Goal: Information Seeking & Learning: Check status

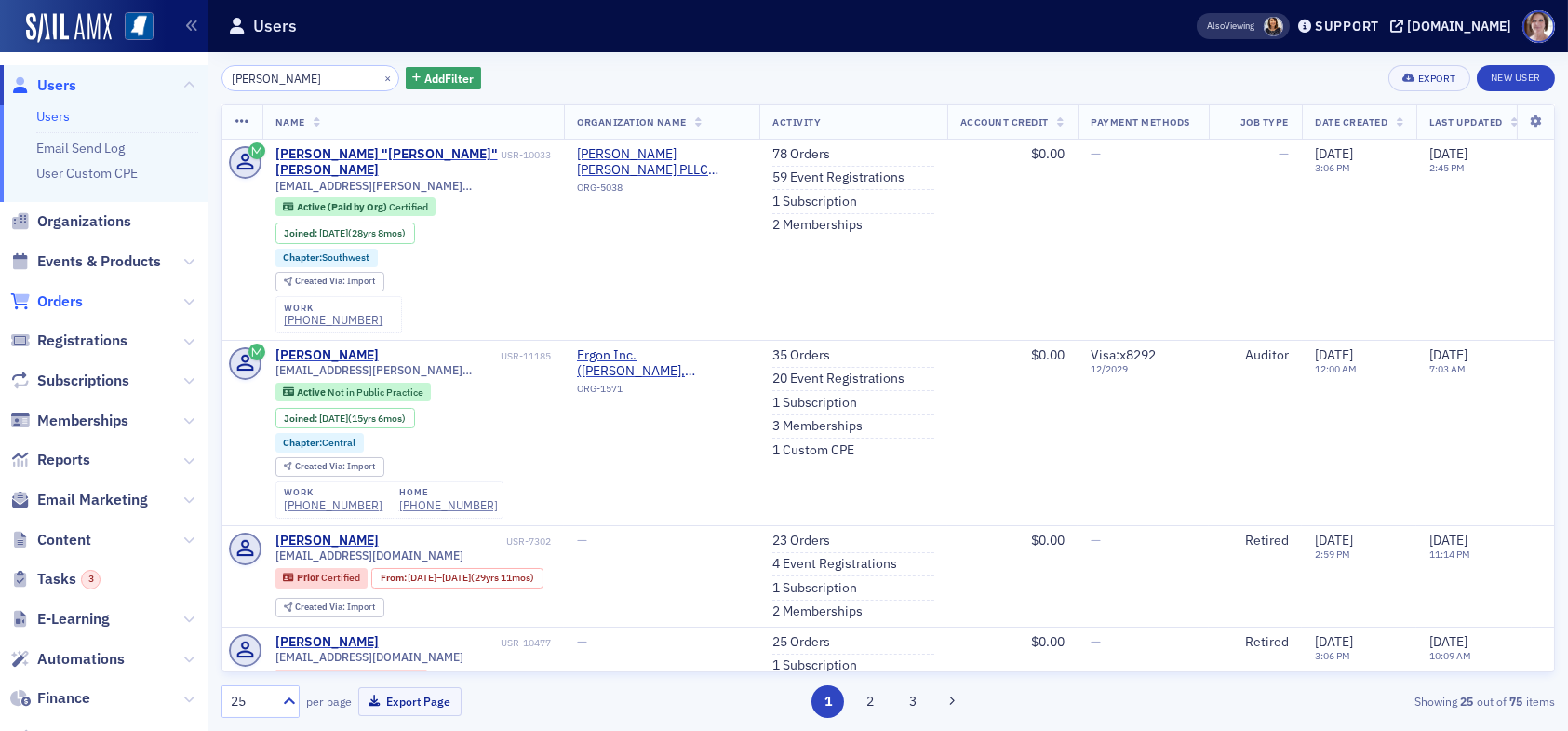
click at [71, 299] on span "Orders" at bounding box center [60, 301] width 46 height 20
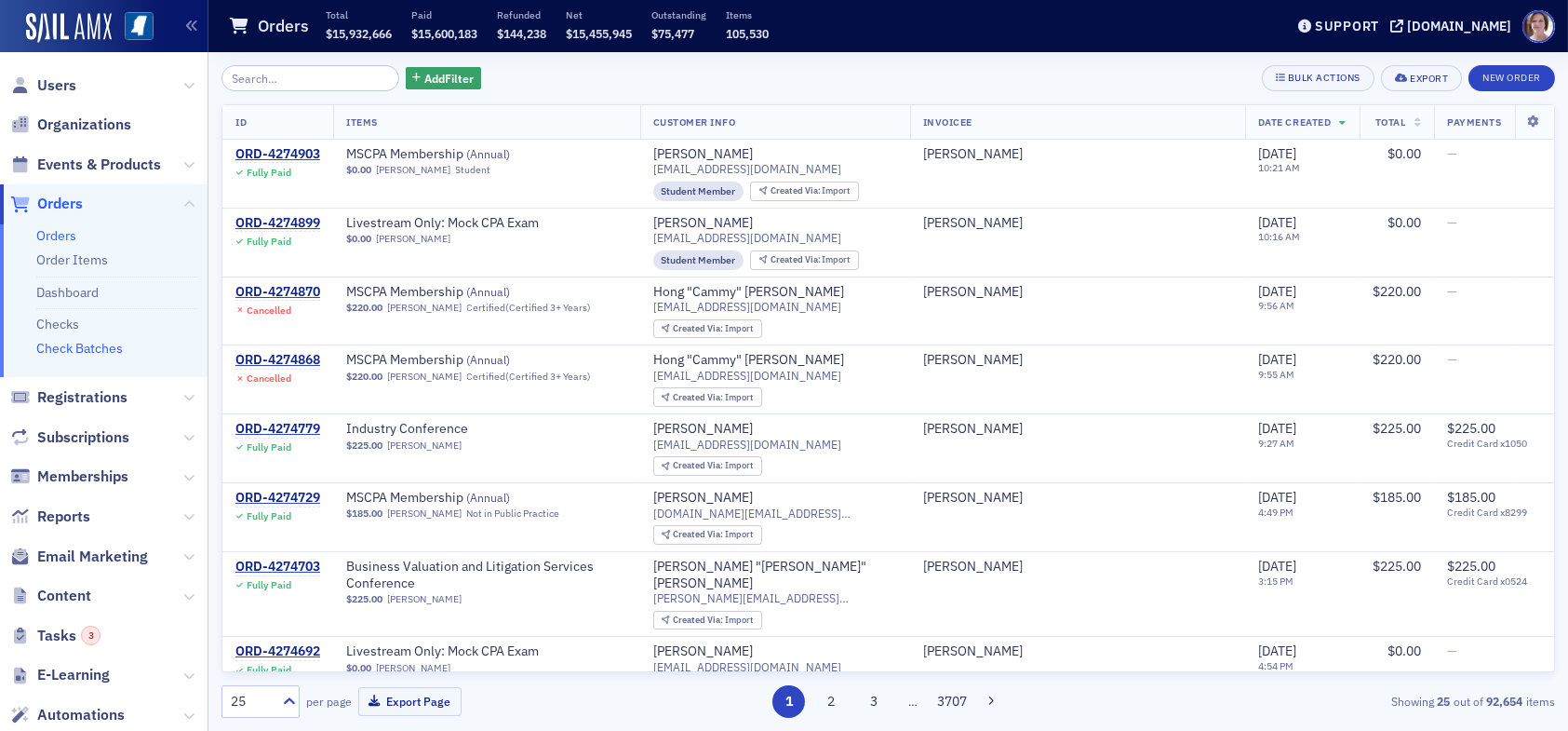
click at [98, 352] on link "Check Batches" at bounding box center [80, 348] width 86 height 16
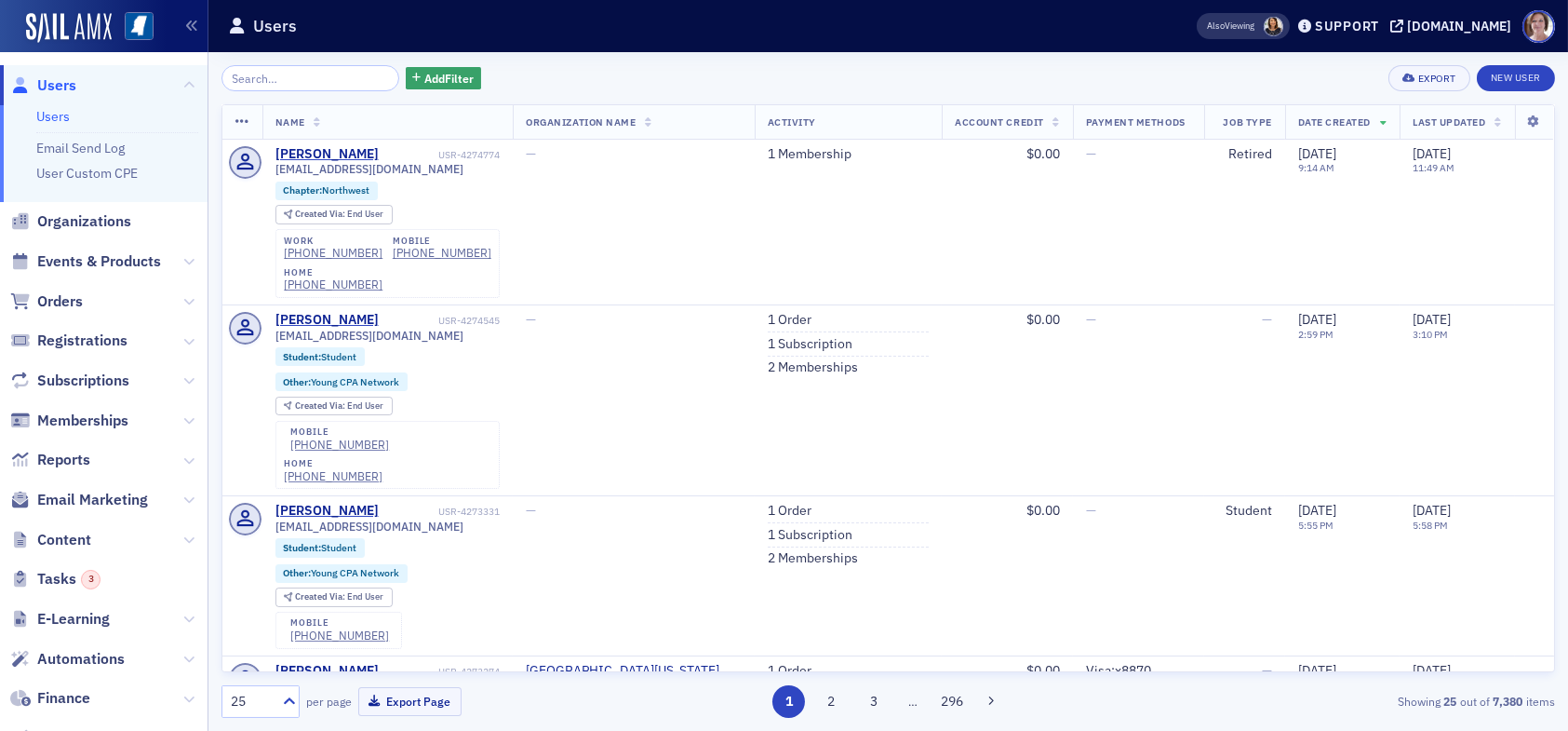
click at [53, 83] on span "Users" at bounding box center [57, 85] width 39 height 20
click at [280, 82] on input "search" at bounding box center [310, 78] width 178 height 26
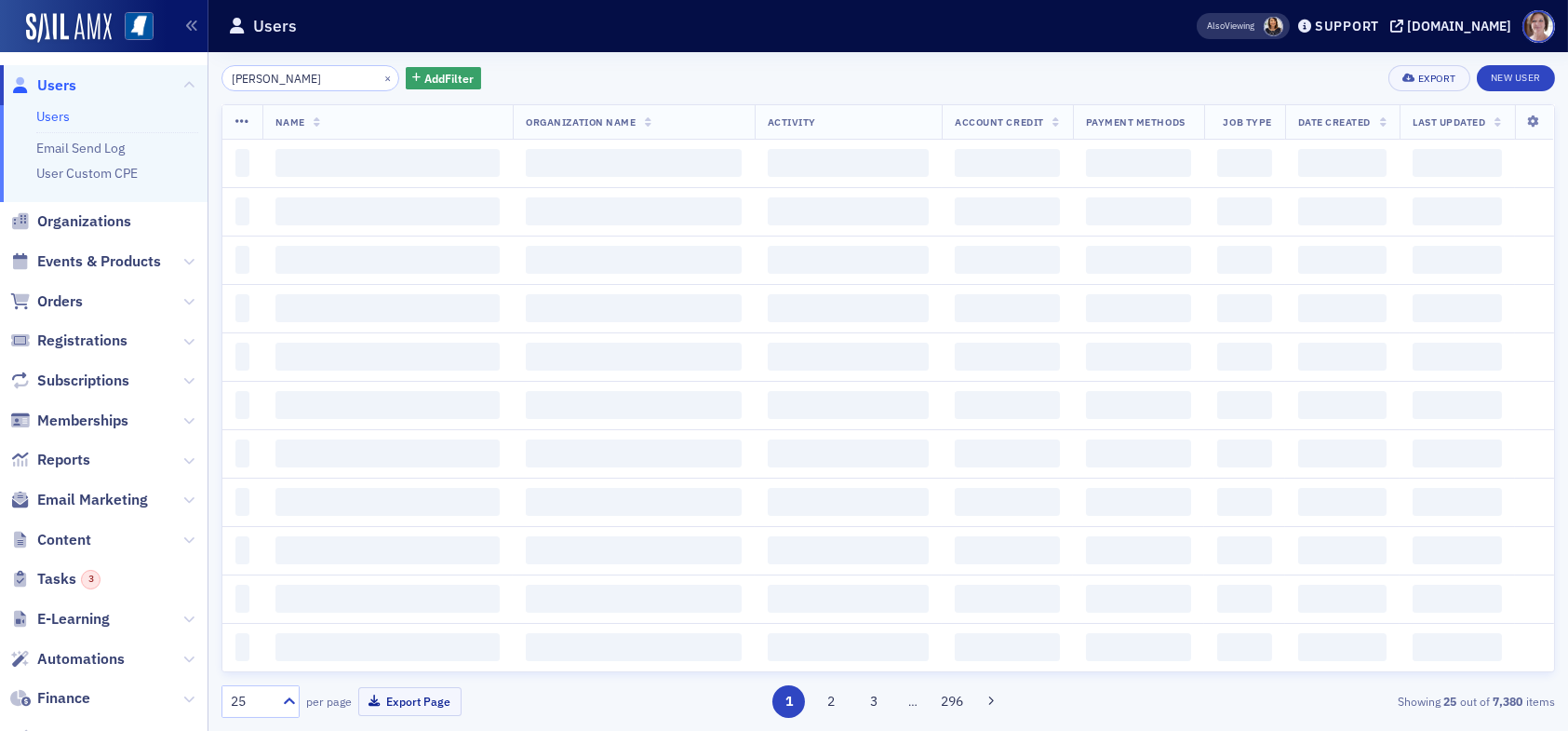
type input "[PERSON_NAME]"
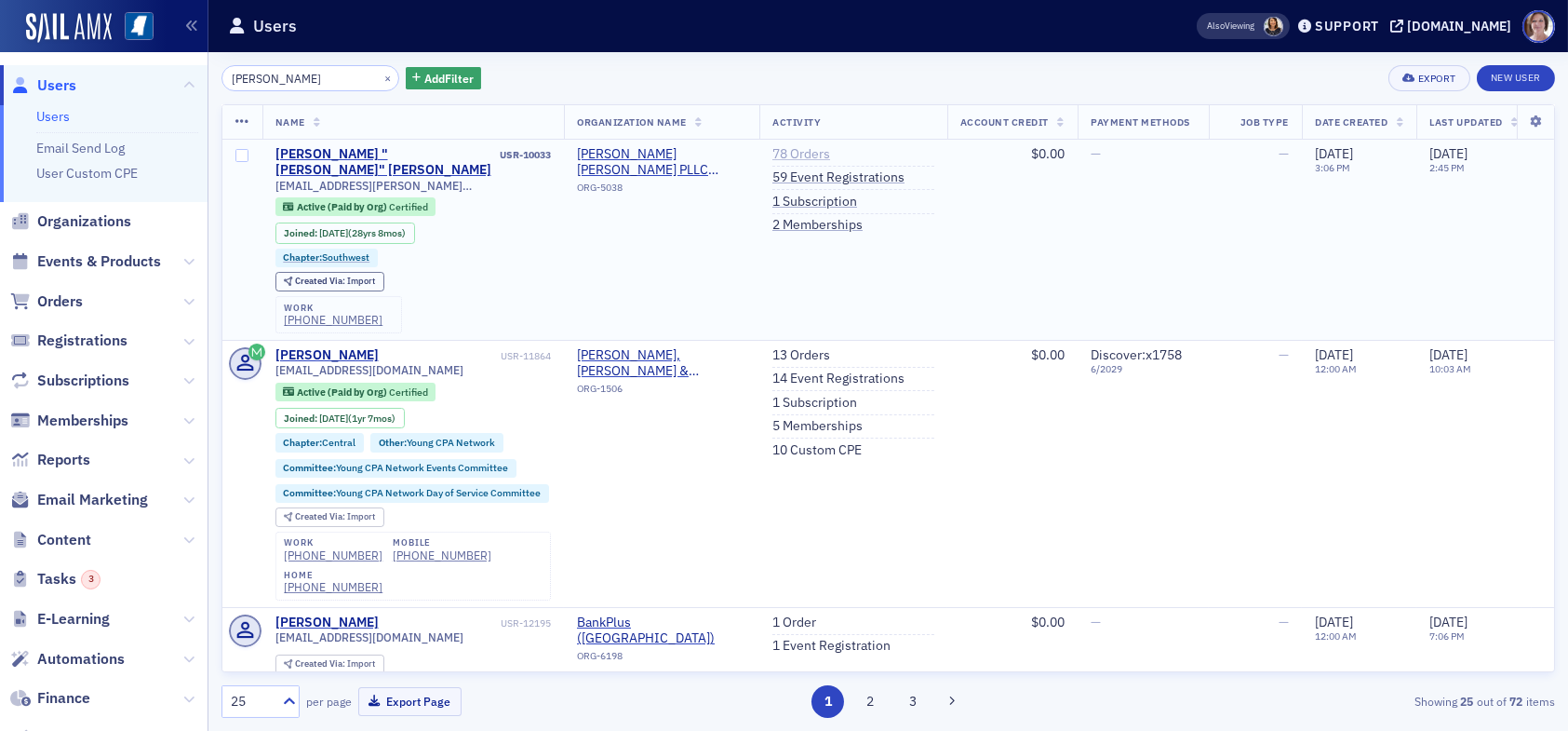
click at [808, 147] on link "78 Orders" at bounding box center [802, 154] width 57 height 16
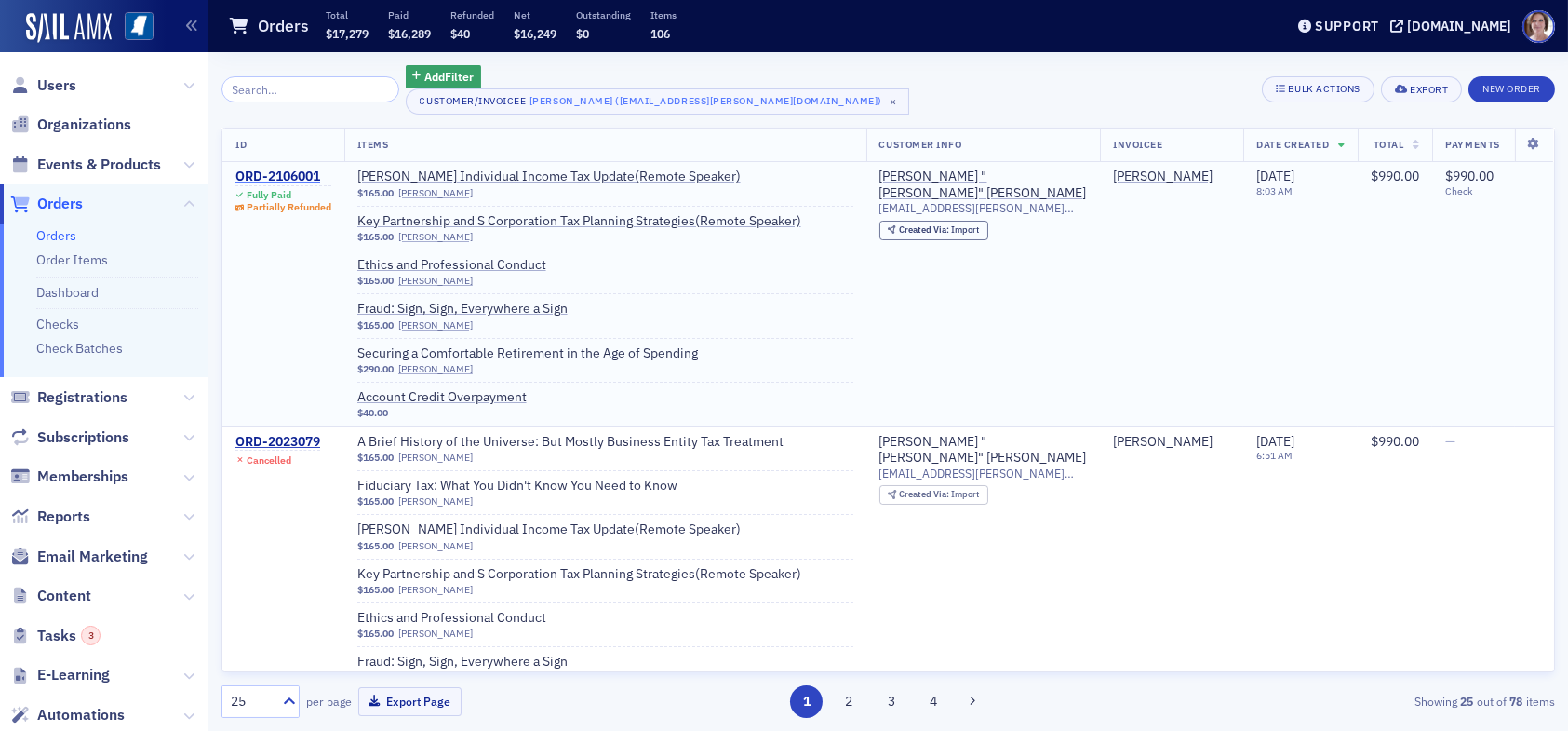
click at [300, 174] on div "ORD-2106001" at bounding box center [284, 176] width 96 height 16
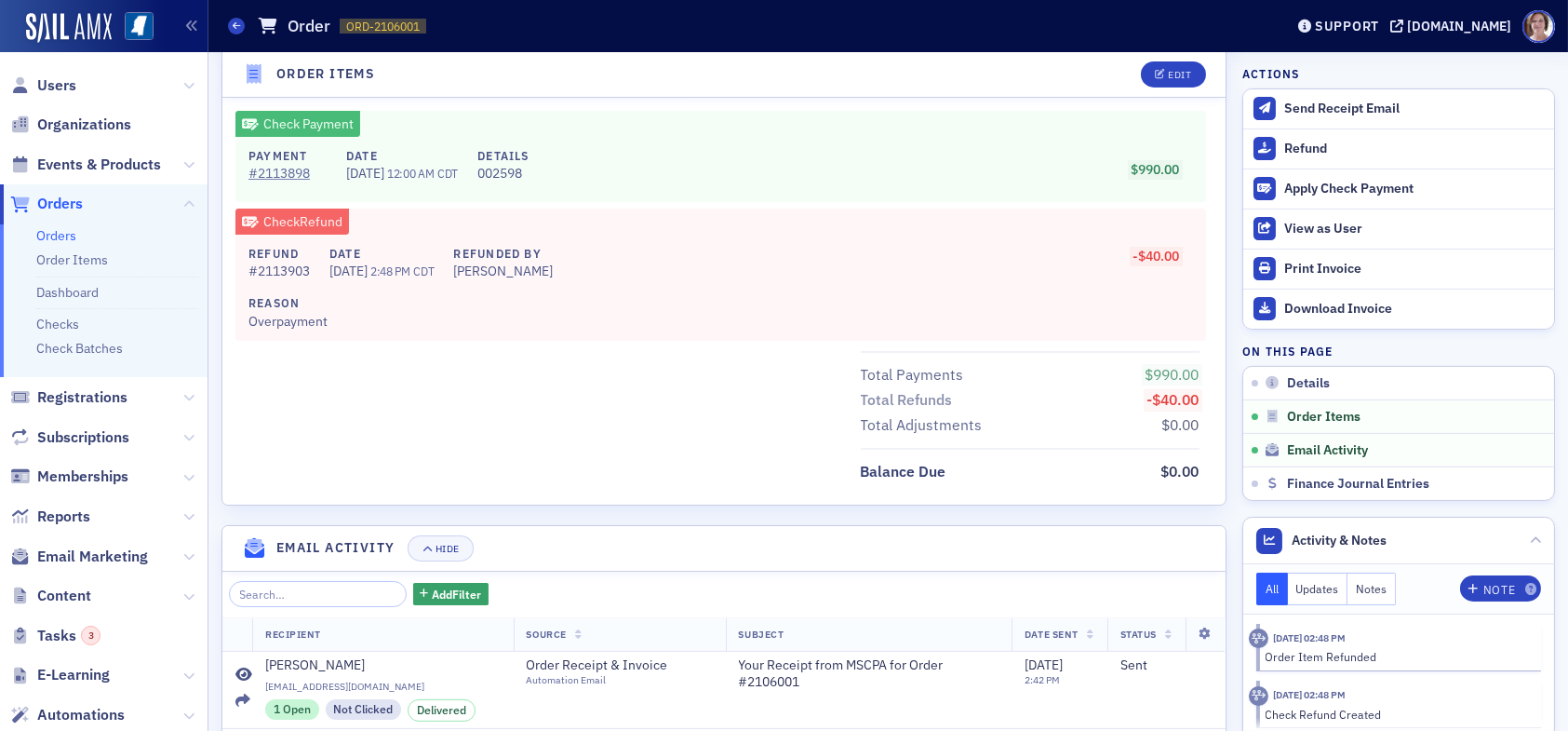
scroll to position [1698, 0]
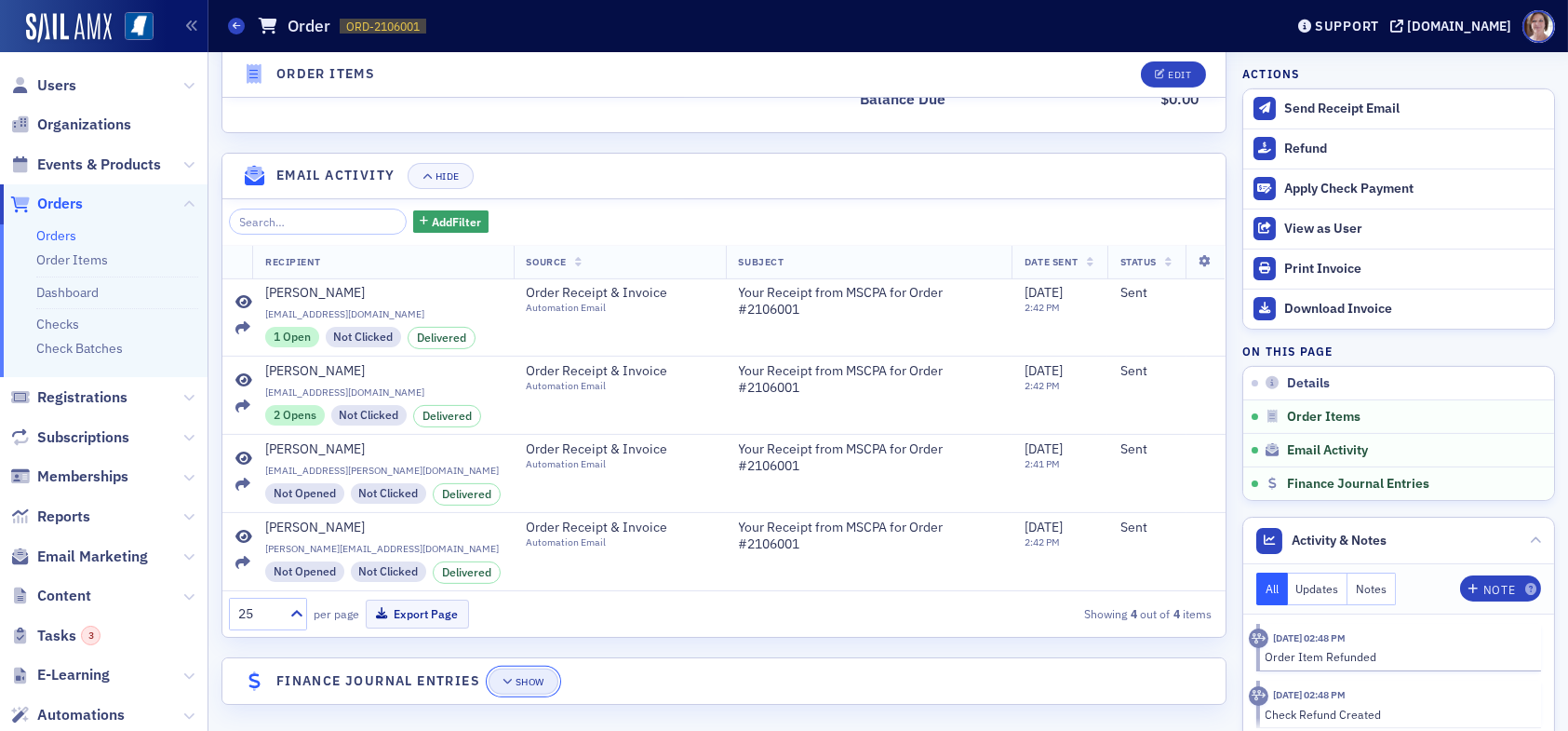
click at [532, 676] on div "Show" at bounding box center [530, 681] width 29 height 11
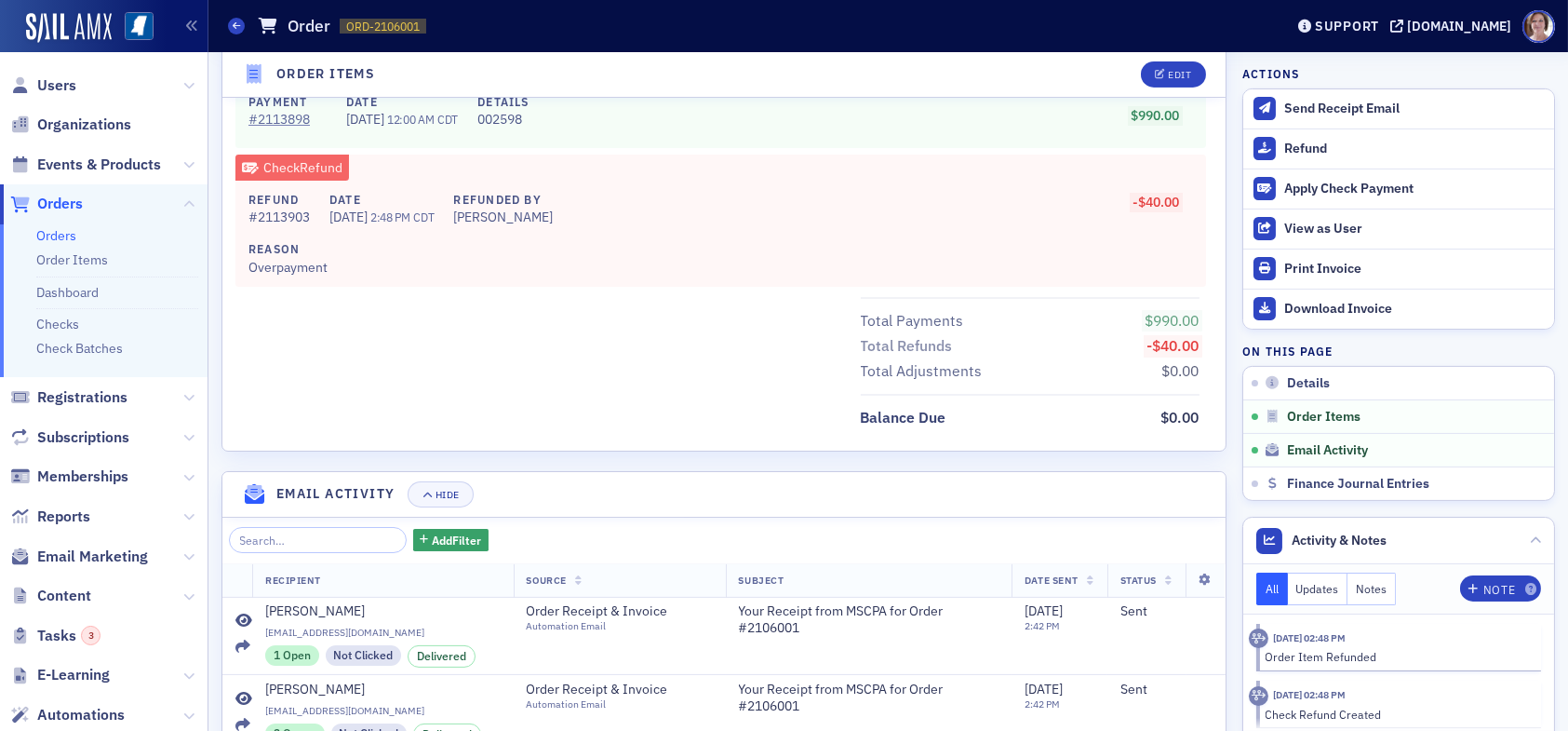
scroll to position [1194, 0]
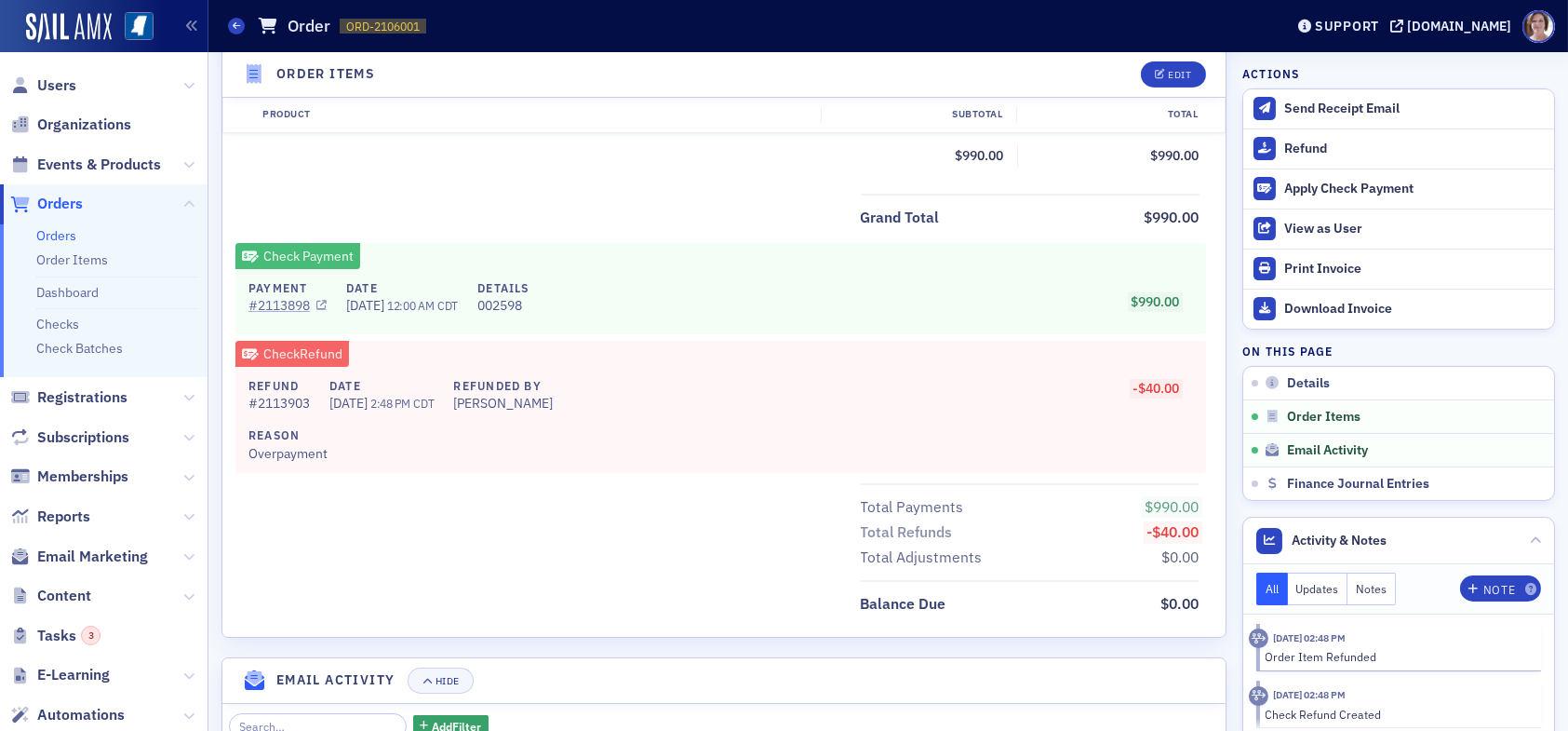
click at [279, 302] on link "# 2113898" at bounding box center [287, 306] width 79 height 19
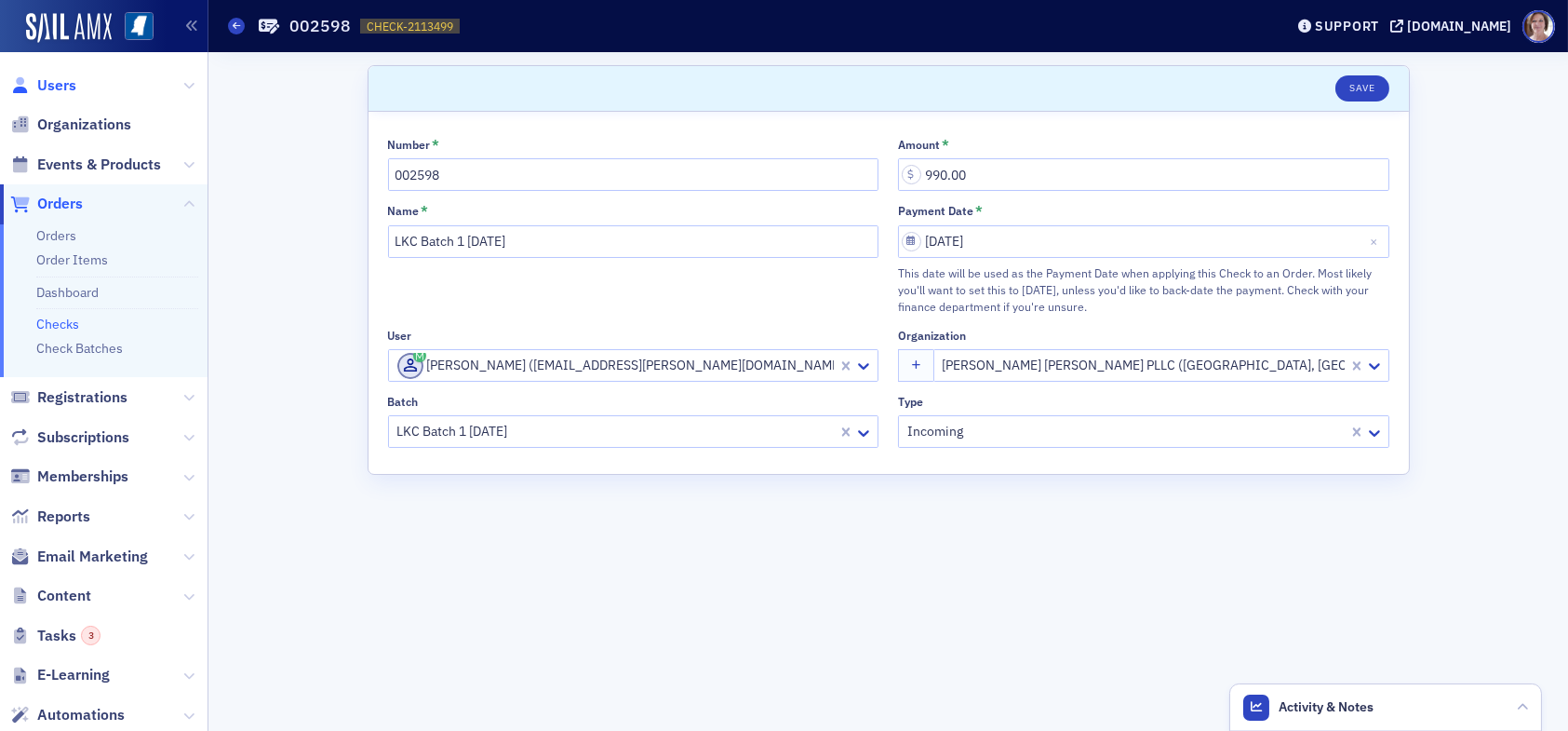
click at [50, 80] on span "Users" at bounding box center [57, 85] width 39 height 20
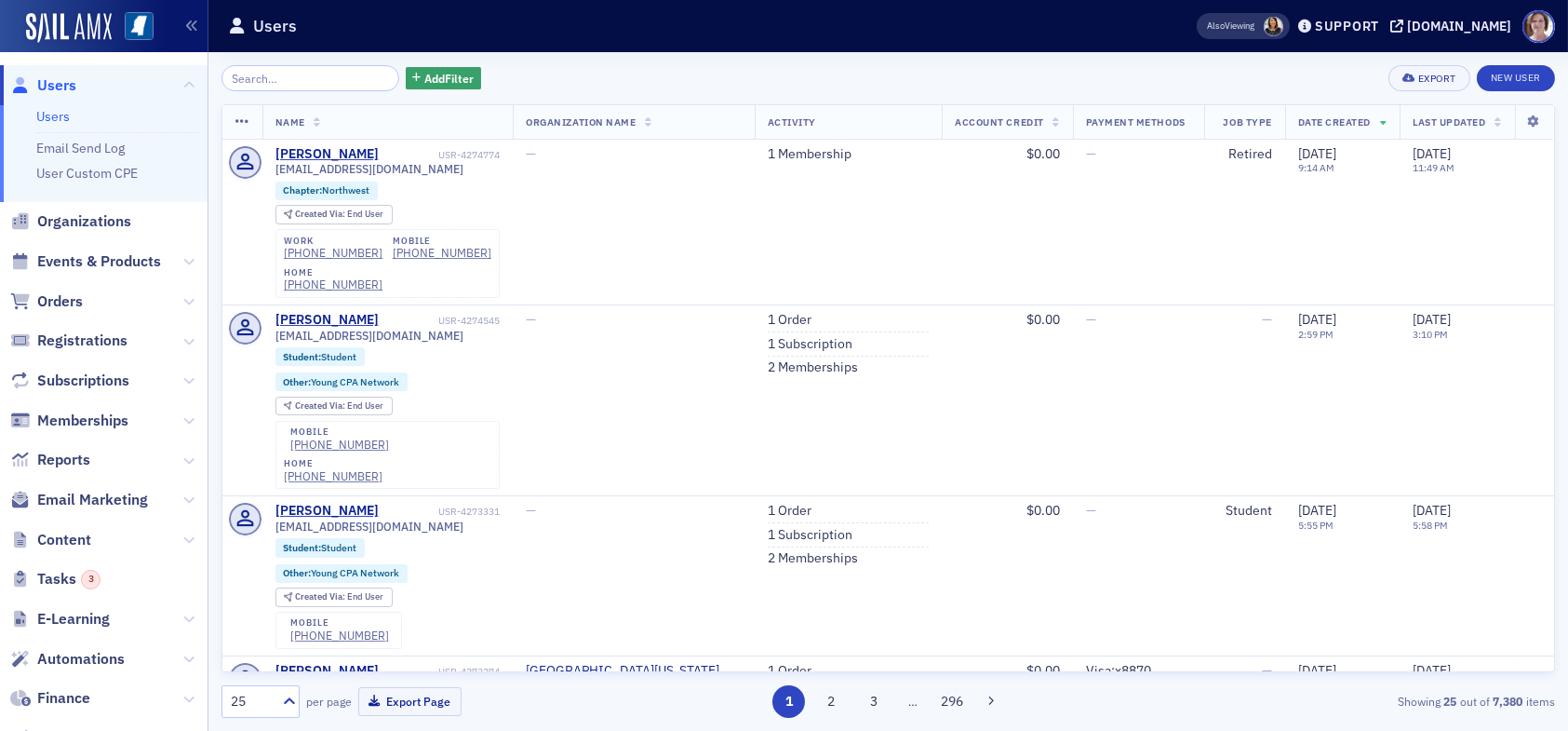
click at [278, 75] on input "search" at bounding box center [310, 78] width 178 height 26
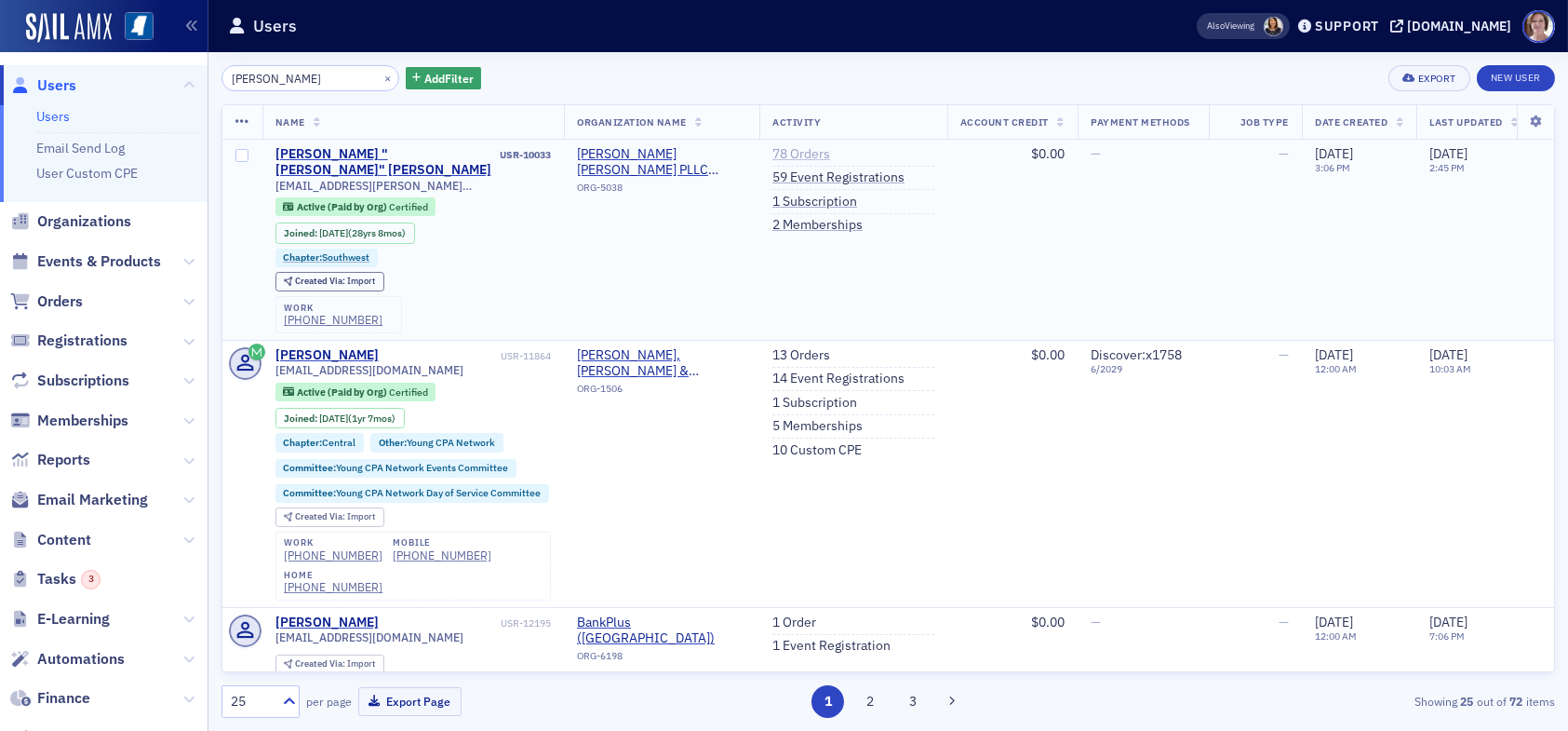
type input "[PERSON_NAME]"
click at [808, 149] on link "78 Orders" at bounding box center [802, 154] width 57 height 16
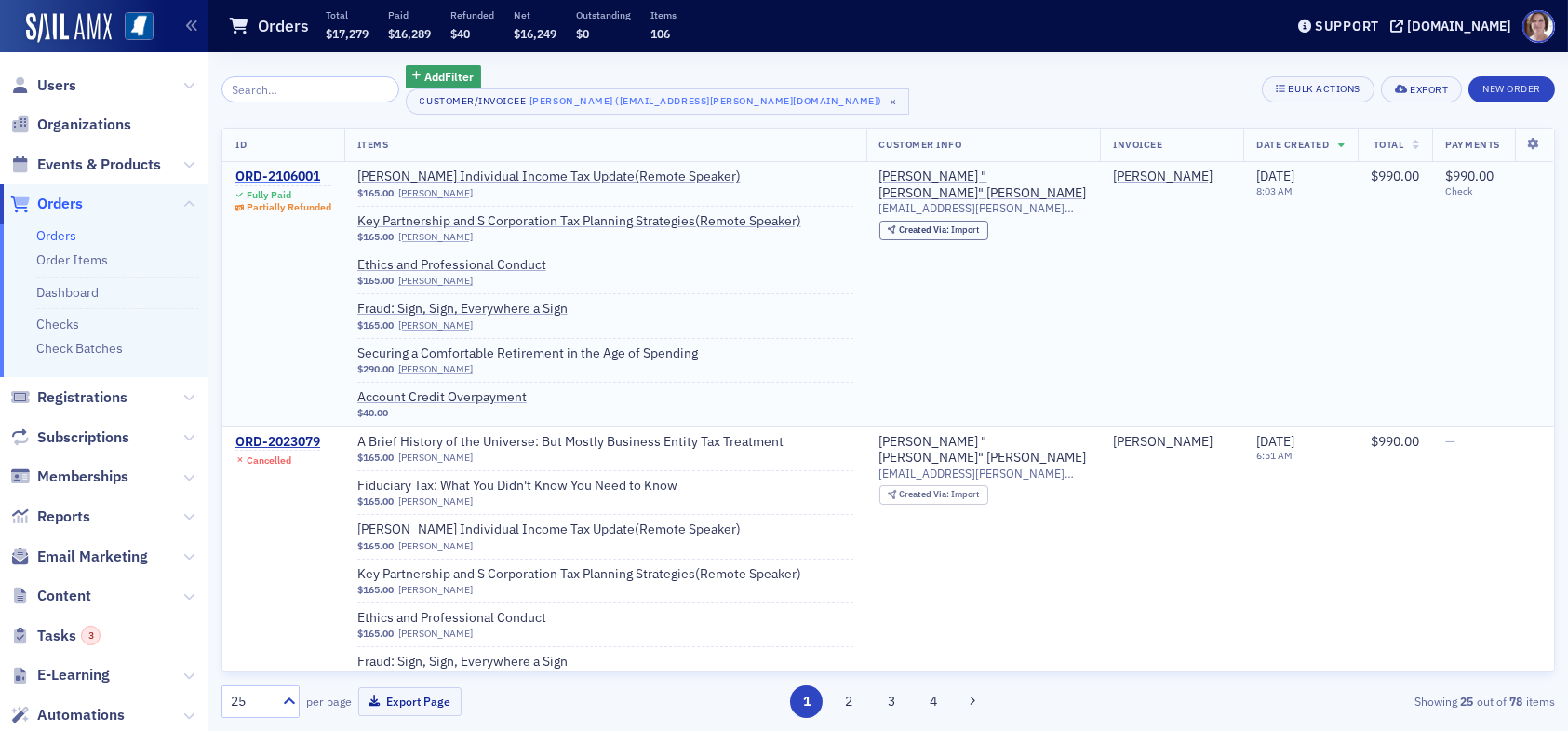
click at [289, 177] on div "ORD-2106001" at bounding box center [284, 176] width 96 height 16
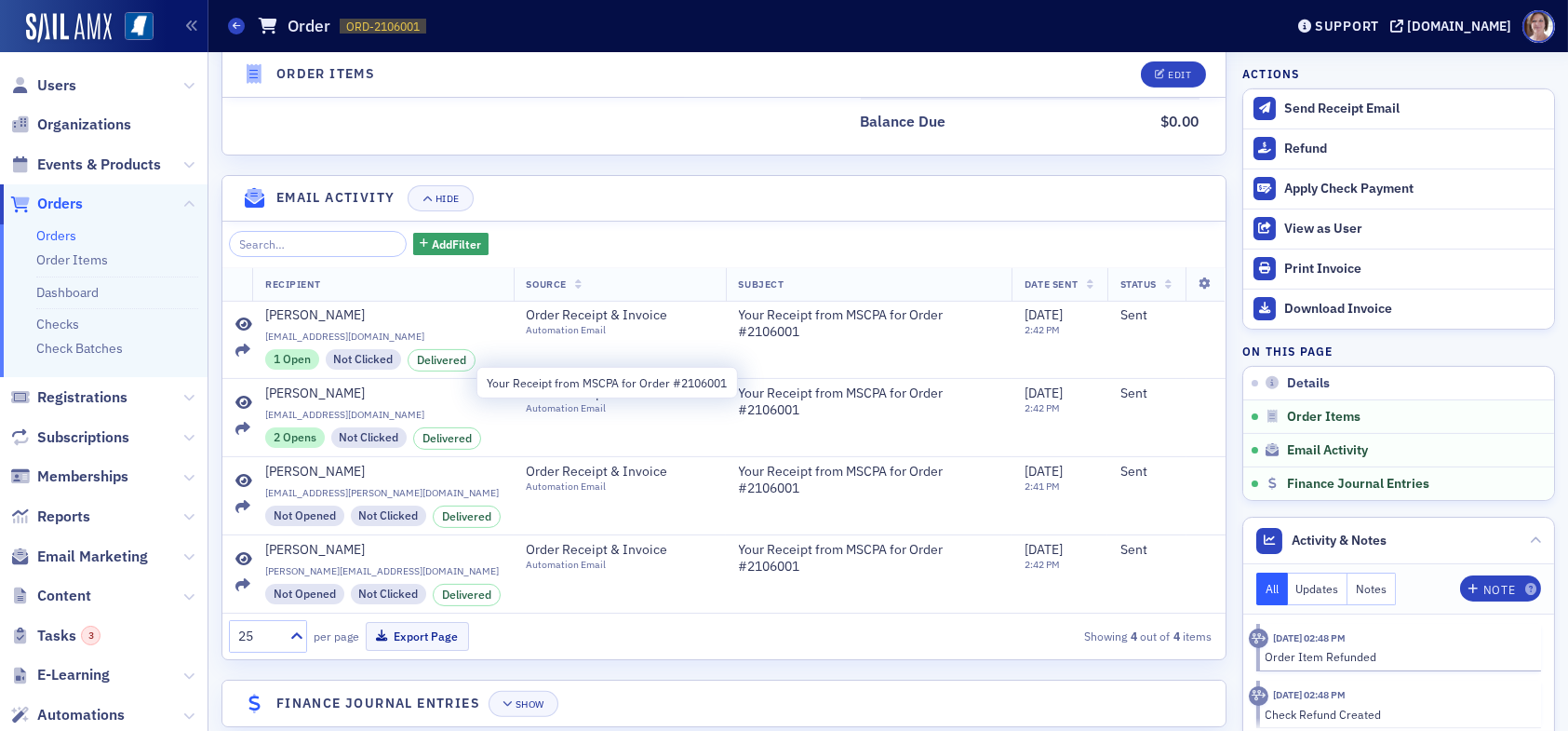
scroll to position [1698, 0]
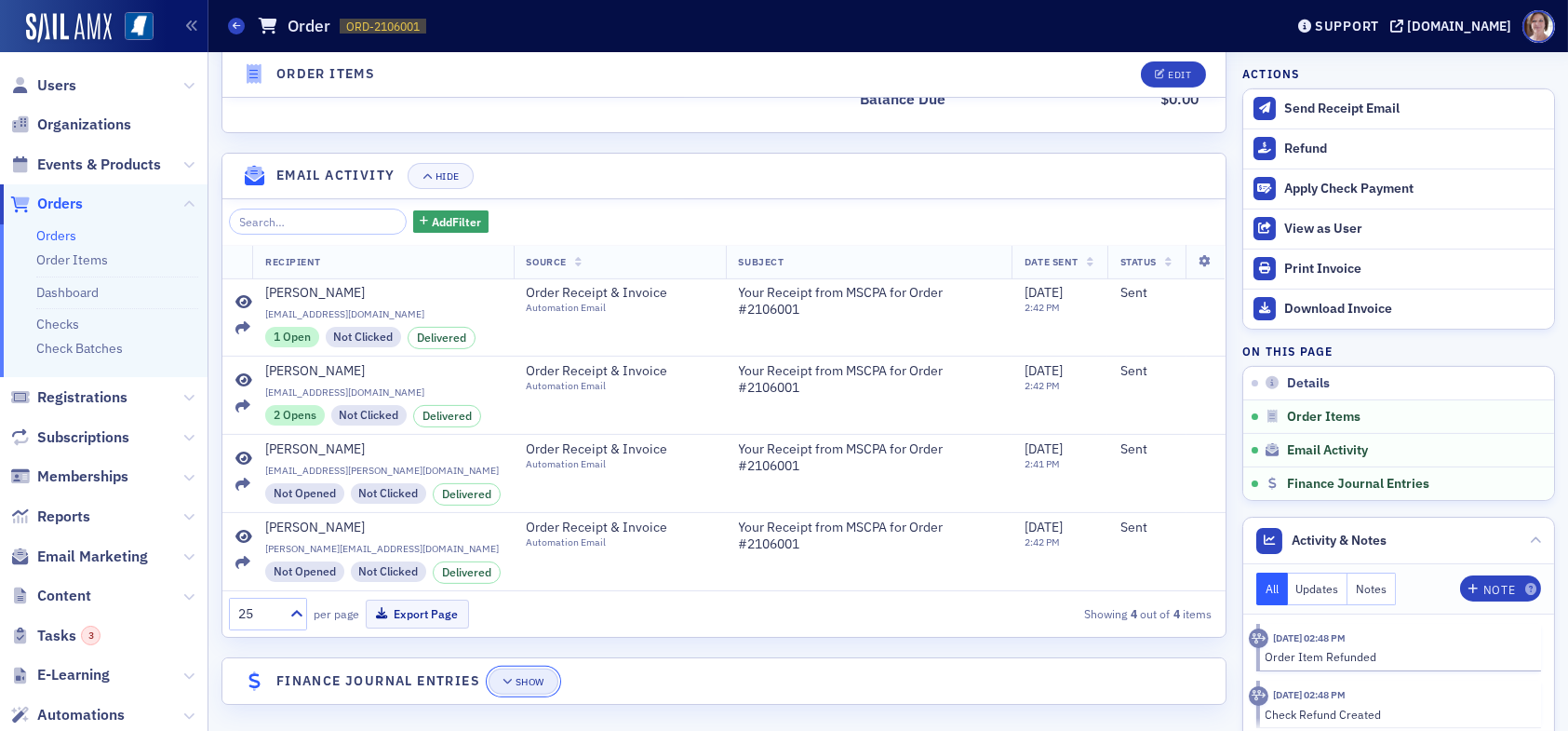
click at [528, 676] on div "Show" at bounding box center [530, 681] width 29 height 11
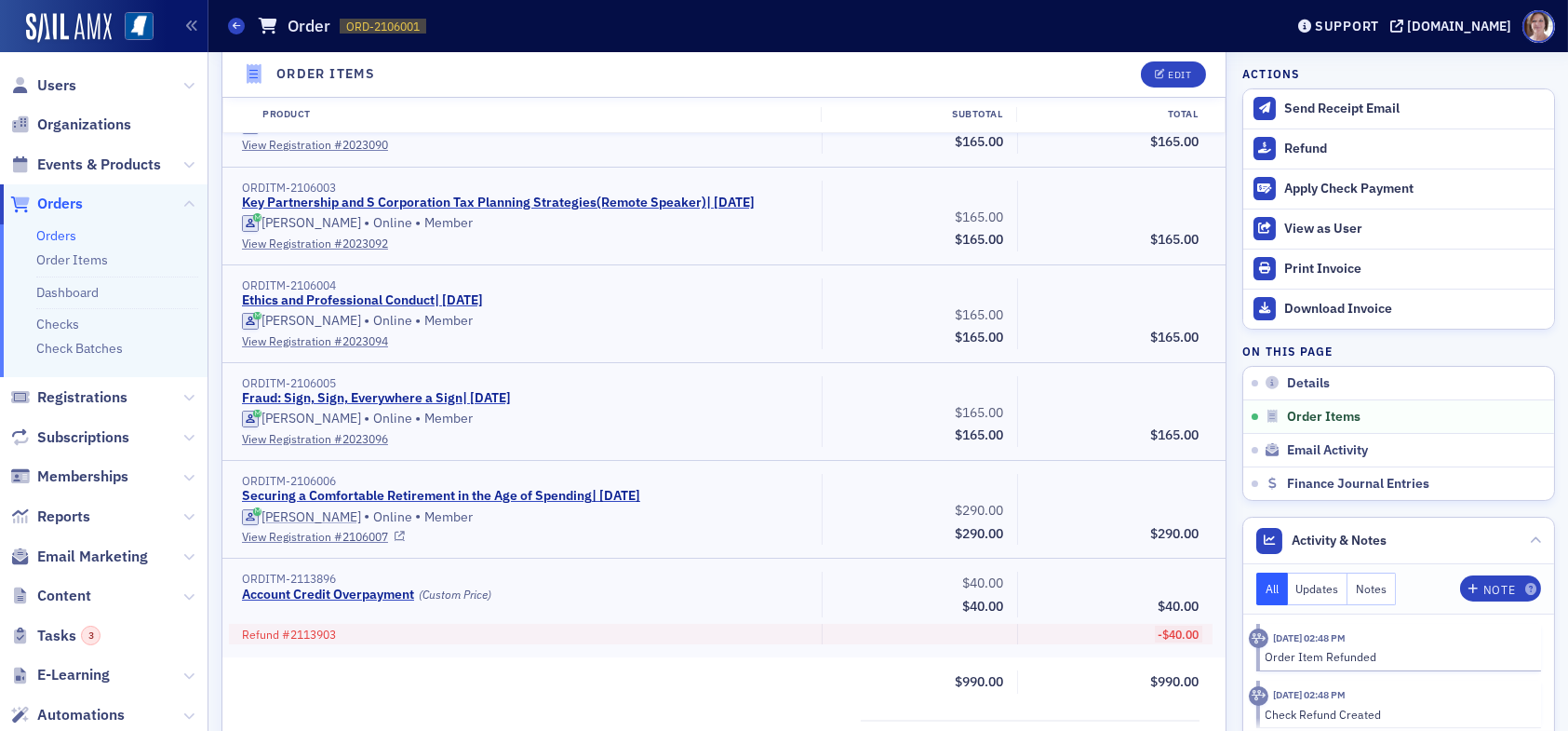
scroll to position [635, 0]
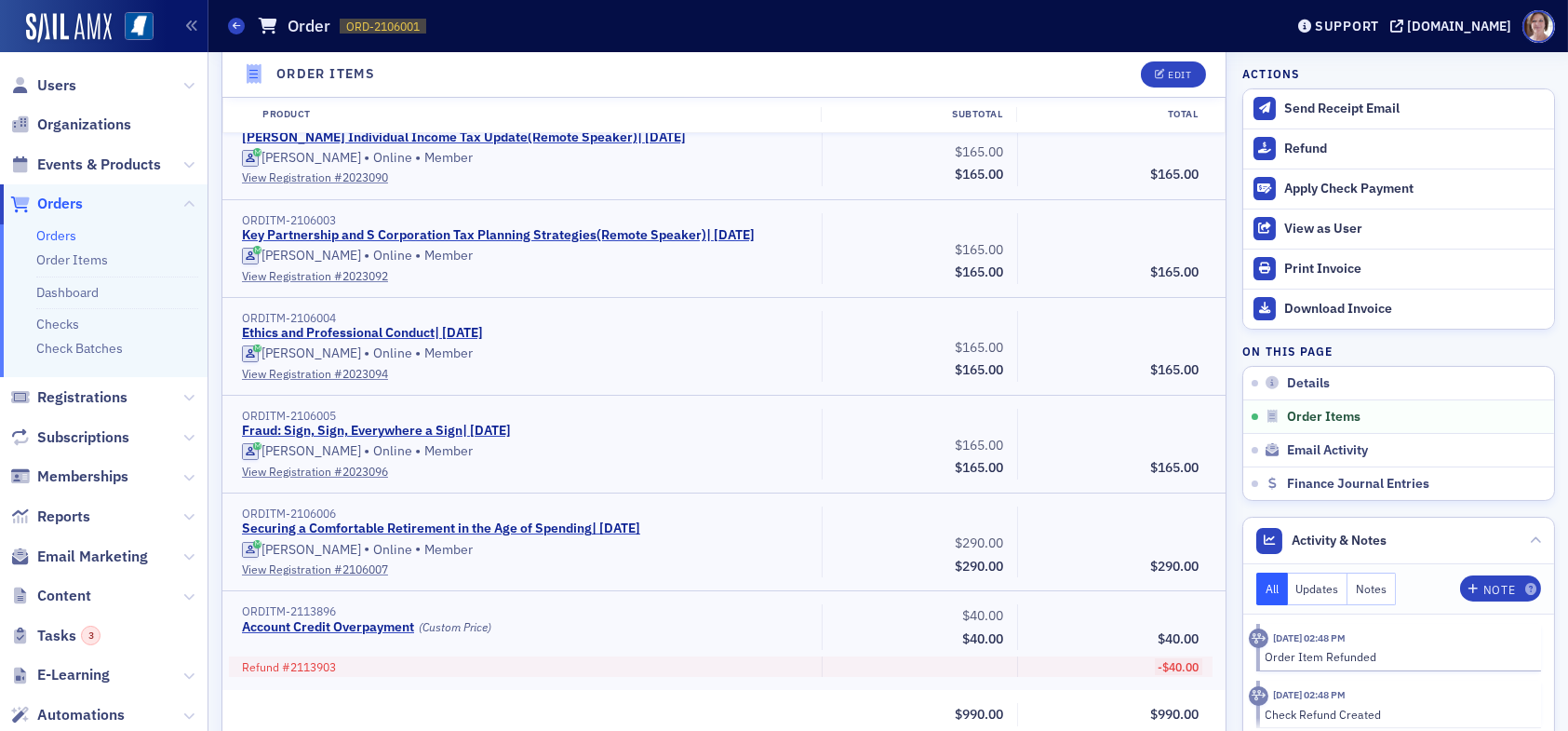
click at [68, 208] on span "Orders" at bounding box center [60, 203] width 46 height 20
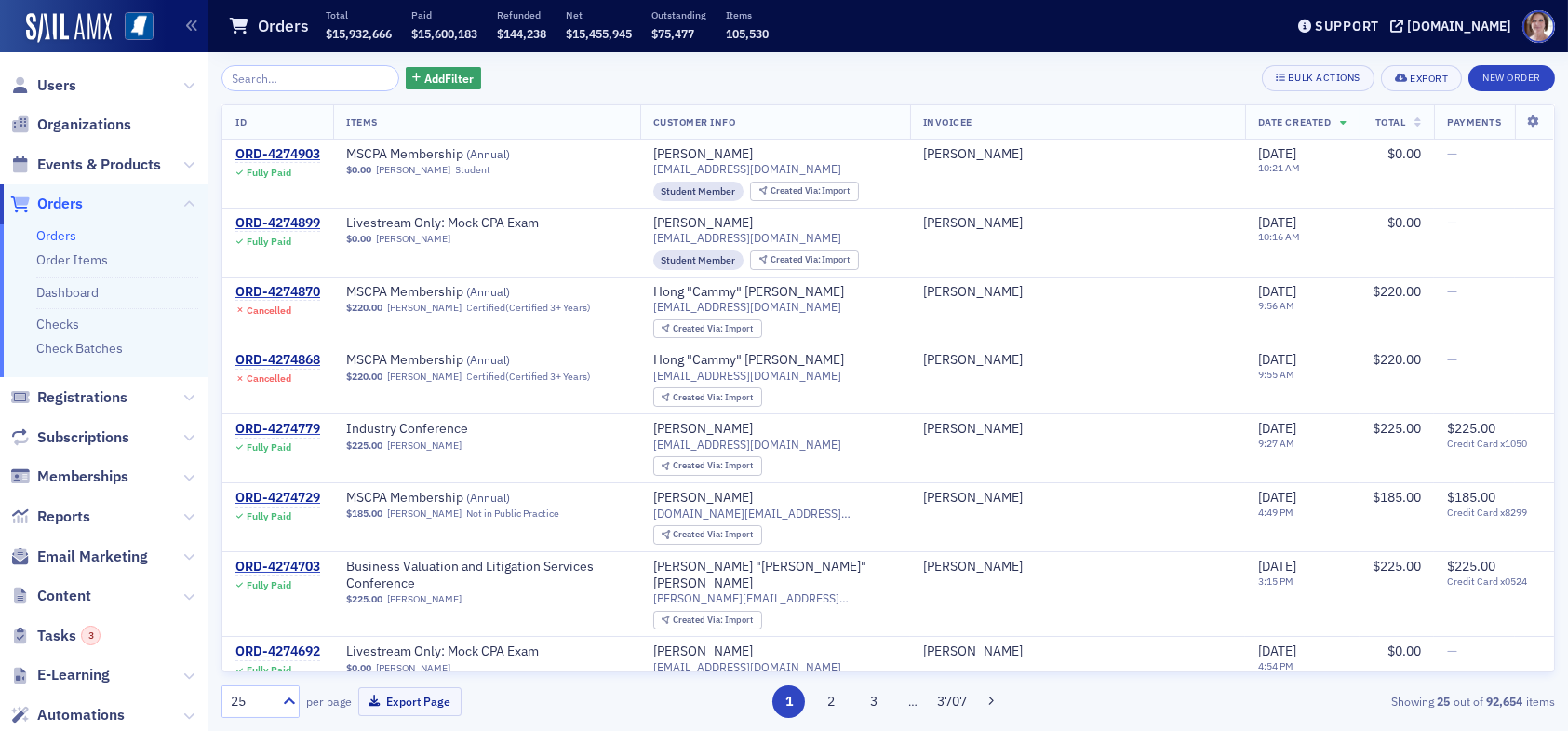
click at [61, 205] on span "Orders" at bounding box center [60, 203] width 46 height 20
click at [428, 77] on span "Add Filter" at bounding box center [449, 78] width 50 height 16
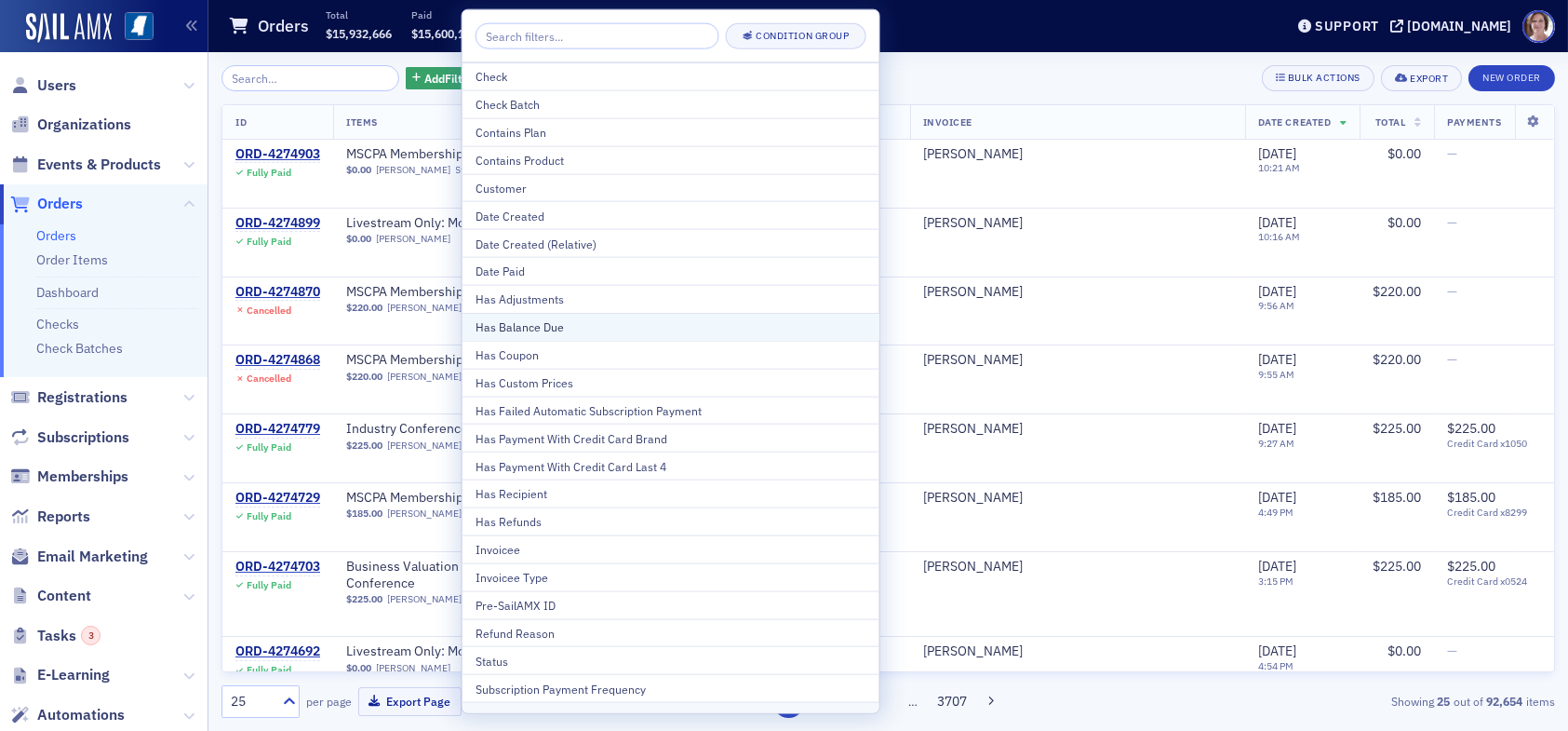
click at [585, 331] on div "Has Balance Due" at bounding box center [671, 326] width 391 height 16
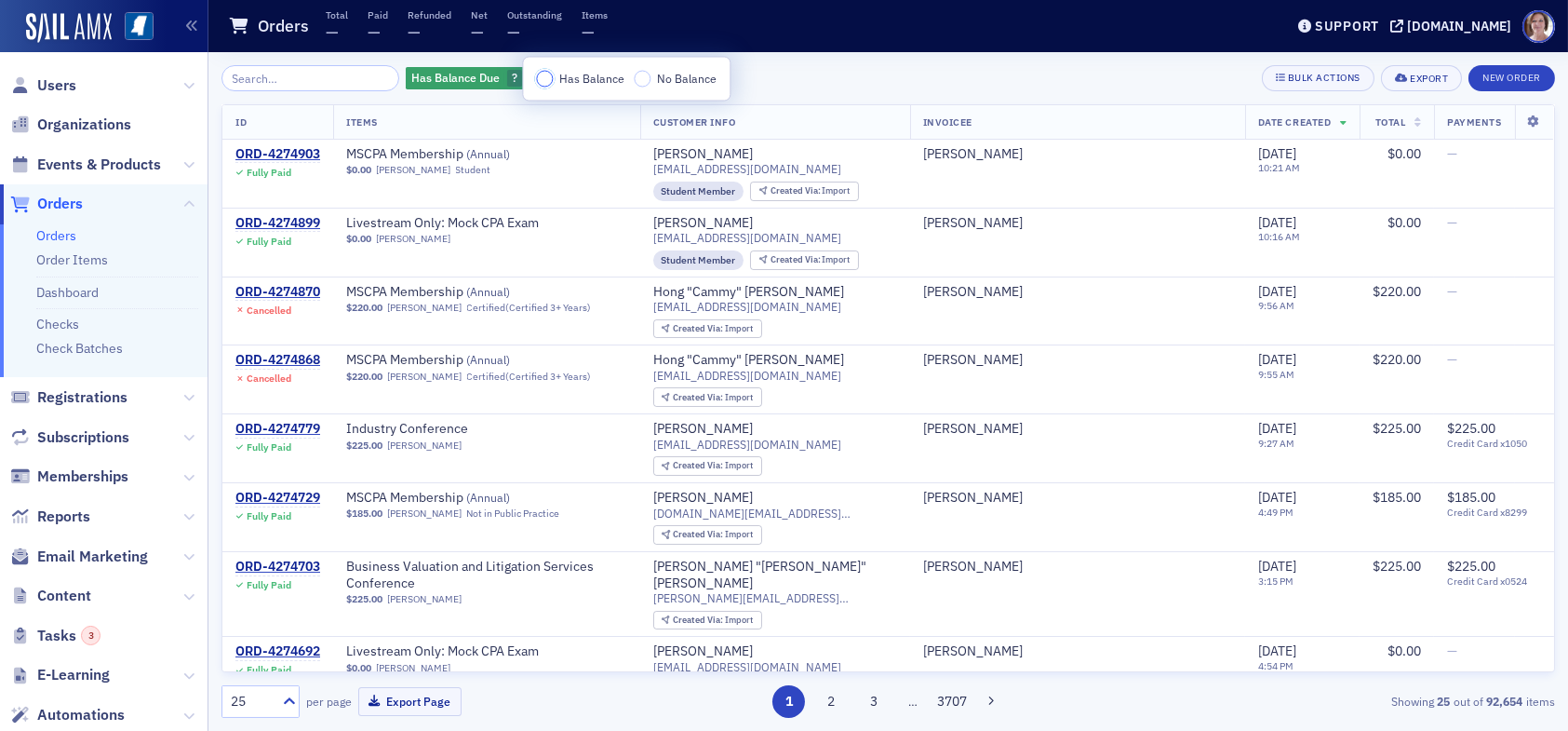
click at [542, 78] on input "Has Balance" at bounding box center [544, 79] width 16 height 16
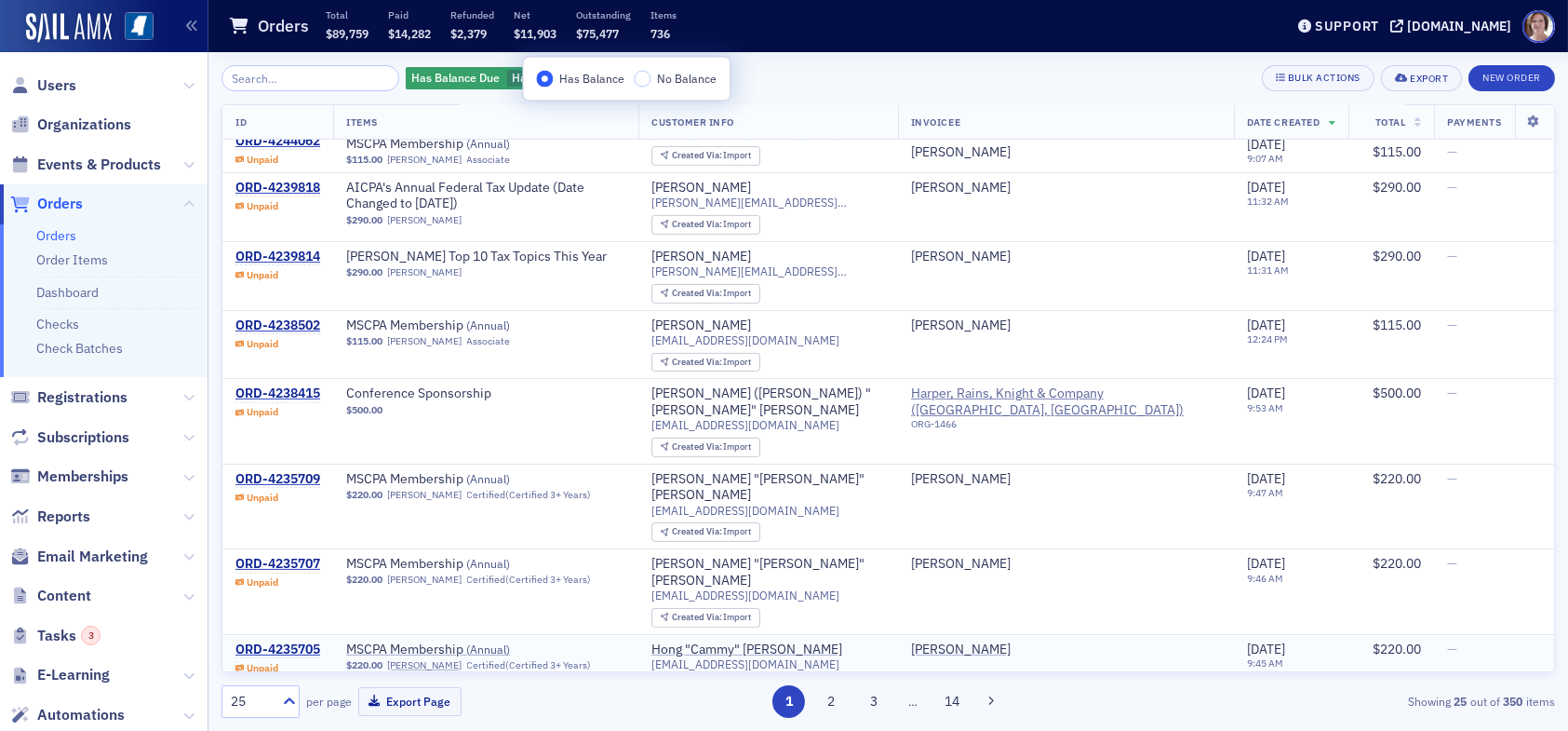
scroll to position [1254, 0]
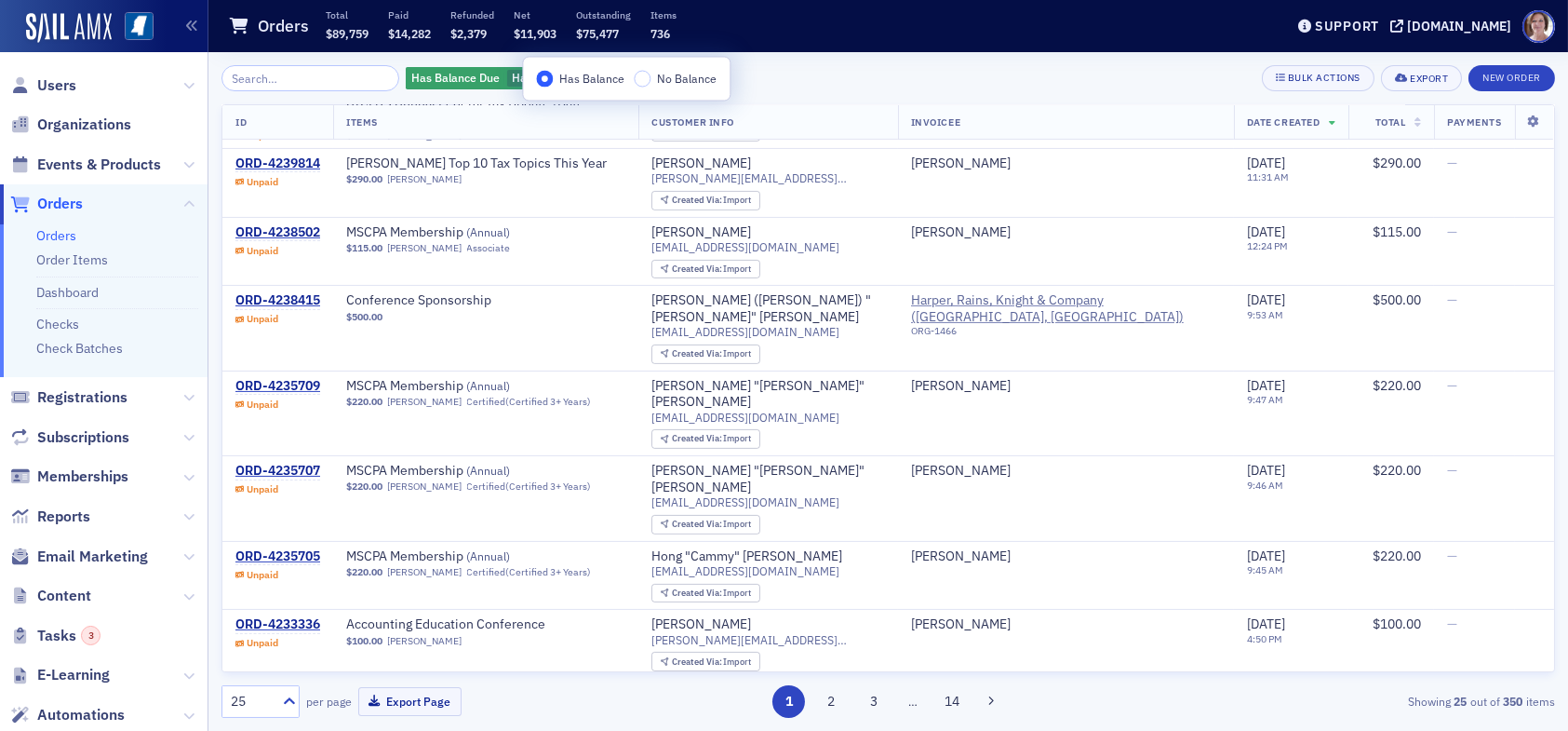
click at [774, 81] on div "Has Balance Due Has Balance Add Filter Bulk Actions Export New Order" at bounding box center [888, 78] width 1334 height 26
click at [648, 74] on span "Add Filter" at bounding box center [666, 78] width 50 height 16
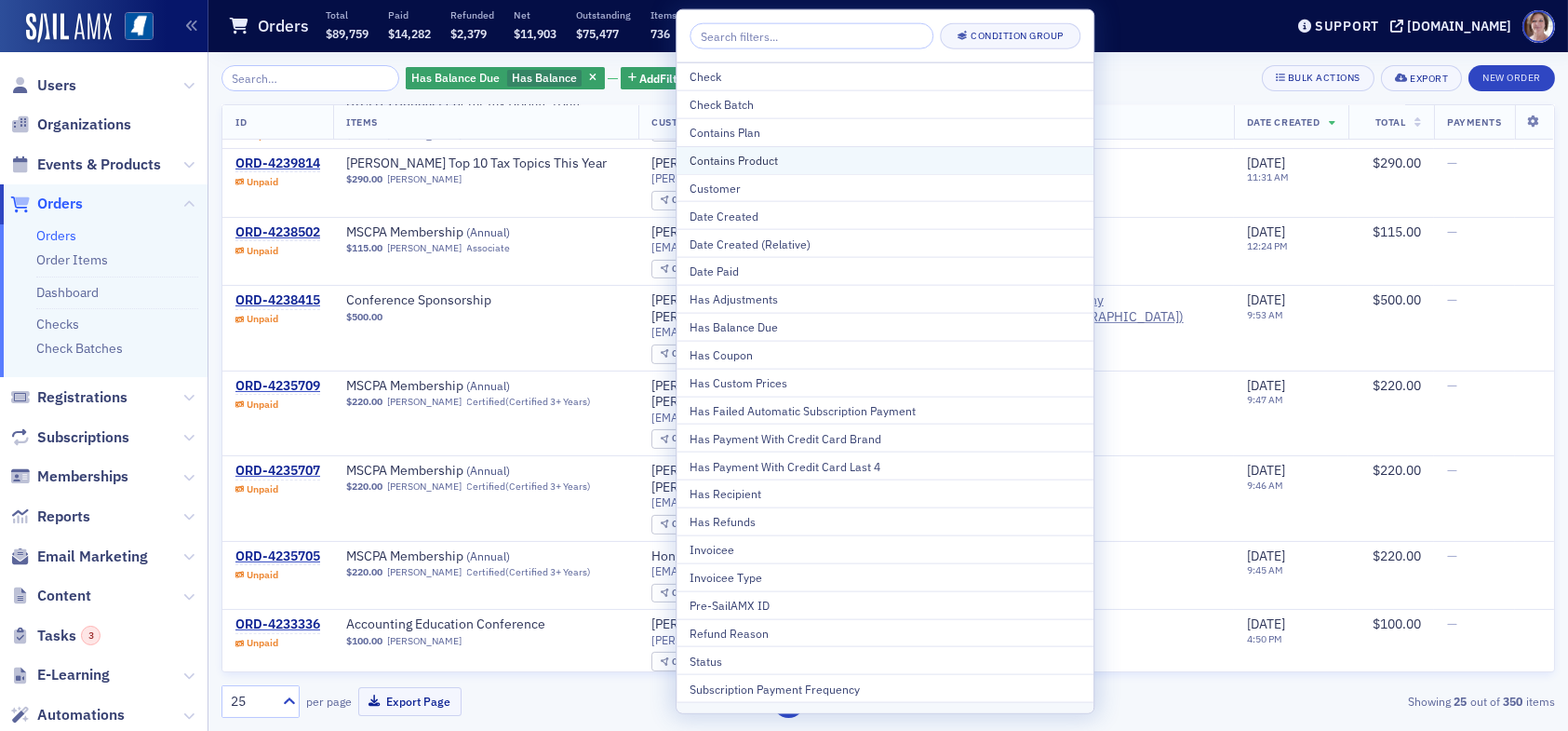
click at [746, 164] on div "Contains Product" at bounding box center [885, 159] width 391 height 16
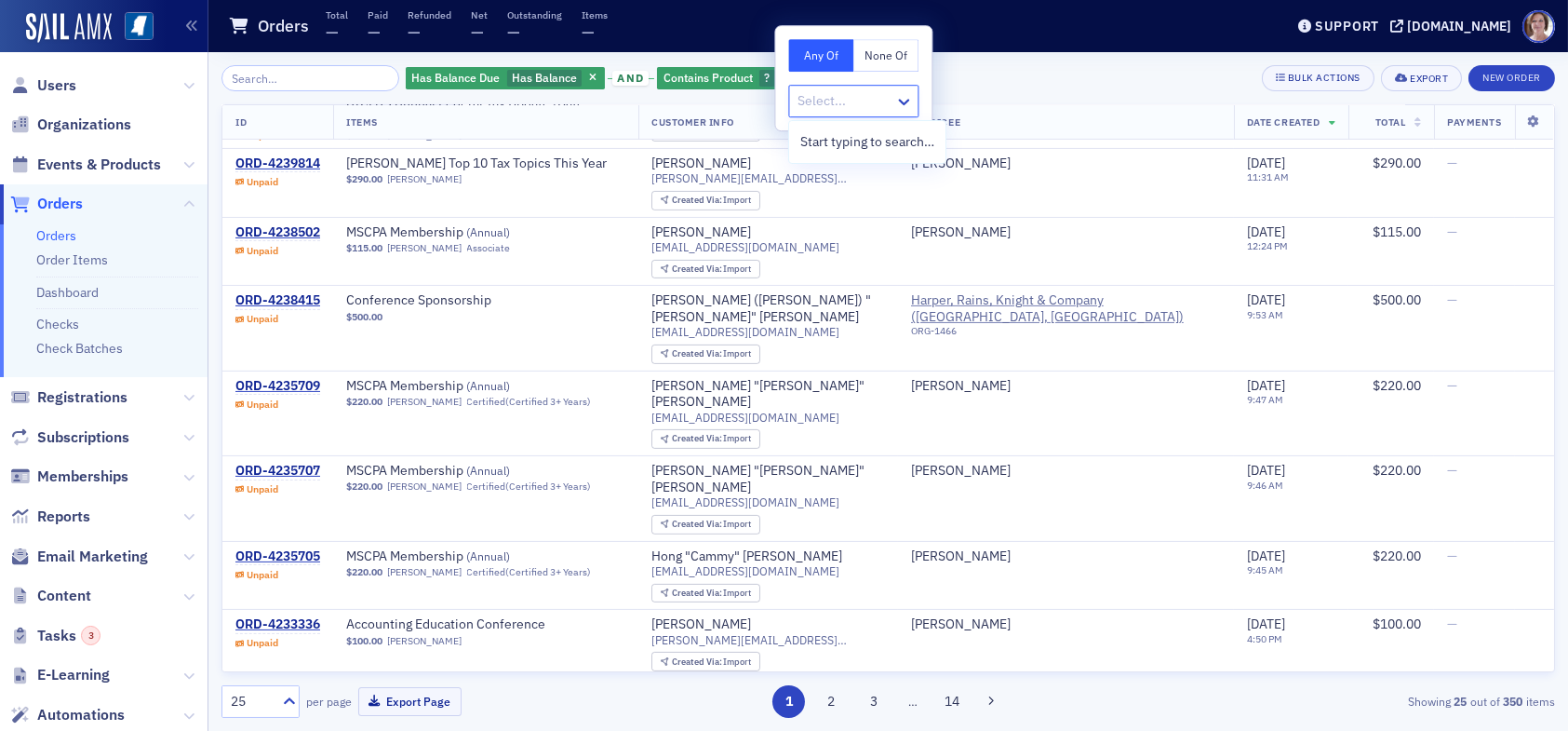
click at [855, 100] on div at bounding box center [844, 101] width 97 height 23
type input "conference"
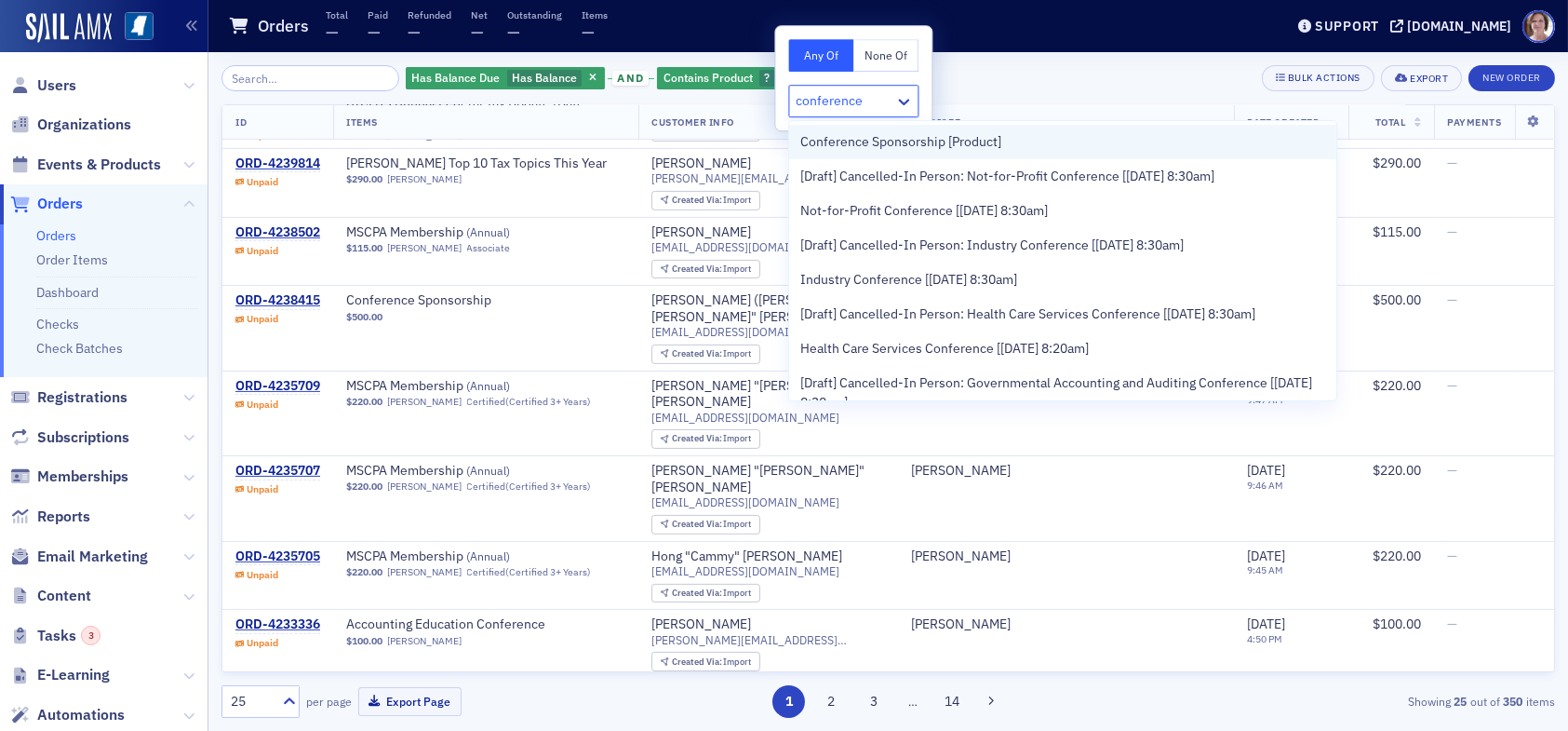
click at [910, 137] on span "Conference Sponsorship [Product]" at bounding box center [901, 142] width 201 height 19
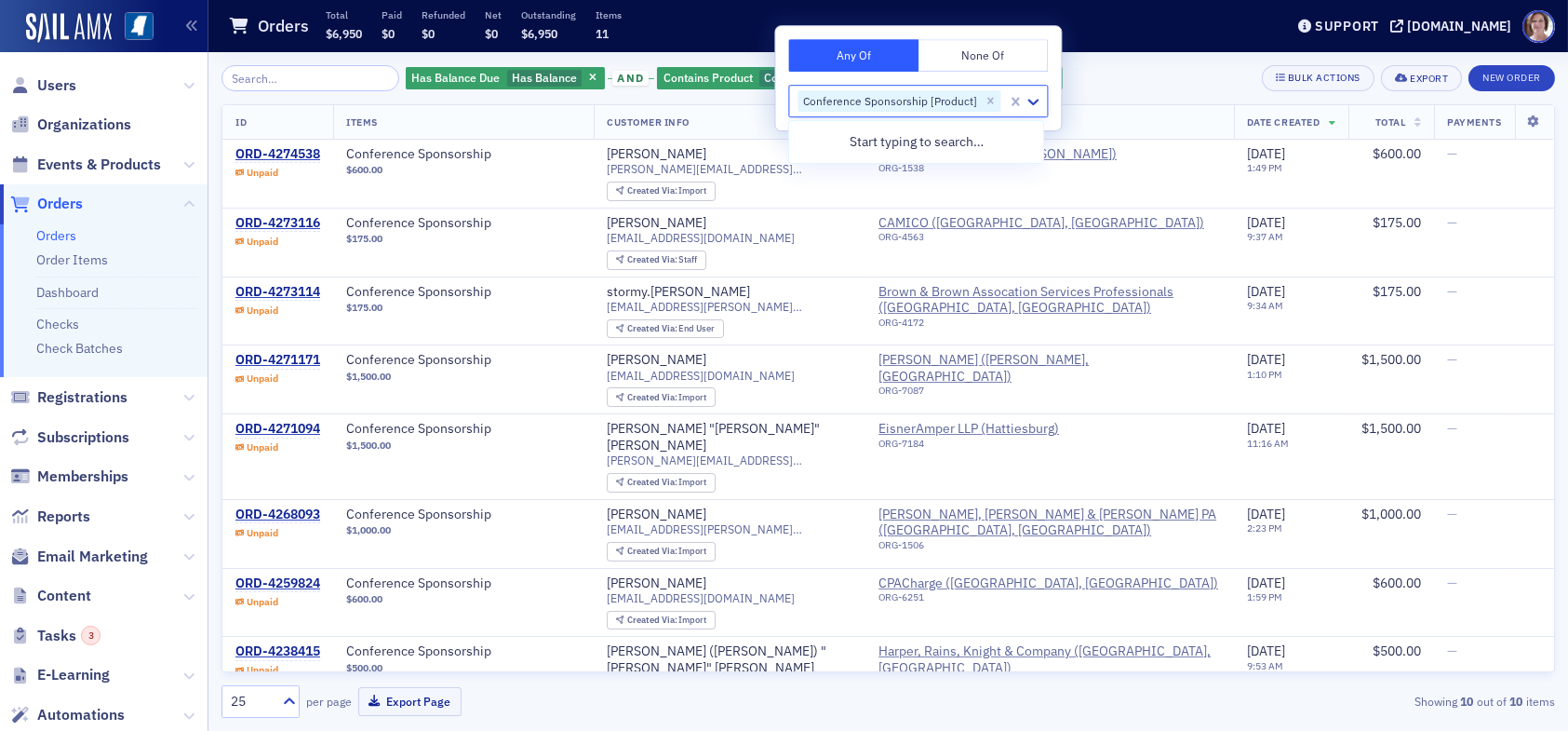
click at [1156, 82] on div "Has Balance Due Has Balance and Contains Product Conference Sponsorship [Produc…" at bounding box center [888, 78] width 1334 height 26
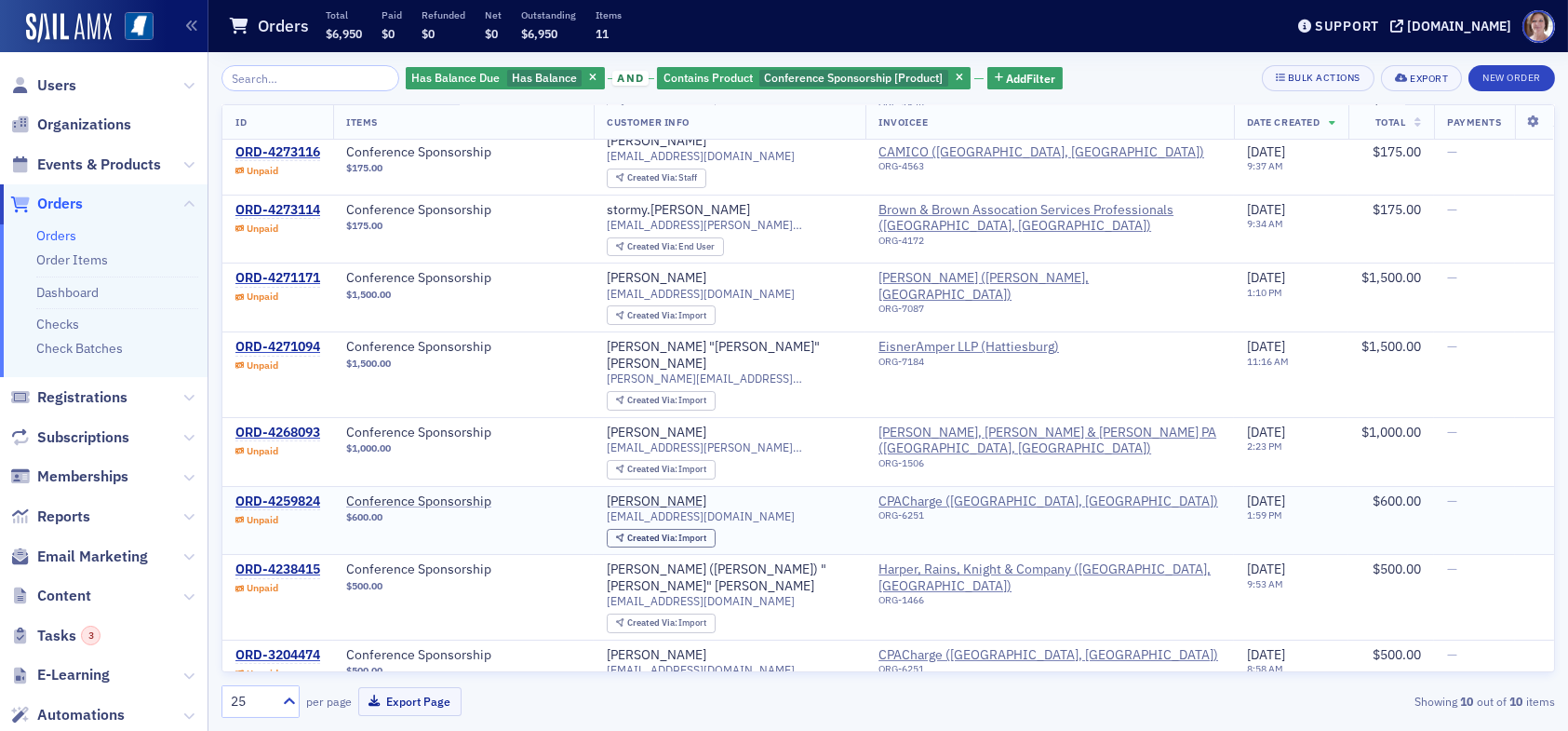
scroll to position [186, 0]
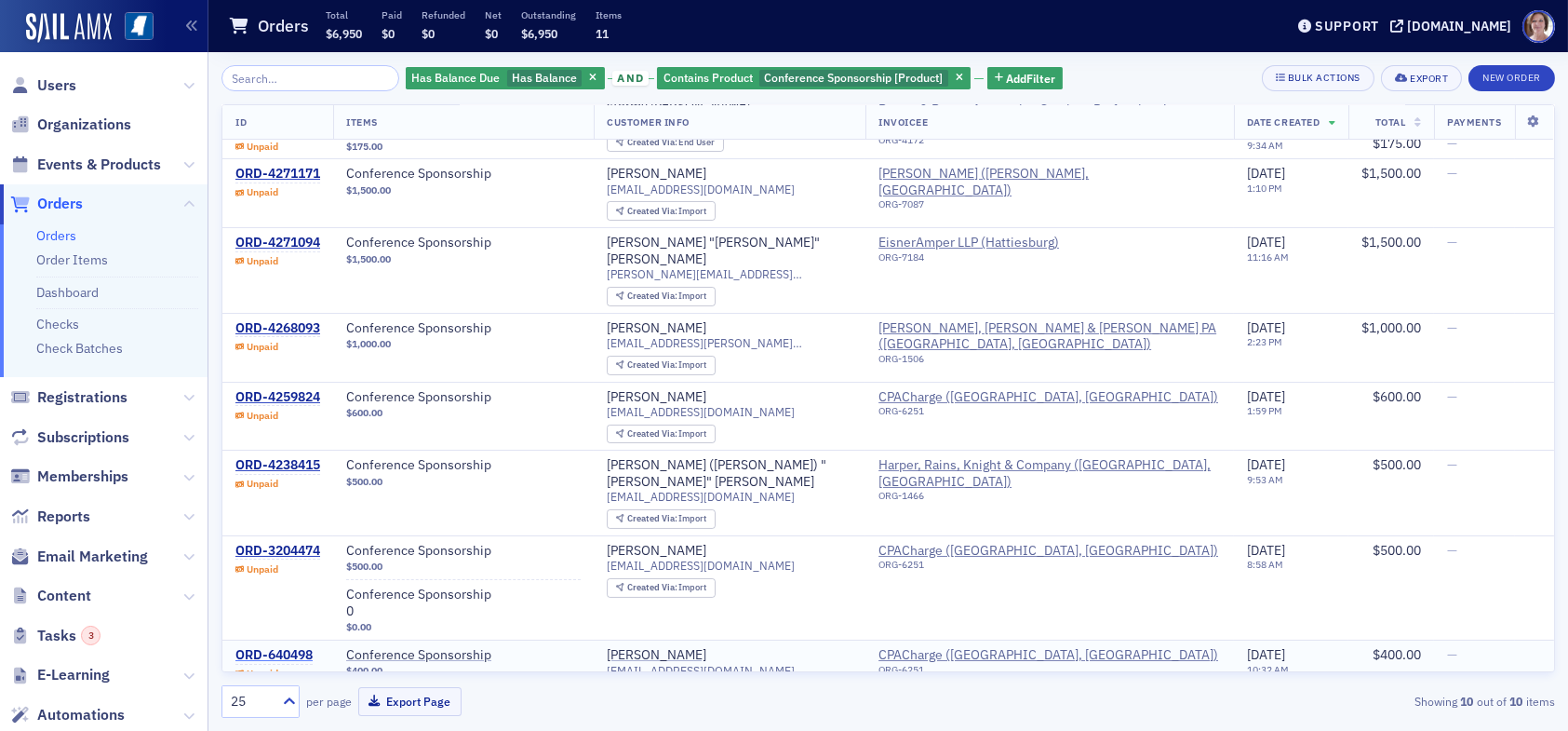
click at [286, 647] on div "ORD-640498" at bounding box center [274, 654] width 78 height 16
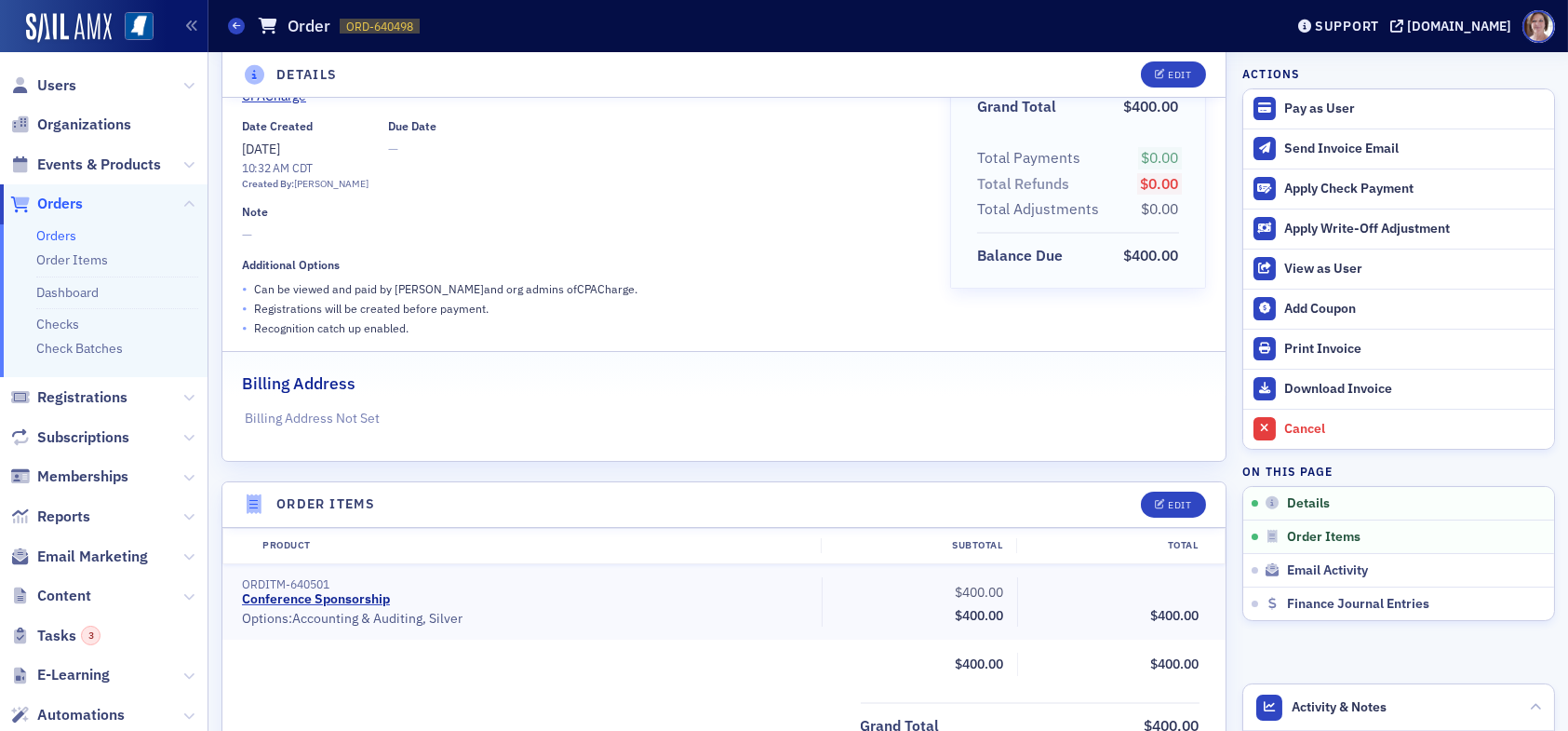
scroll to position [280, 0]
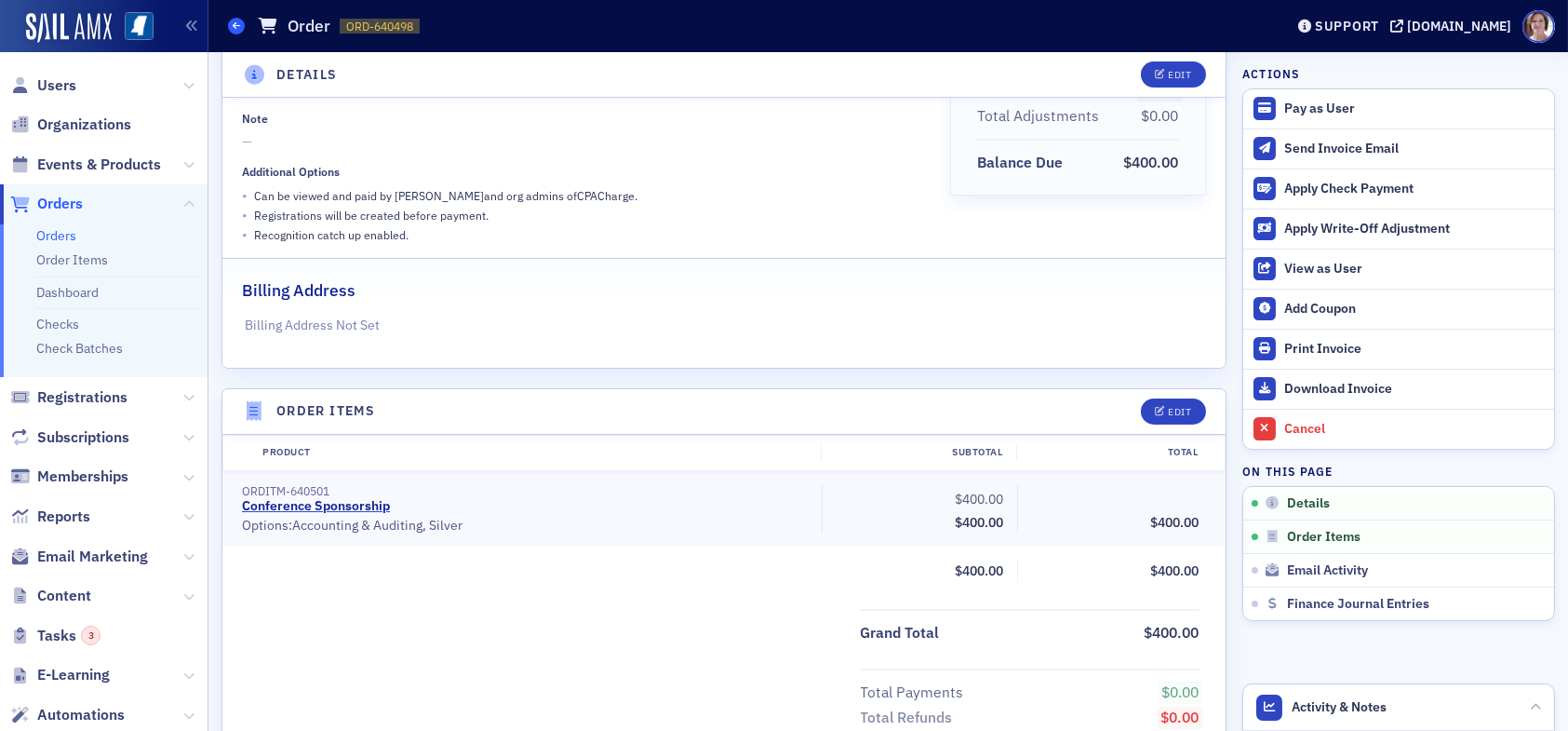
click at [242, 21] on span at bounding box center [236, 25] width 16 height 16
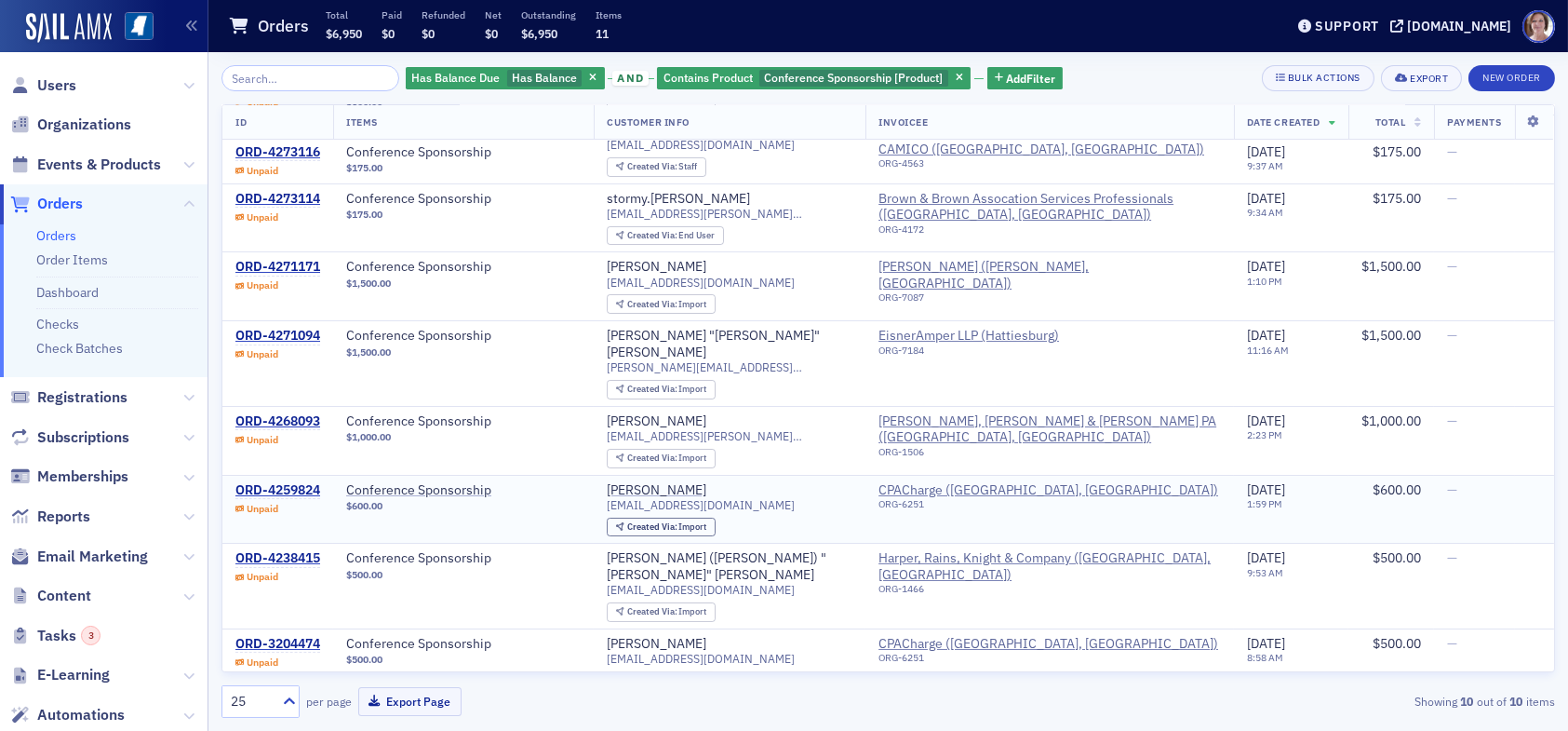
scroll to position [186, 0]
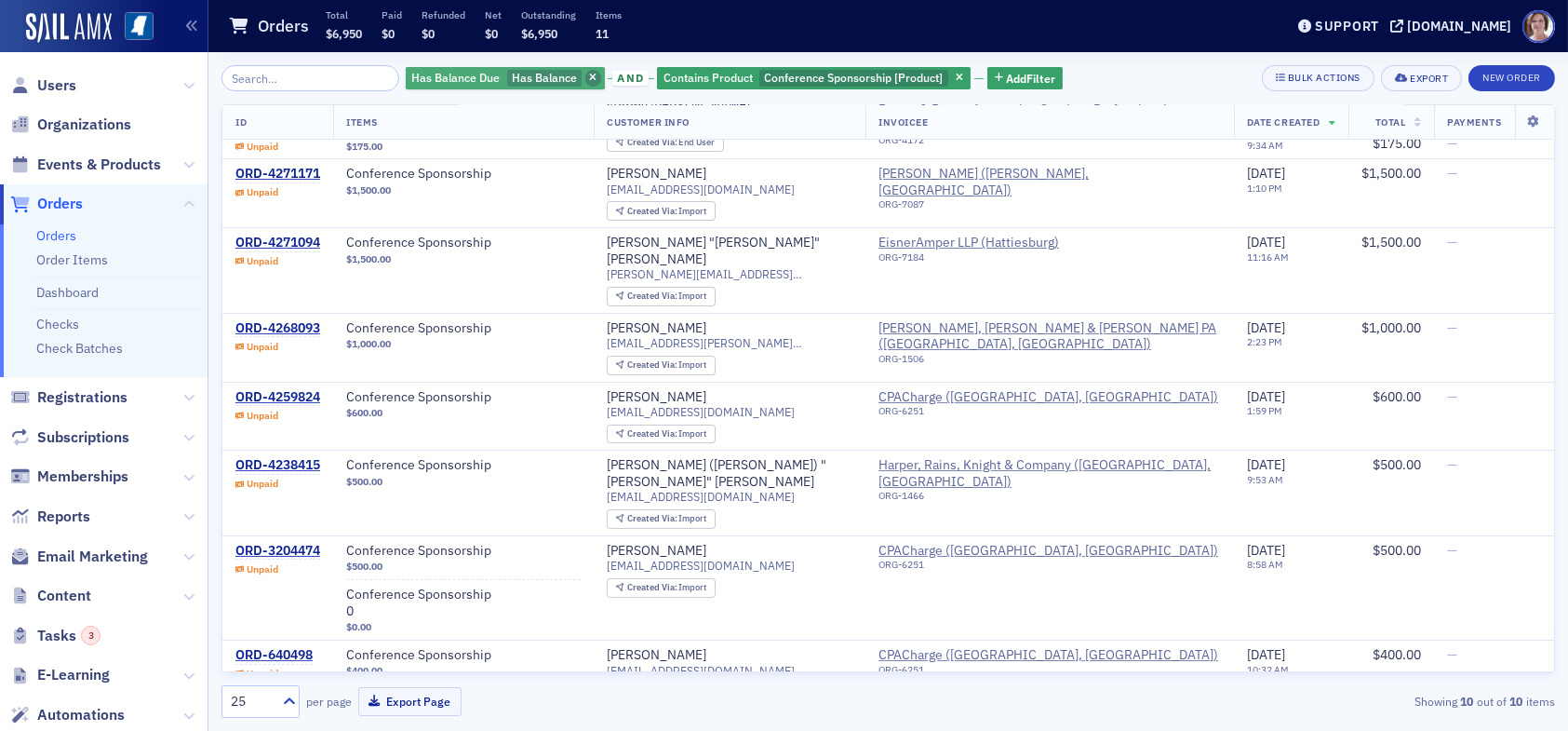
click at [589, 75] on icon "button" at bounding box center [593, 79] width 8 height 11
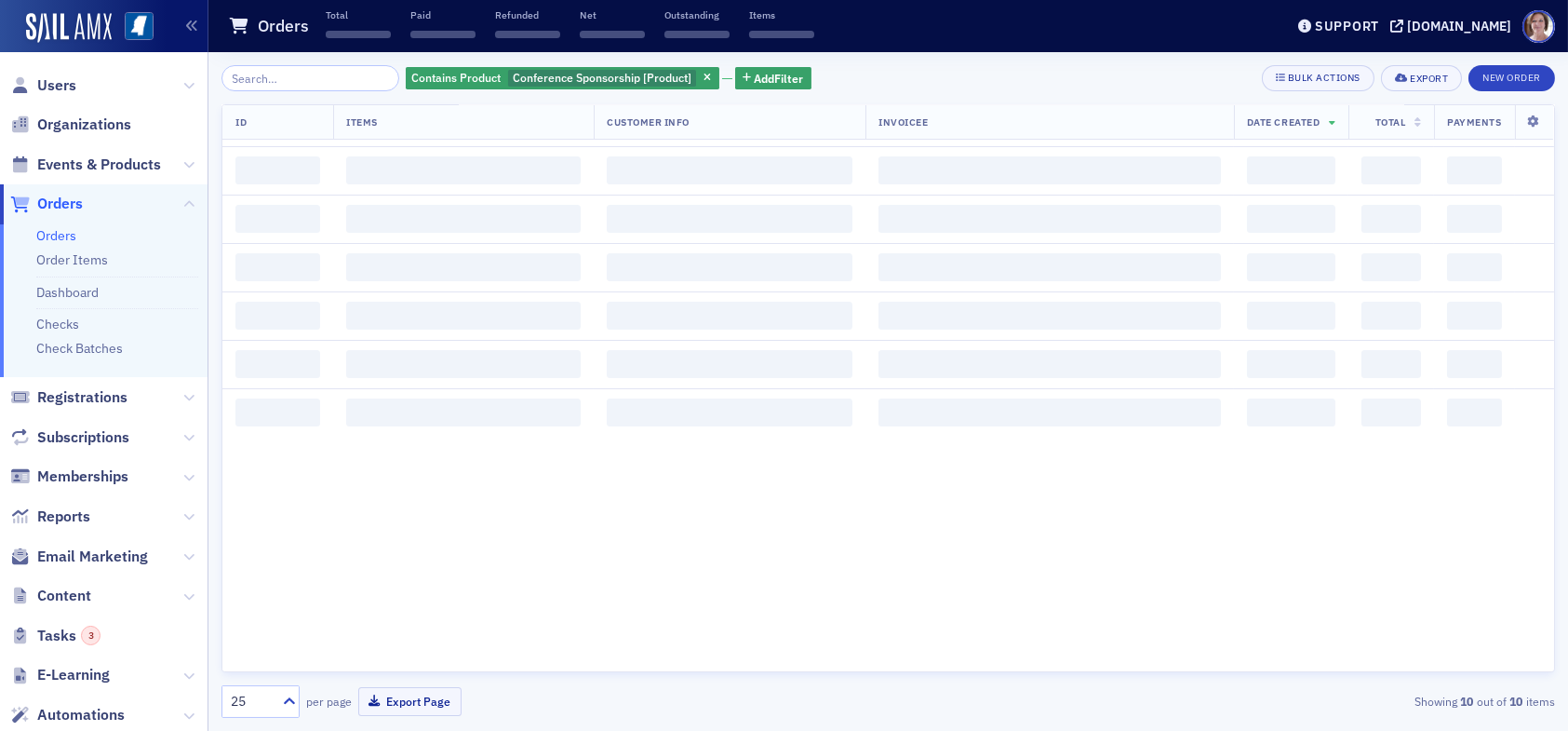
scroll to position [660, 0]
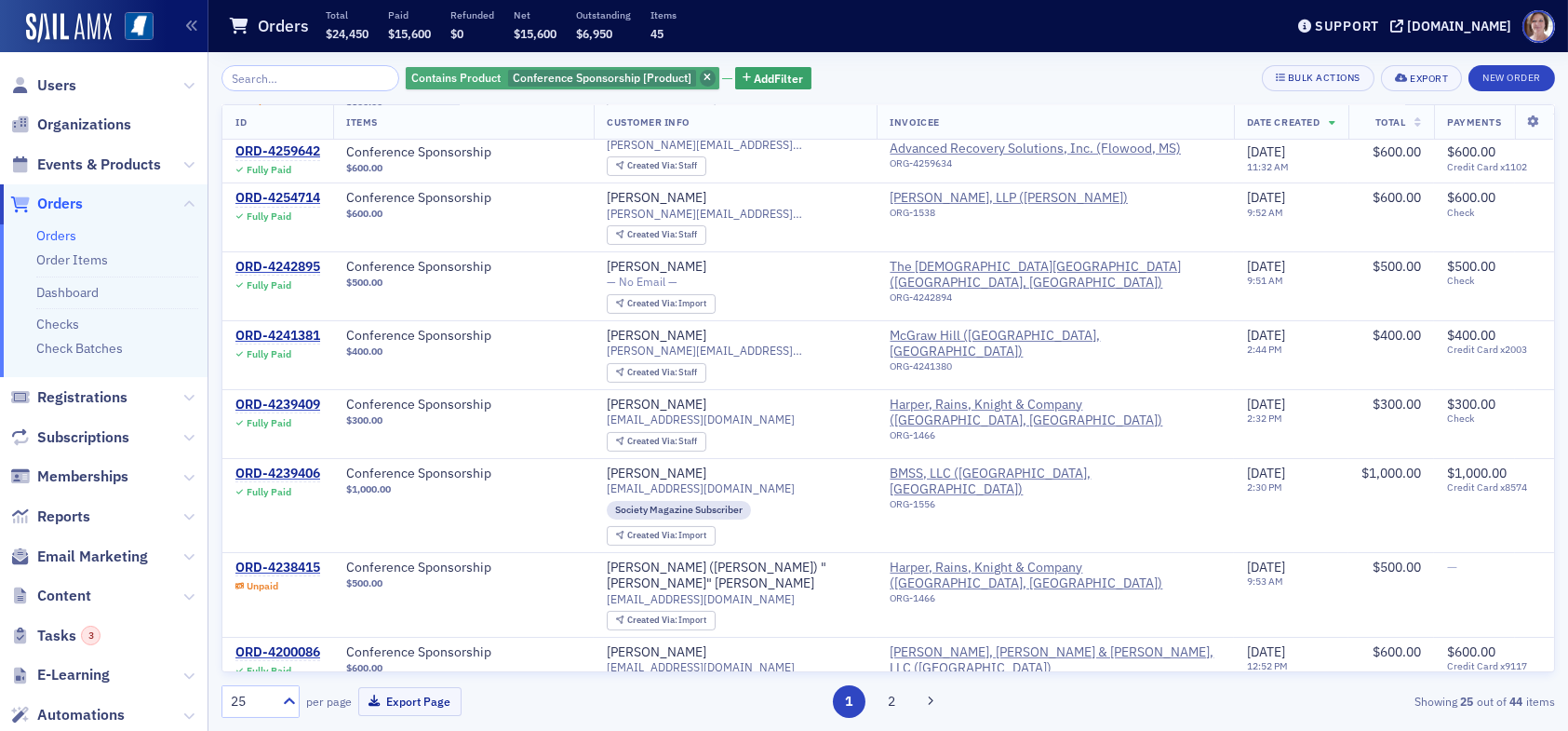
click at [700, 77] on span "button" at bounding box center [708, 78] width 16 height 16
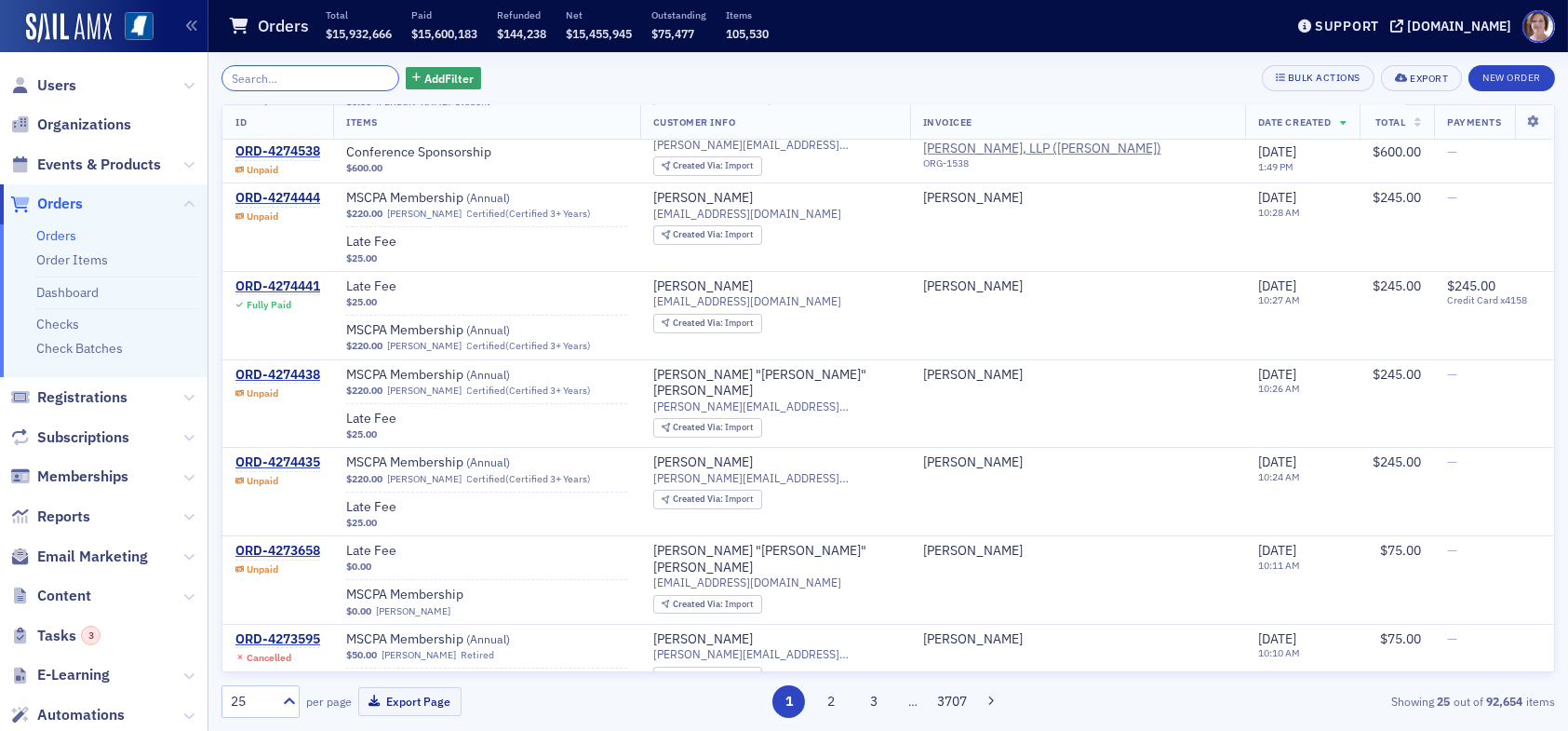
click at [330, 73] on input "search" at bounding box center [310, 78] width 178 height 26
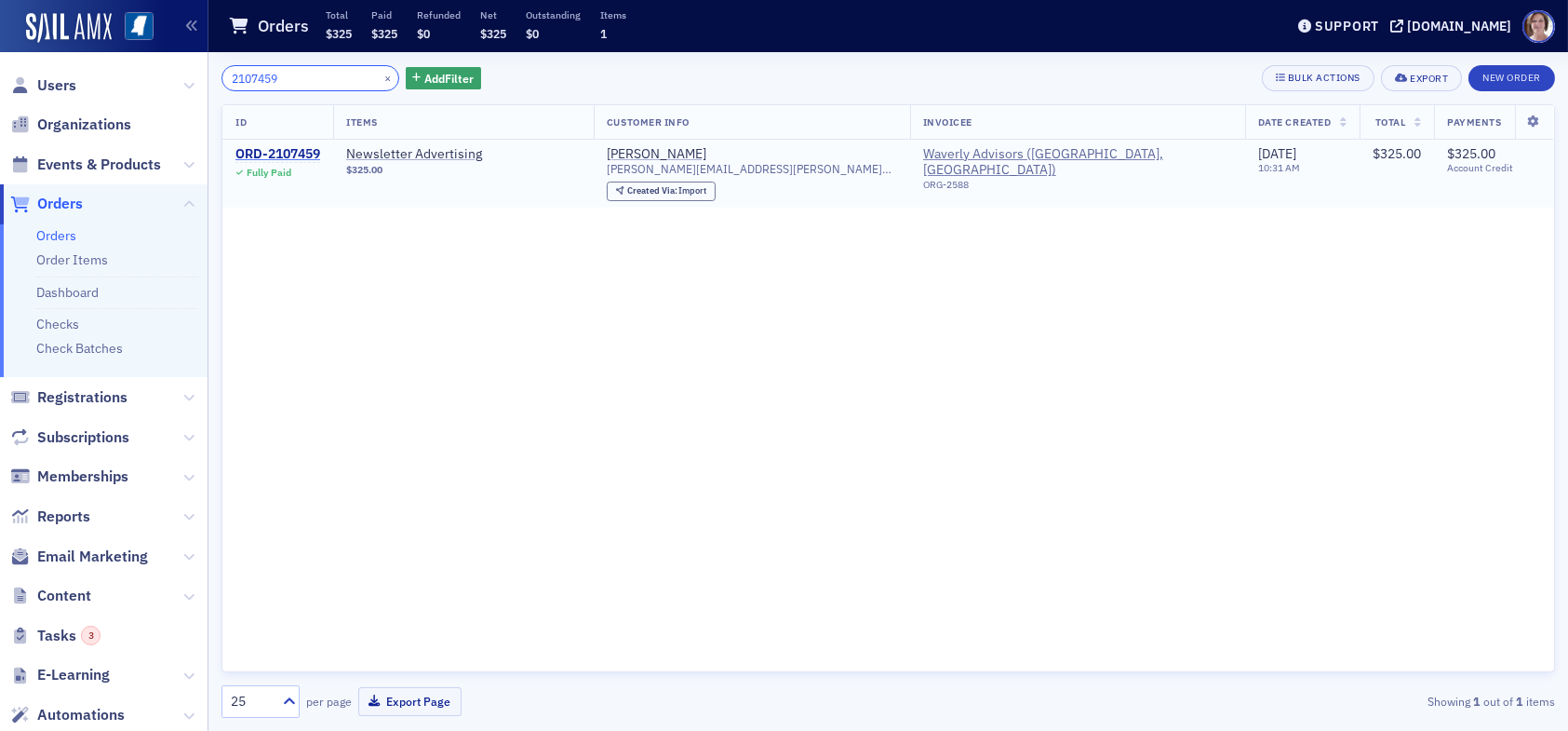
type input "2107459"
click at [294, 152] on div "ORD-2107459" at bounding box center [278, 154] width 84 height 16
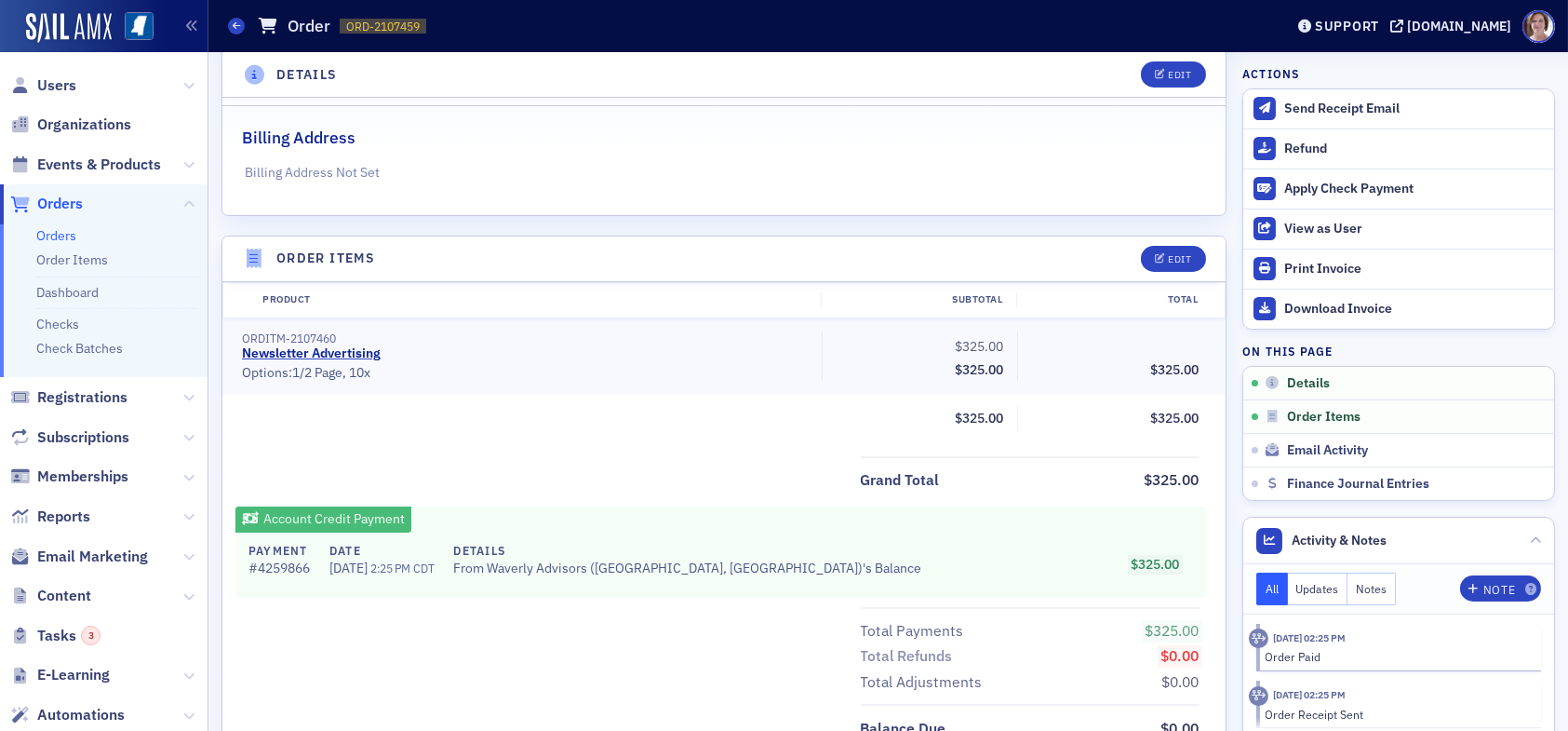
scroll to position [466, 0]
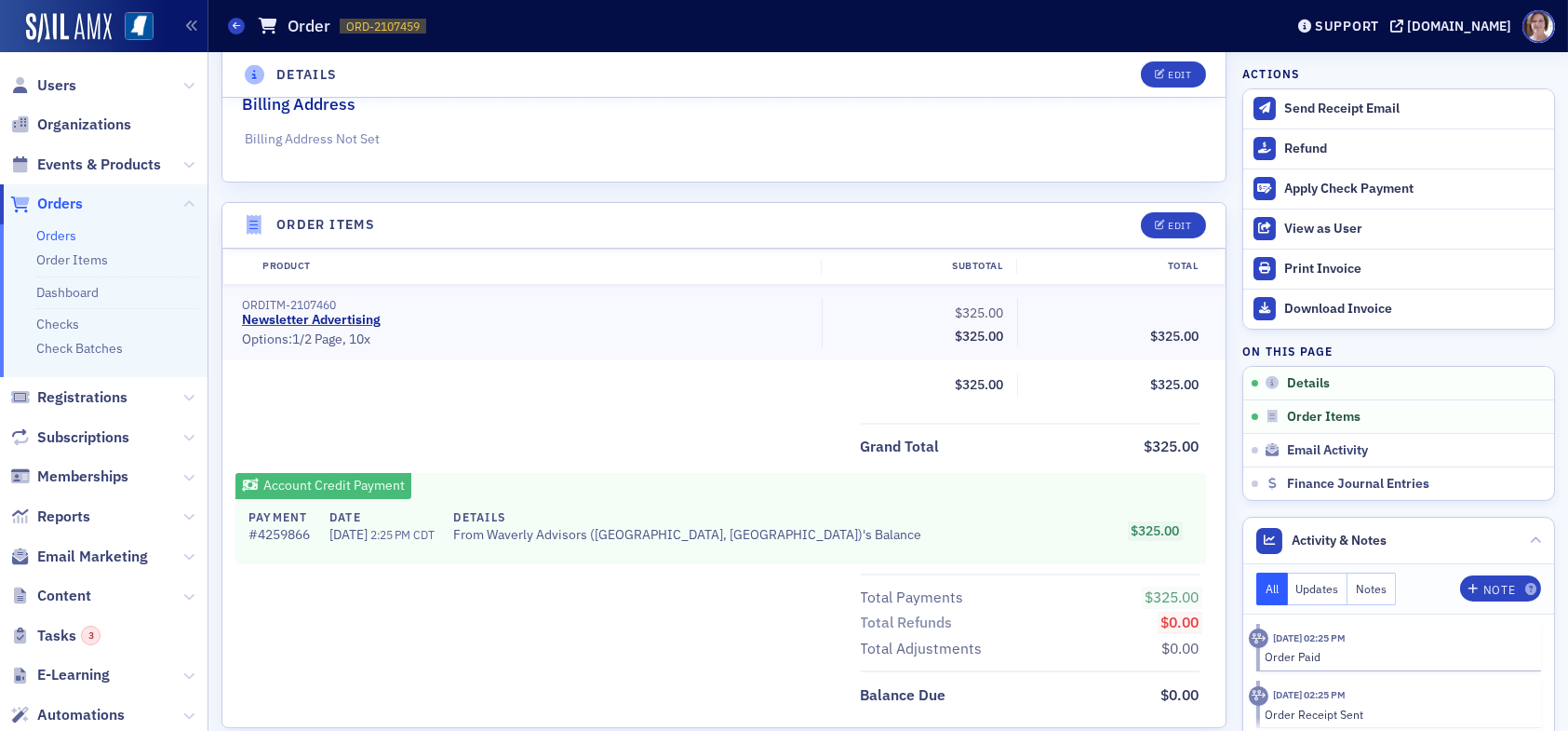
click at [66, 205] on span "Orders" at bounding box center [60, 203] width 46 height 20
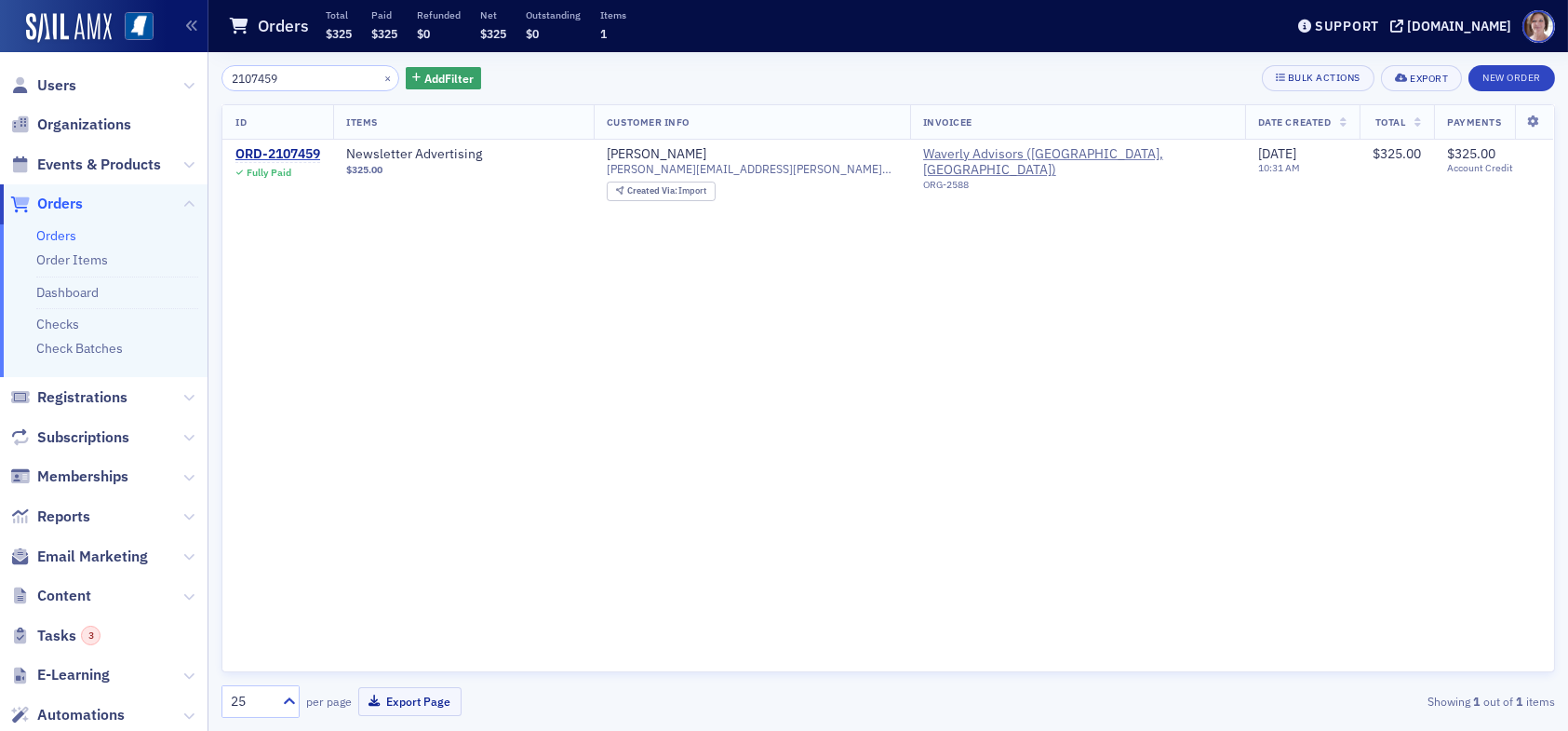
drag, startPoint x: 290, startPoint y: 80, endPoint x: 188, endPoint y: 79, distance: 102.0
click at [188, 79] on div "Users Organizations Events & Products Orders Orders Order Items Dashboard Check…" at bounding box center [784, 365] width 1568 height 731
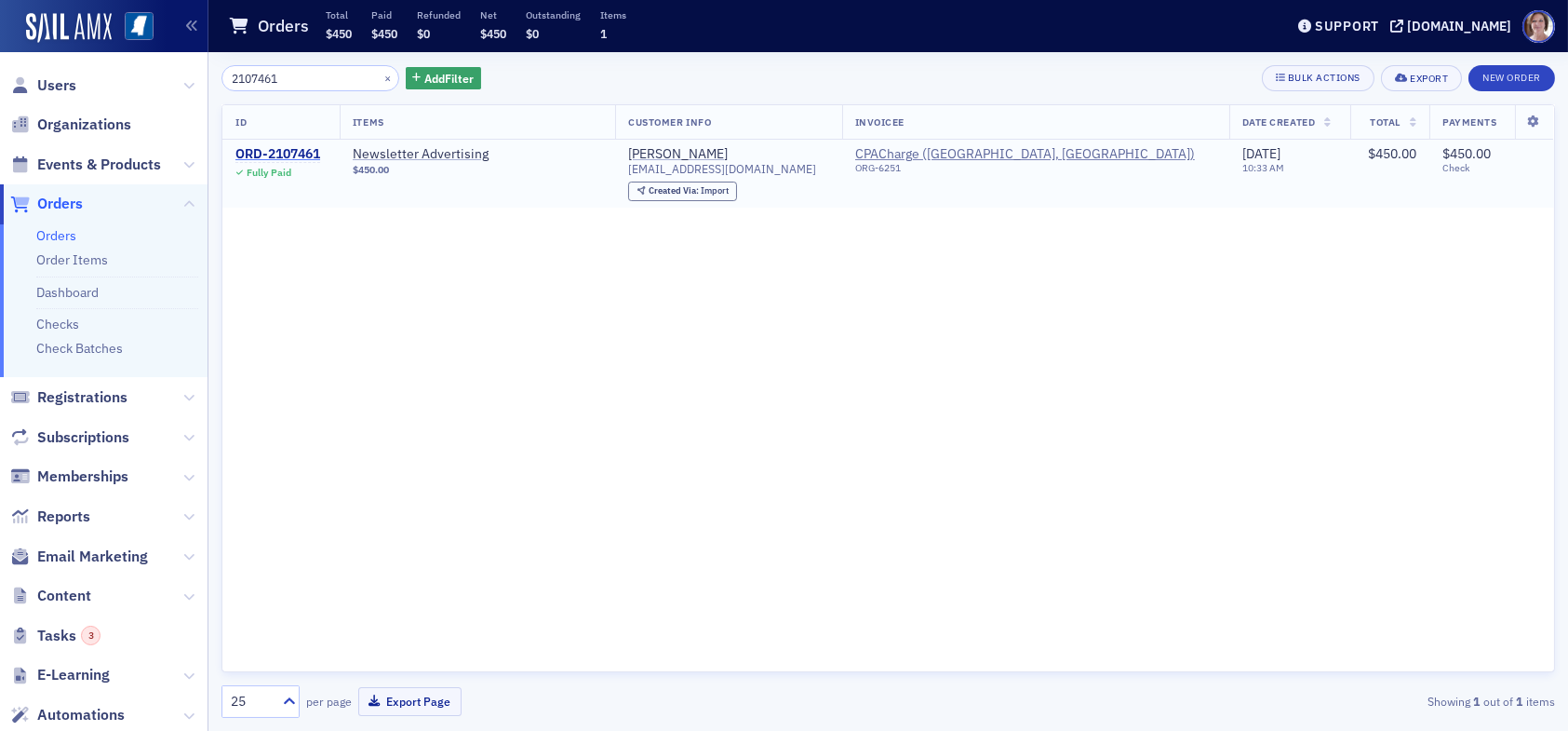
type input "2107461"
click at [301, 156] on div "ORD-2107461" at bounding box center [278, 154] width 84 height 16
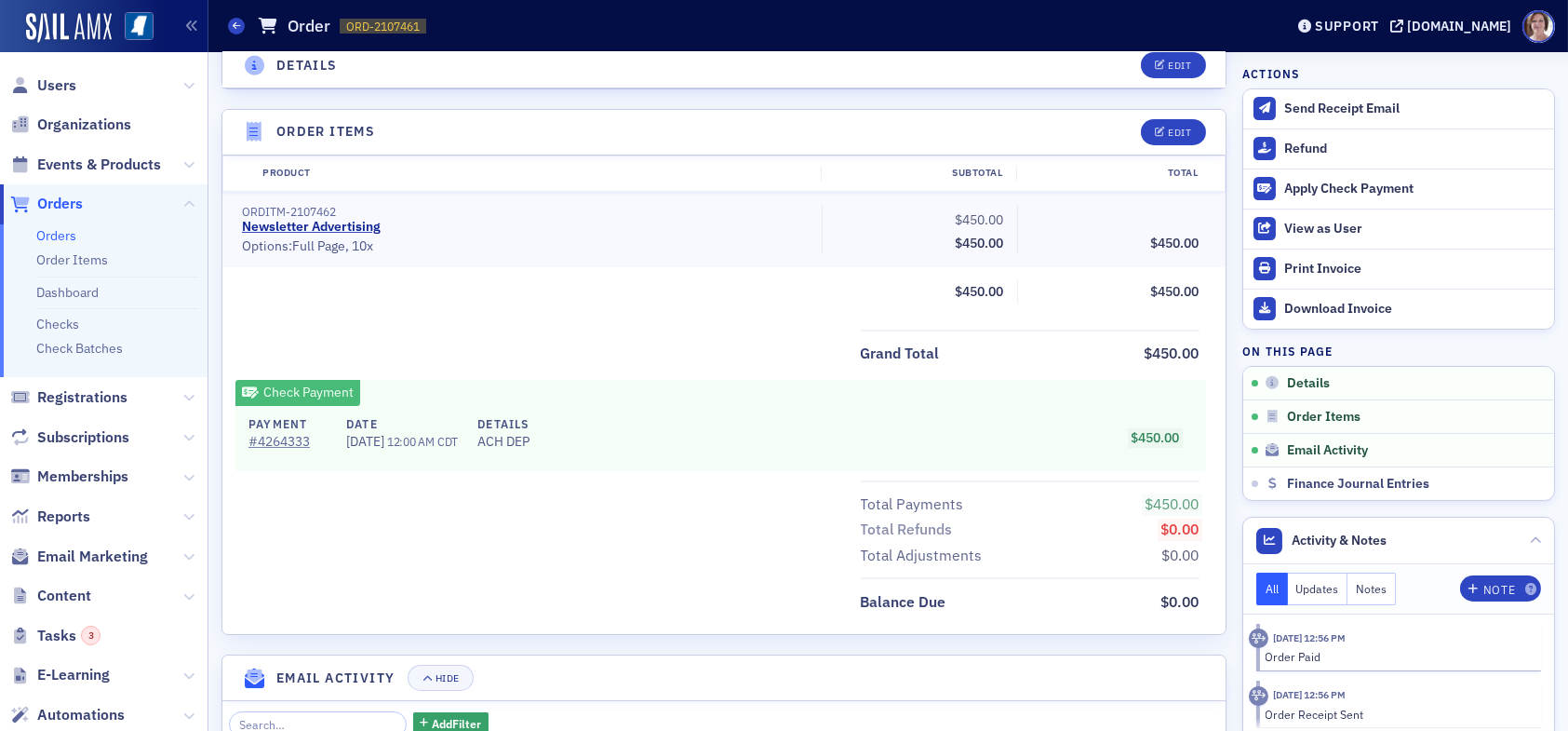
scroll to position [651, 0]
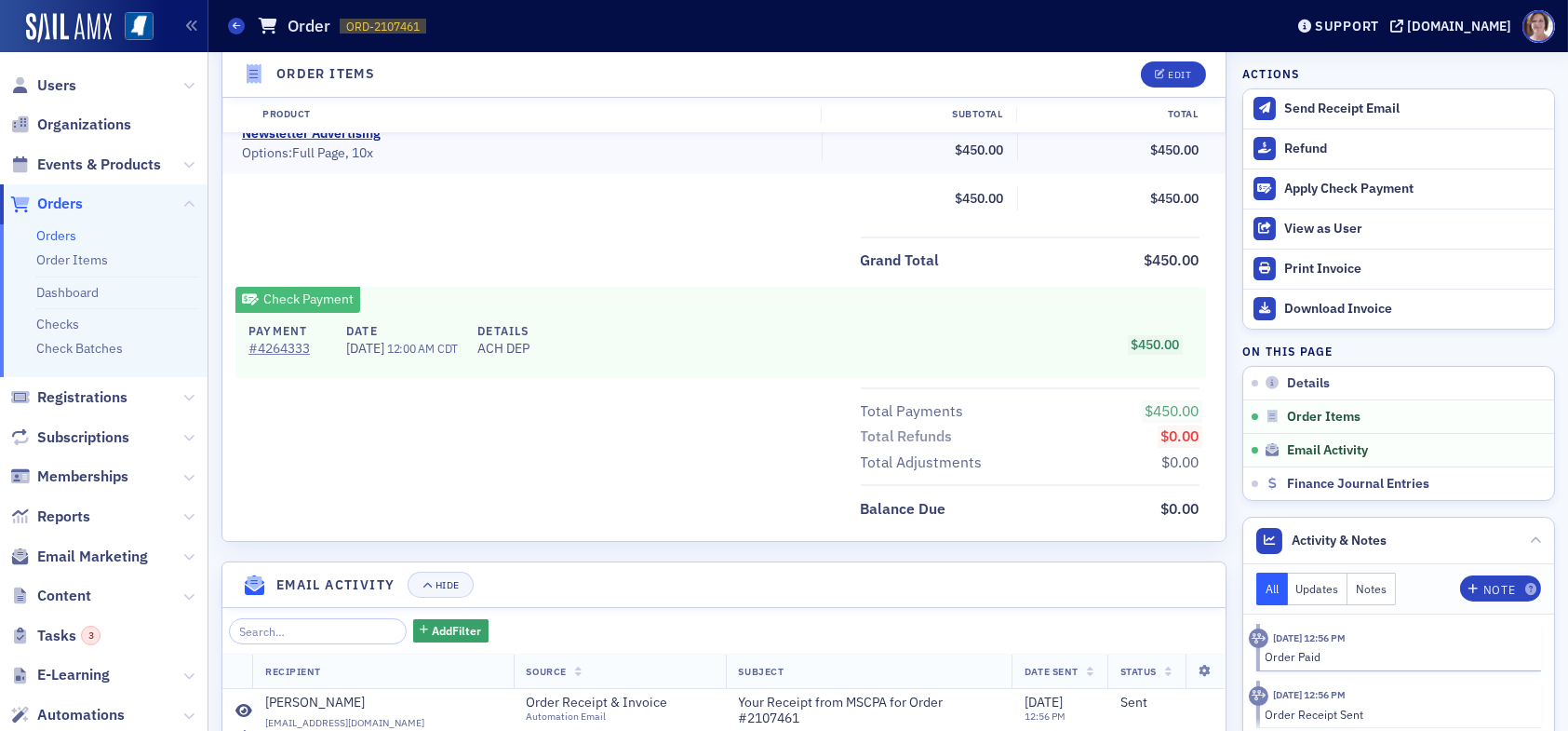
click at [52, 197] on span "Orders" at bounding box center [60, 203] width 46 height 20
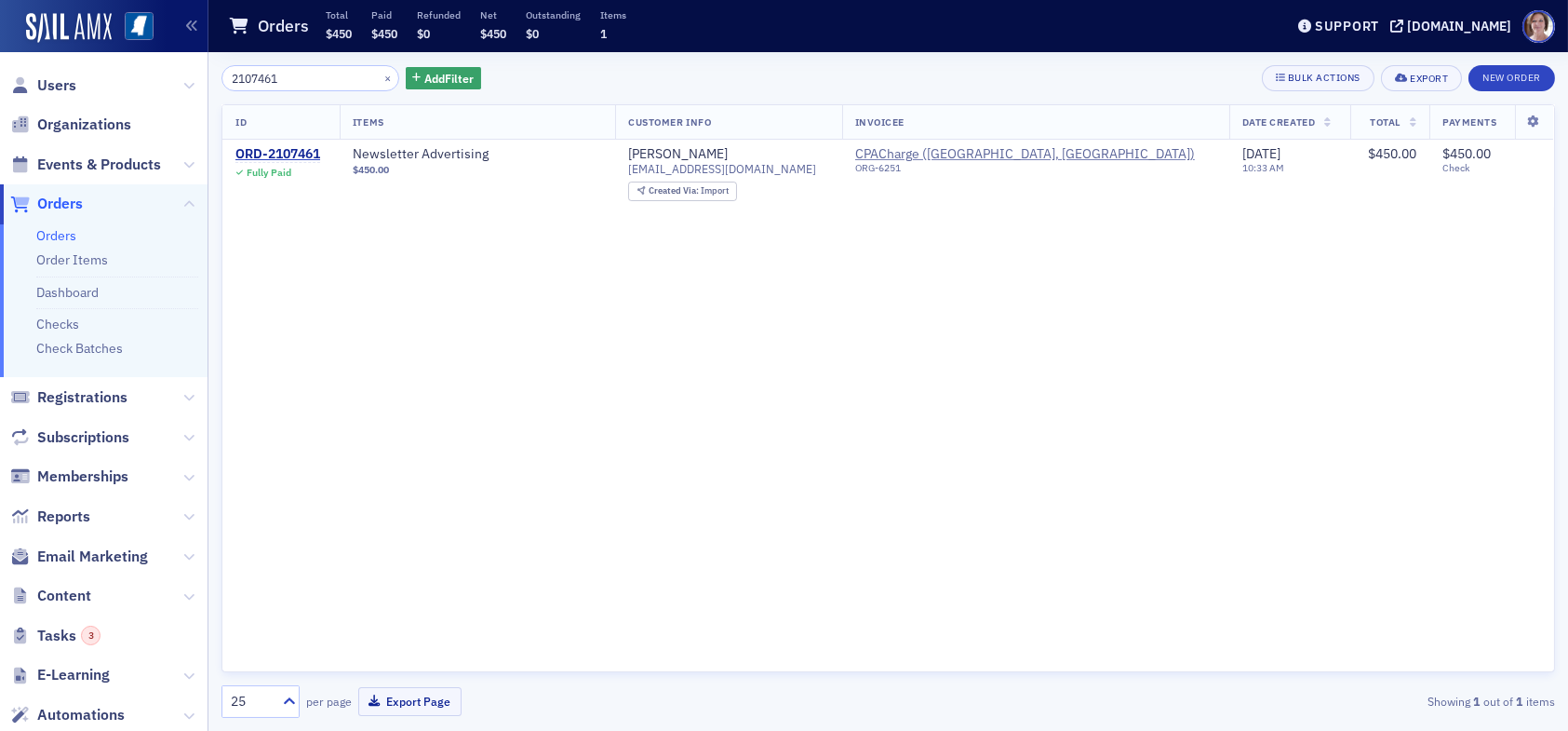
drag, startPoint x: 306, startPoint y: 67, endPoint x: 158, endPoint y: 88, distance: 149.5
click at [160, 88] on div "Users Organizations Events & Products Orders Orders Order Items Dashboard Check…" at bounding box center [784, 365] width 1568 height 731
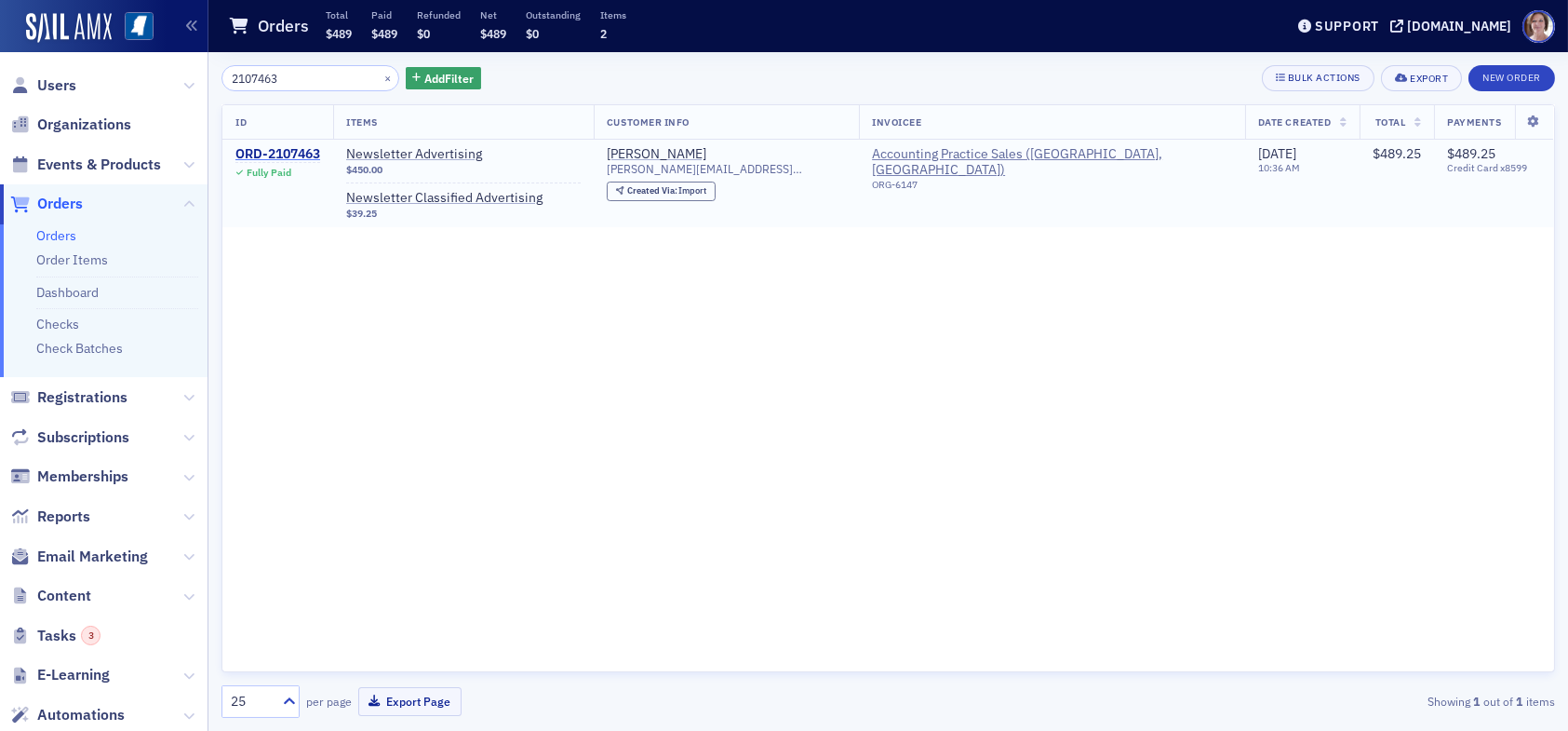
type input "2107463"
click at [297, 149] on div "ORD-2107463" at bounding box center [278, 154] width 84 height 16
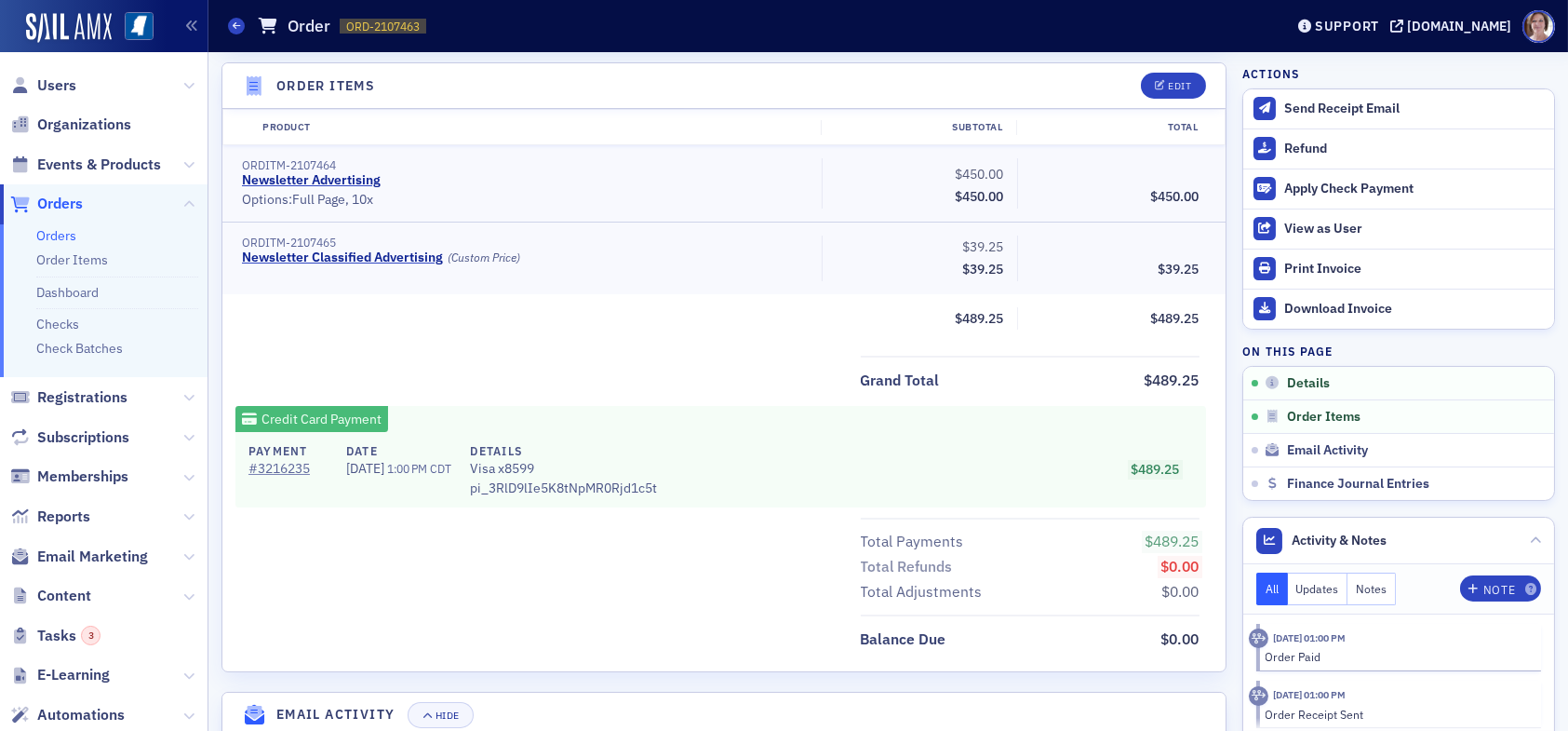
scroll to position [651, 0]
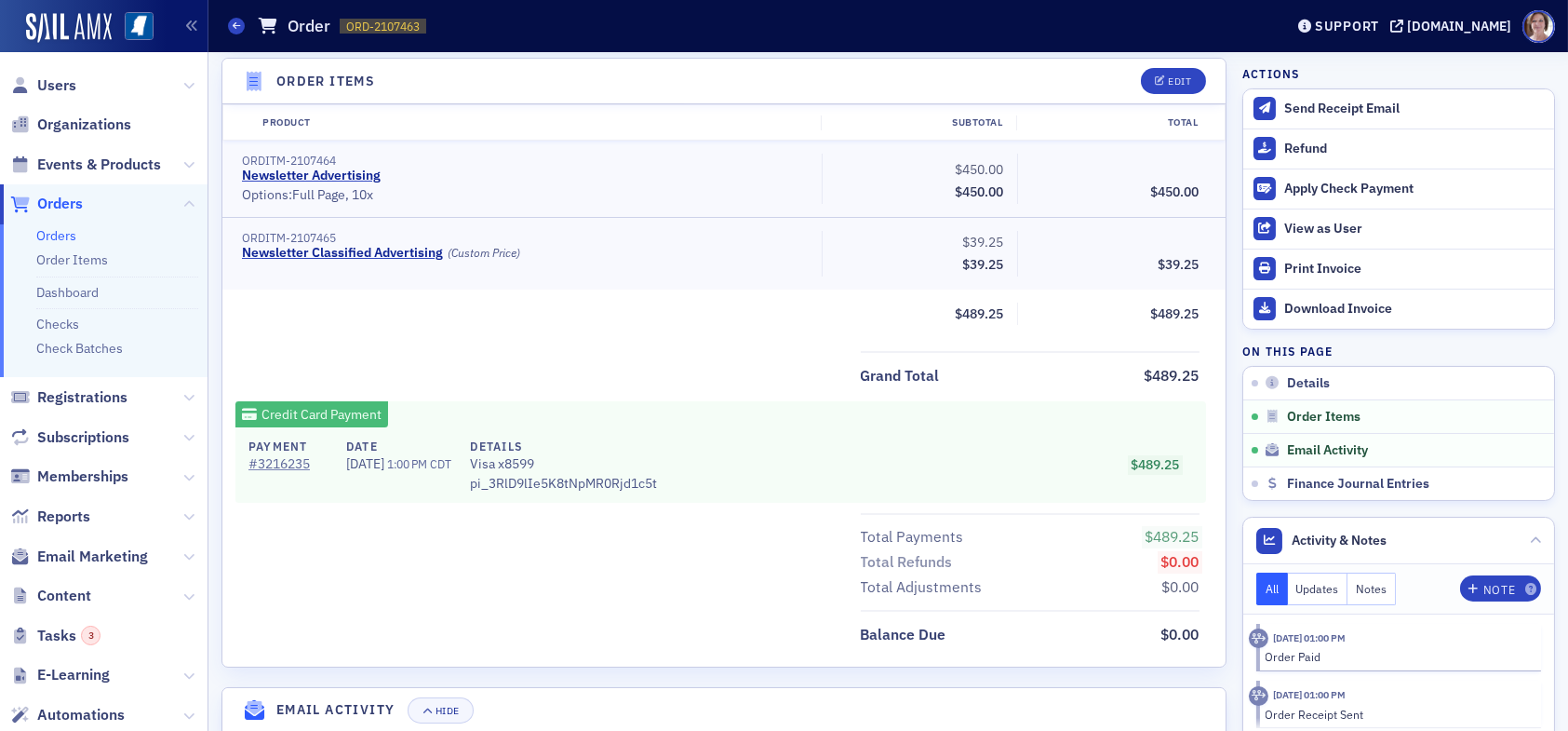
click at [71, 202] on span "Orders" at bounding box center [60, 203] width 46 height 20
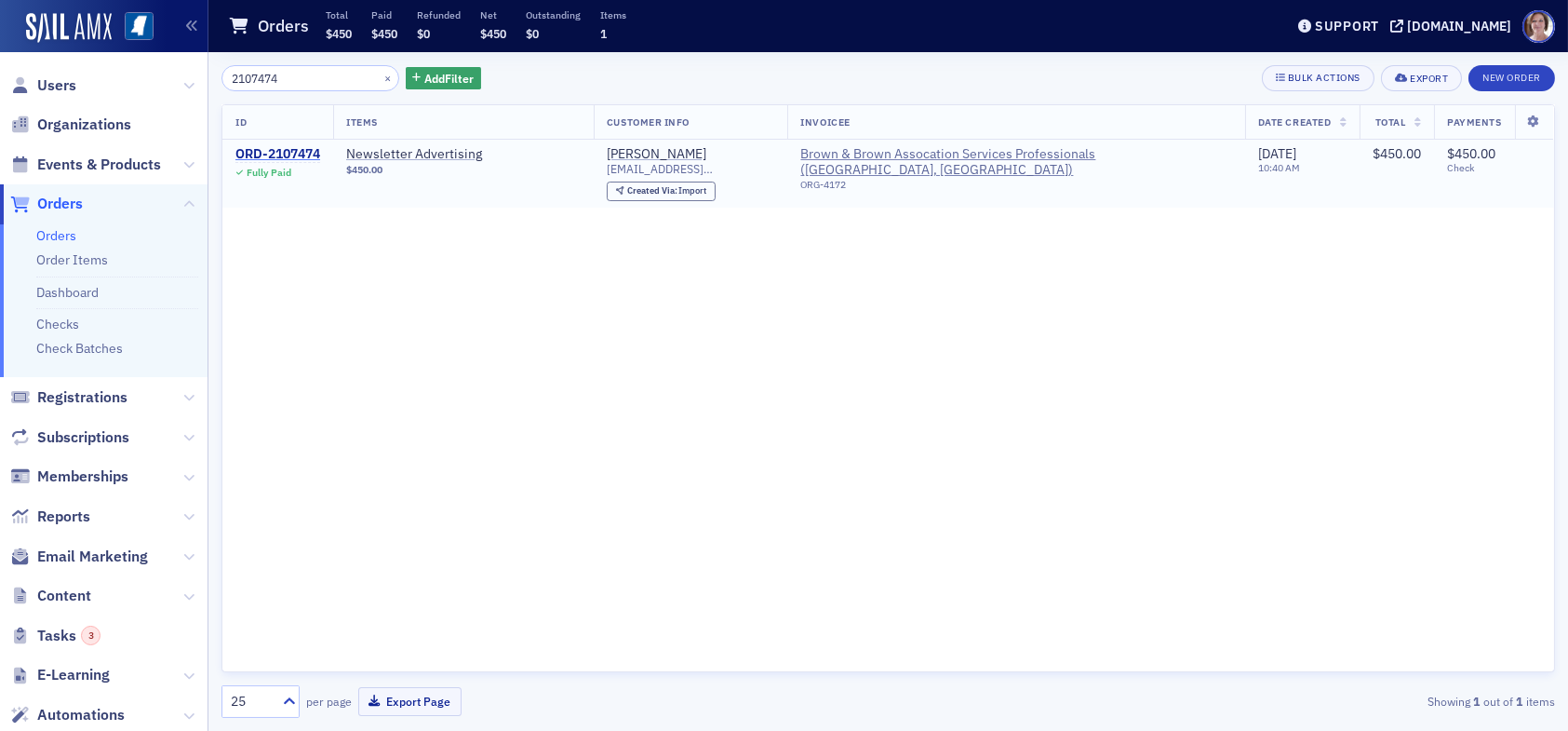
type input "2107474"
click at [285, 150] on div "ORD-2107474" at bounding box center [278, 154] width 84 height 16
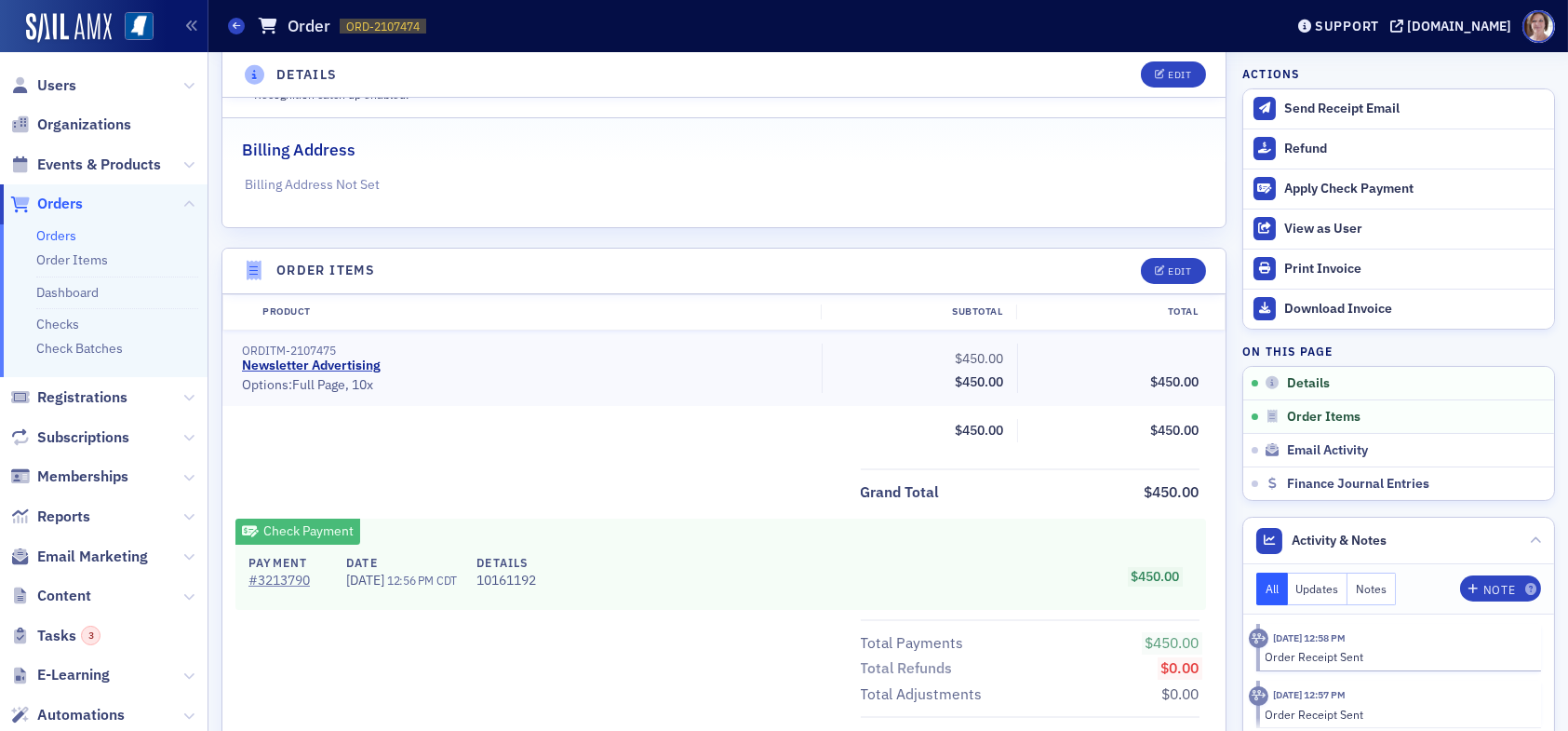
scroll to position [466, 0]
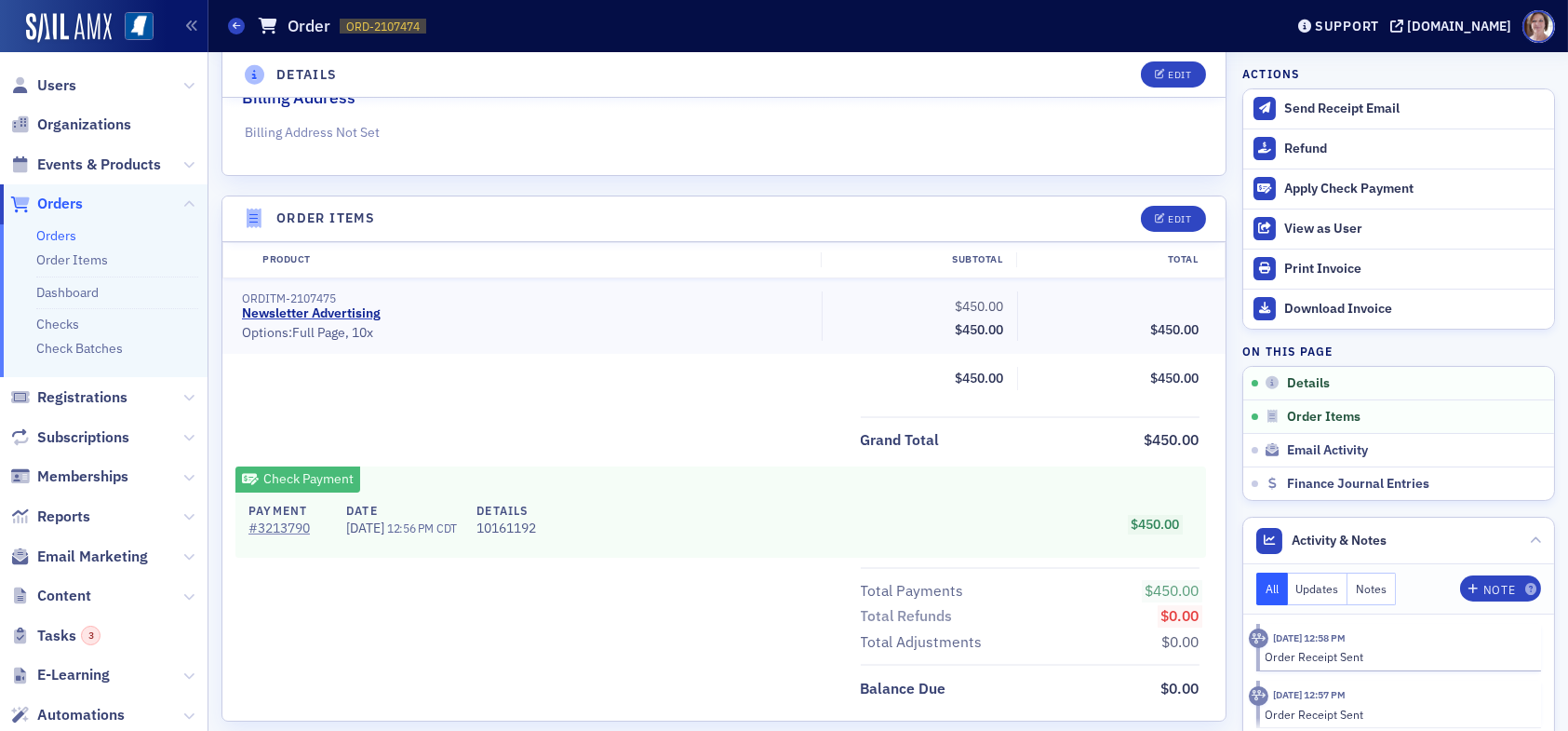
click at [53, 201] on span "Orders" at bounding box center [60, 203] width 46 height 20
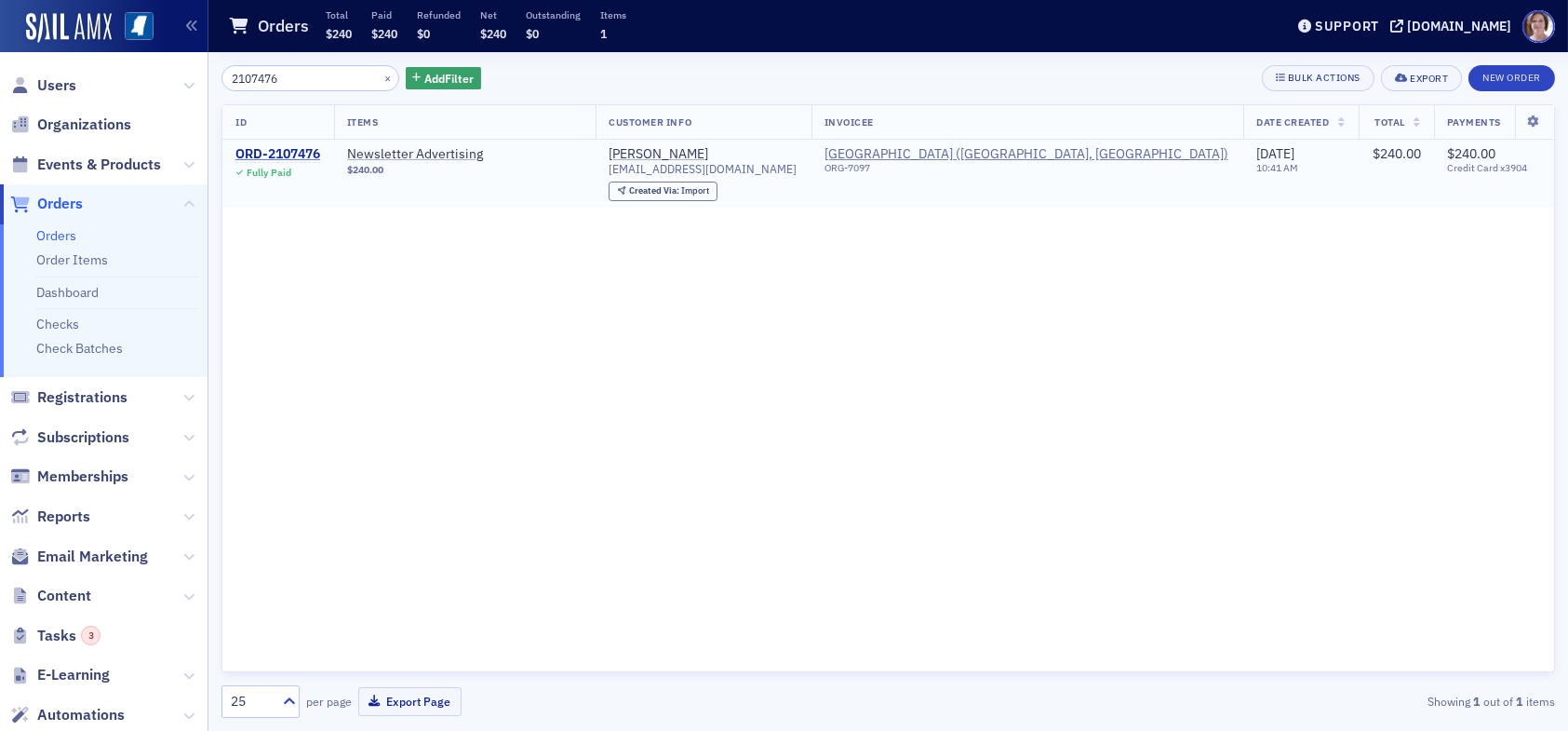
type input "2107476"
click at [310, 155] on div "ORD-2107476" at bounding box center [278, 154] width 84 height 16
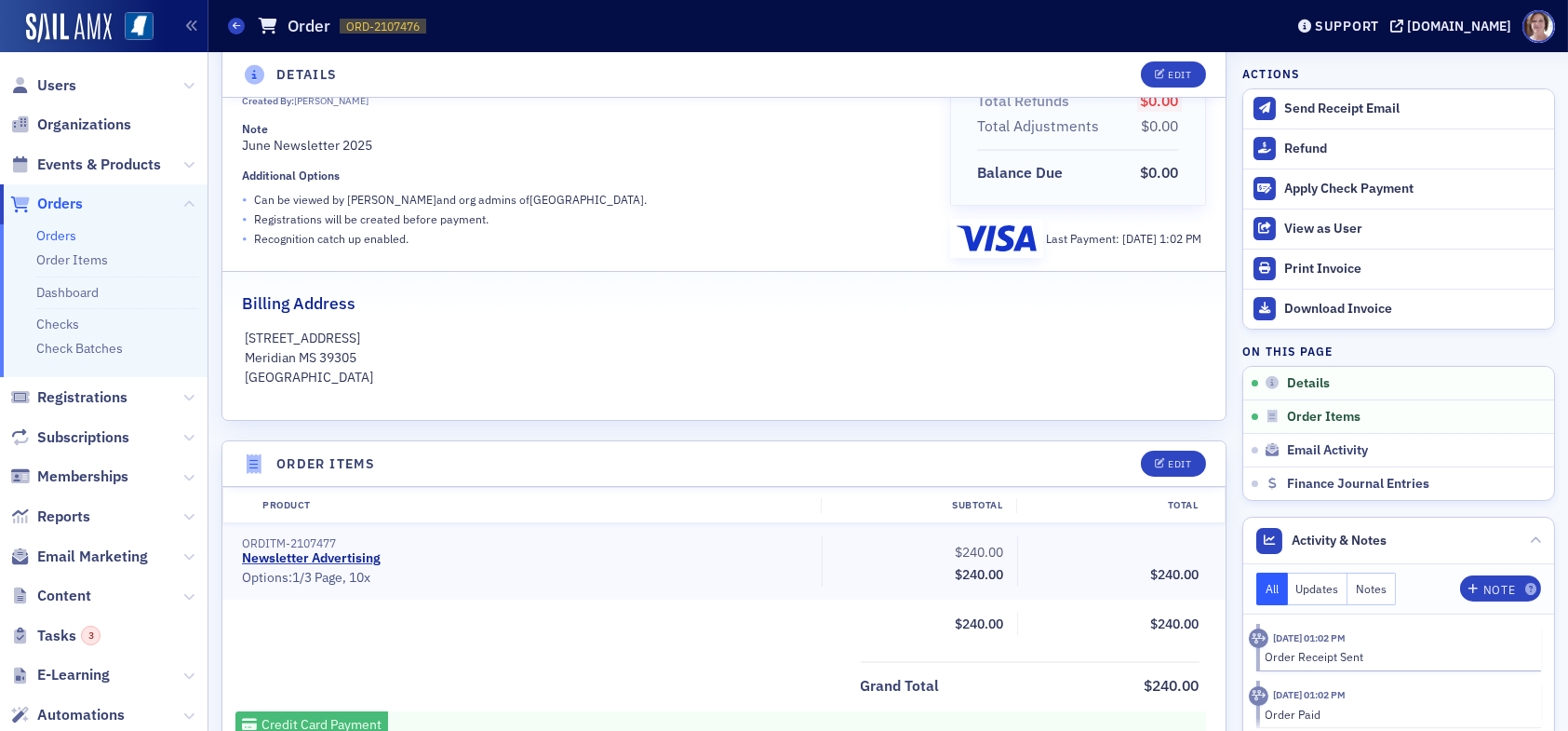
scroll to position [559, 0]
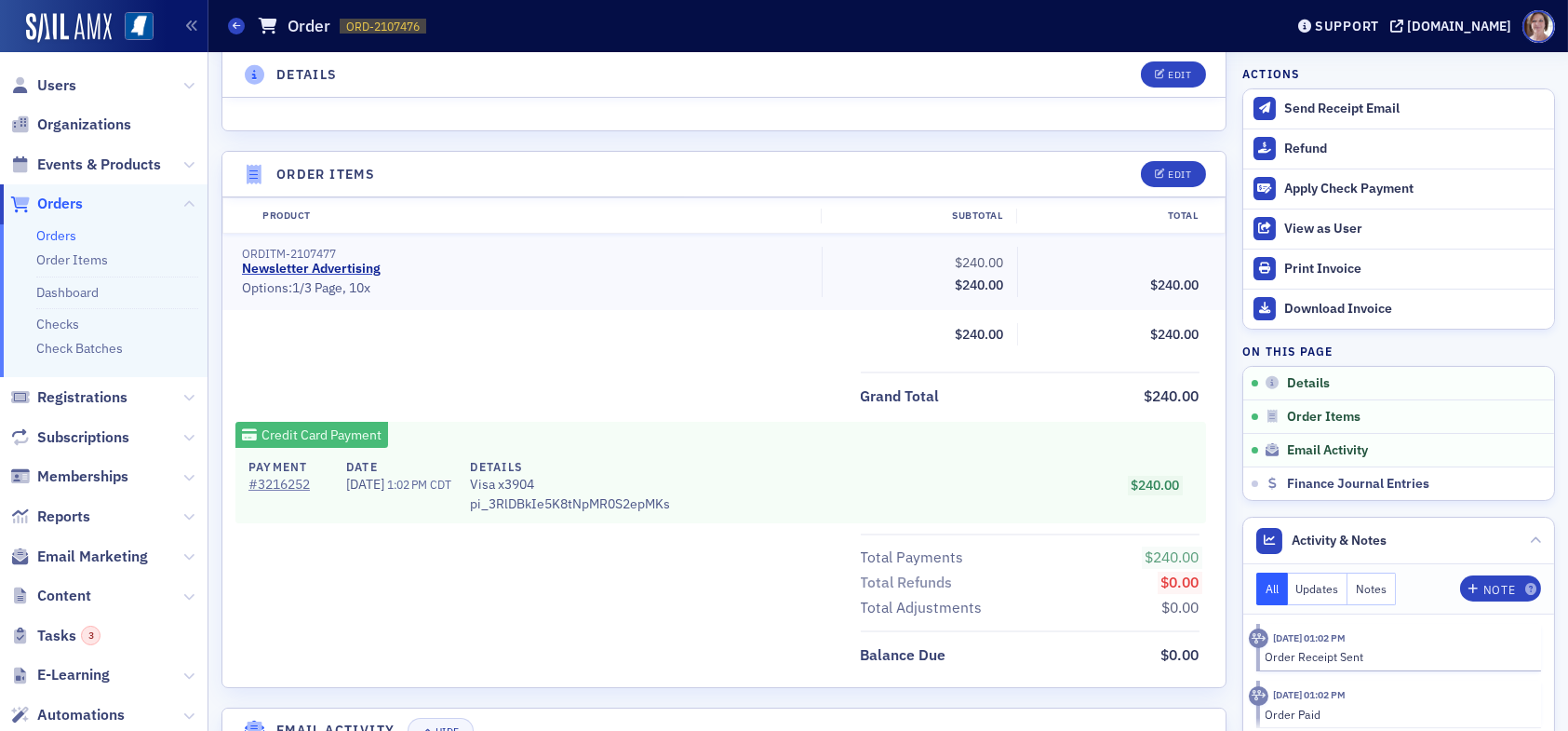
click at [56, 201] on span "Orders" at bounding box center [60, 203] width 46 height 20
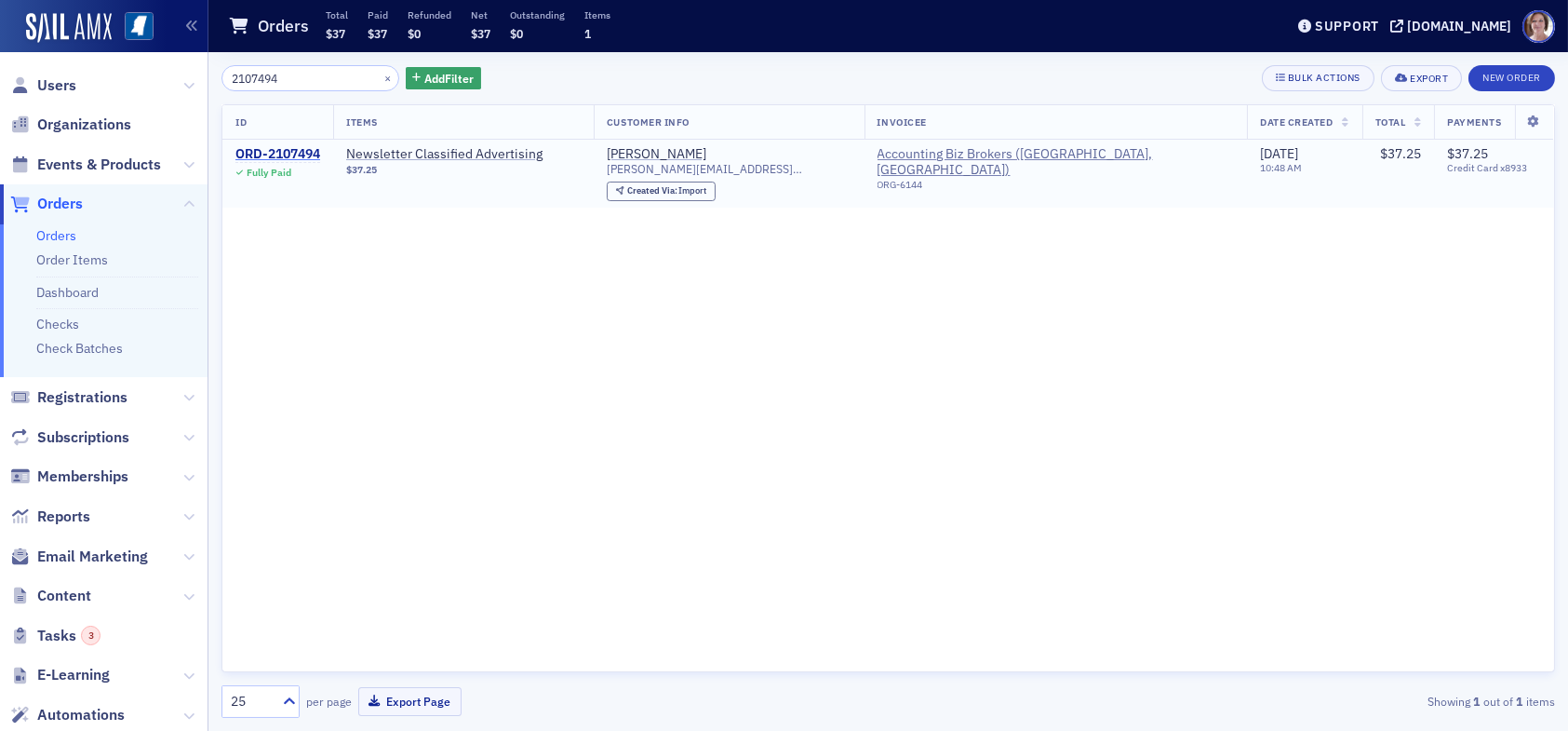
type input "2107494"
click at [270, 155] on div "ORD-2107494" at bounding box center [278, 154] width 84 height 16
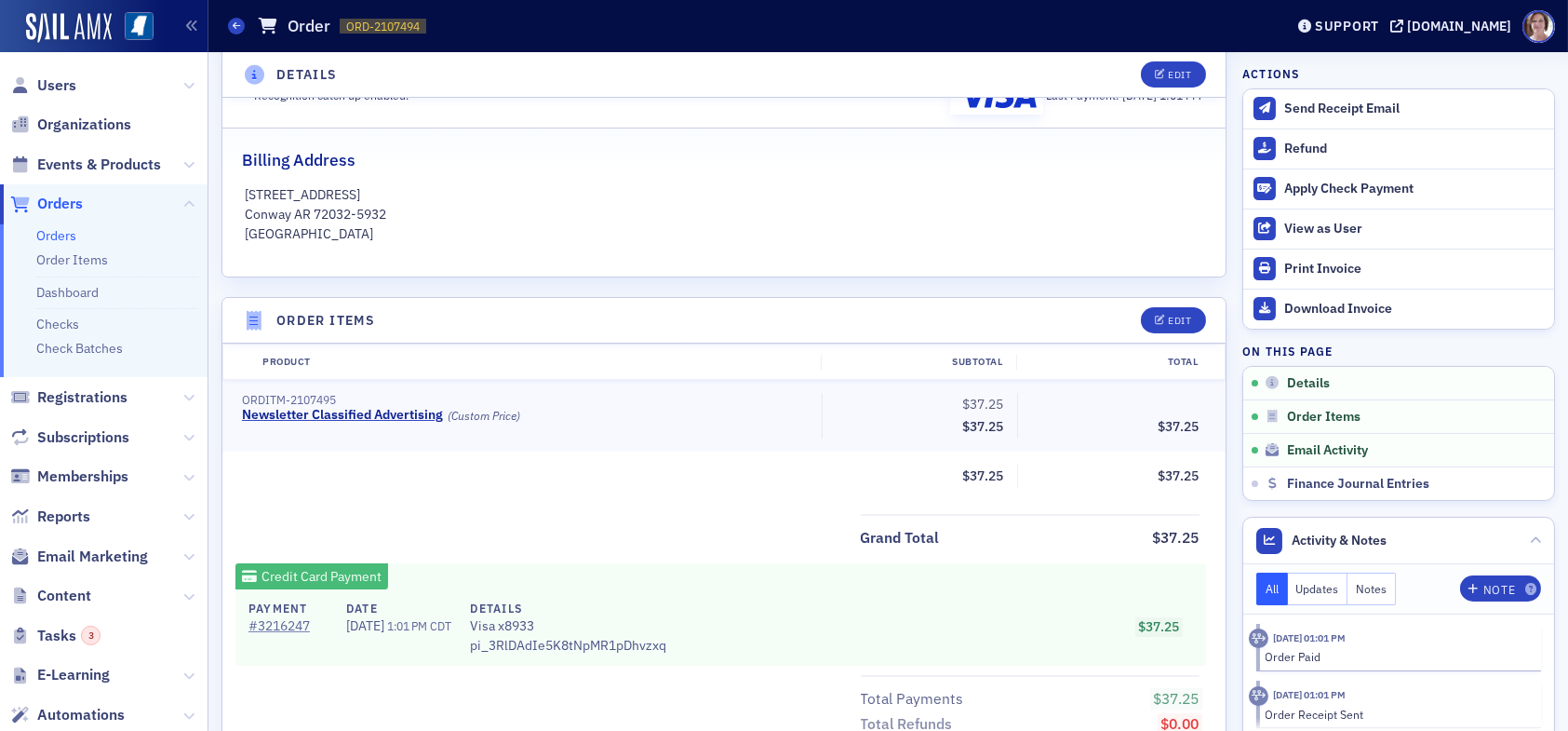
scroll to position [559, 0]
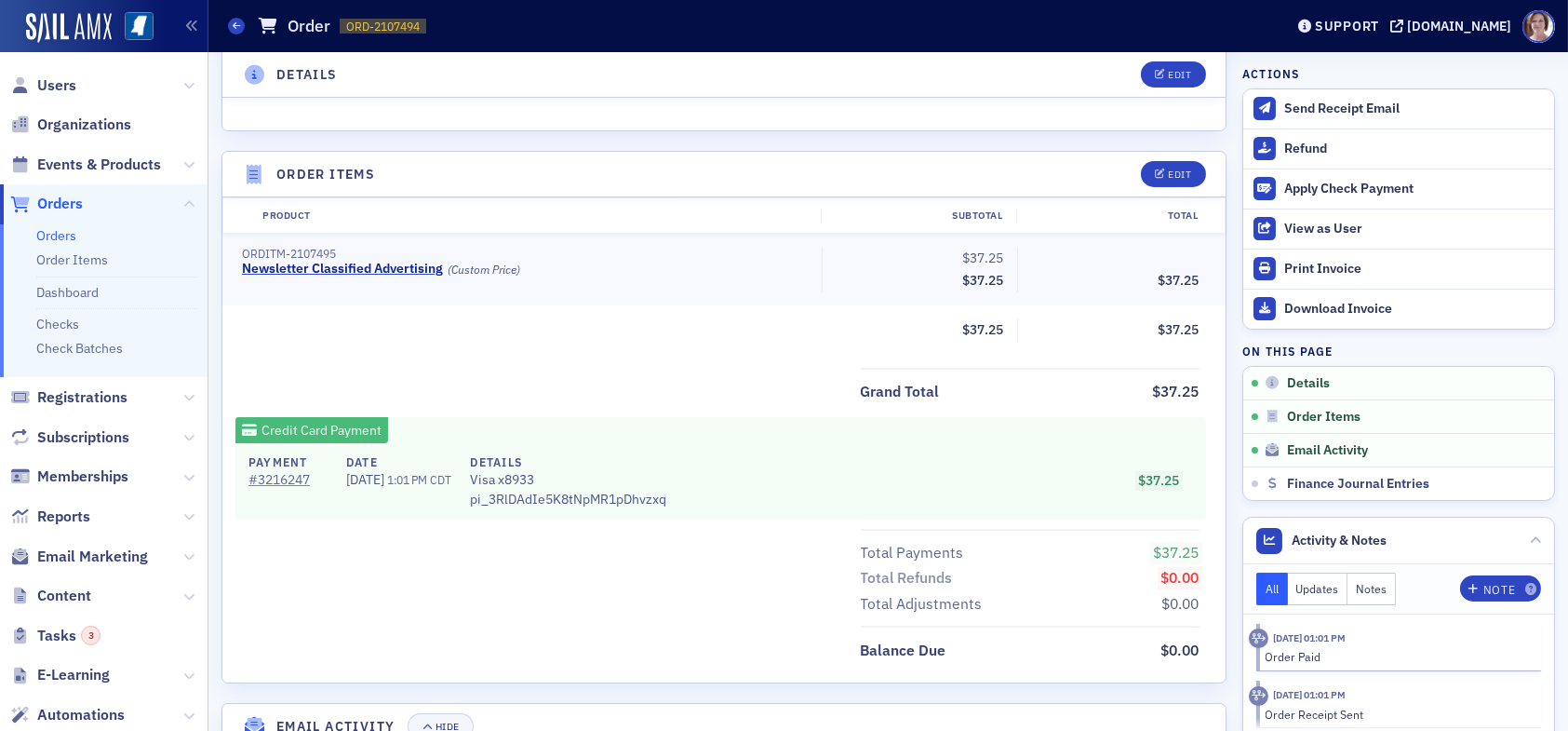
click at [66, 201] on span "Orders" at bounding box center [60, 203] width 46 height 20
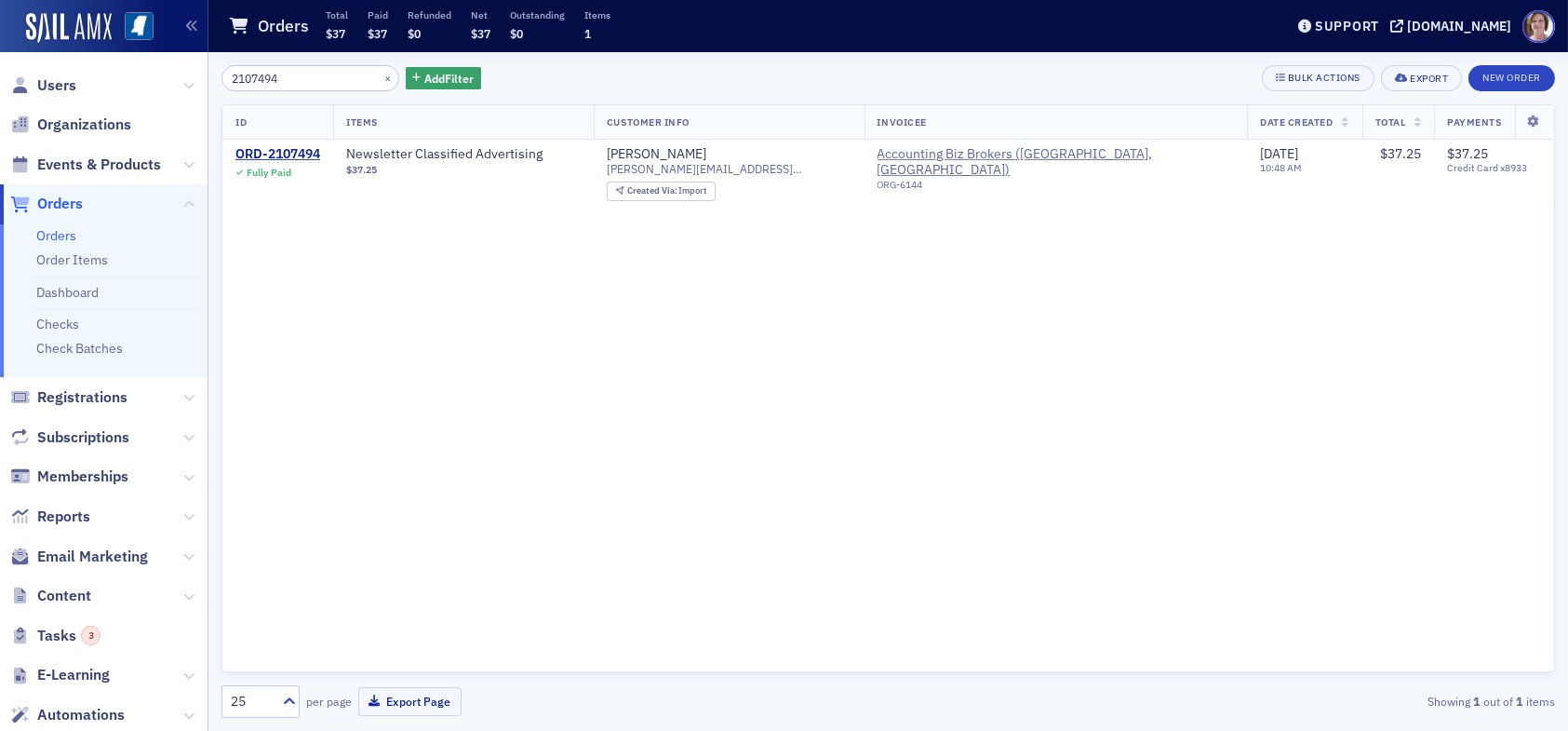
drag, startPoint x: 301, startPoint y: 80, endPoint x: 81, endPoint y: 79, distance: 220.0
click at [81, 79] on div "Users Organizations Events & Products Orders Orders Order Items Dashboard Check…" at bounding box center [784, 365] width 1568 height 731
type input "639309"
click at [273, 148] on div "ORD-639309" at bounding box center [274, 154] width 78 height 16
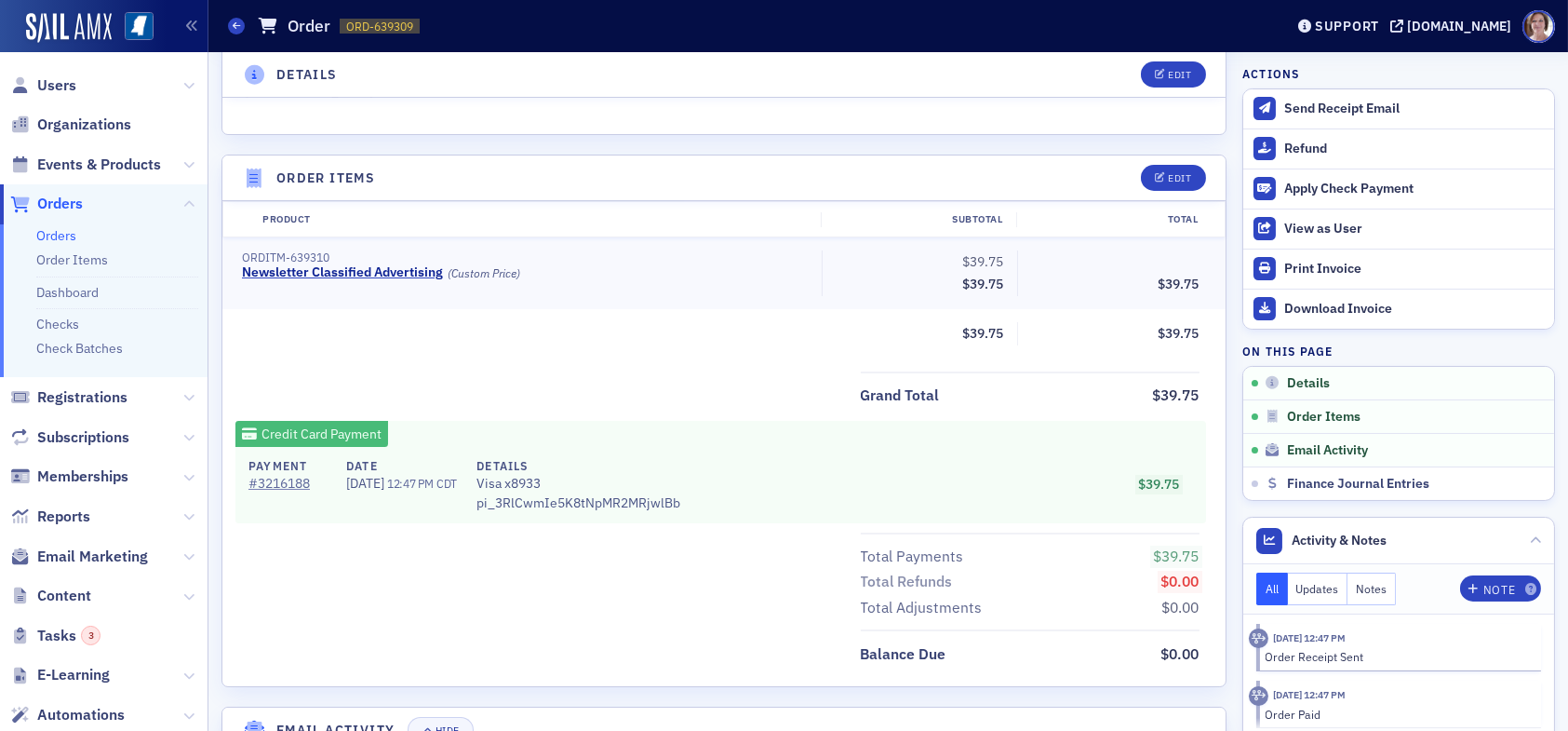
scroll to position [559, 0]
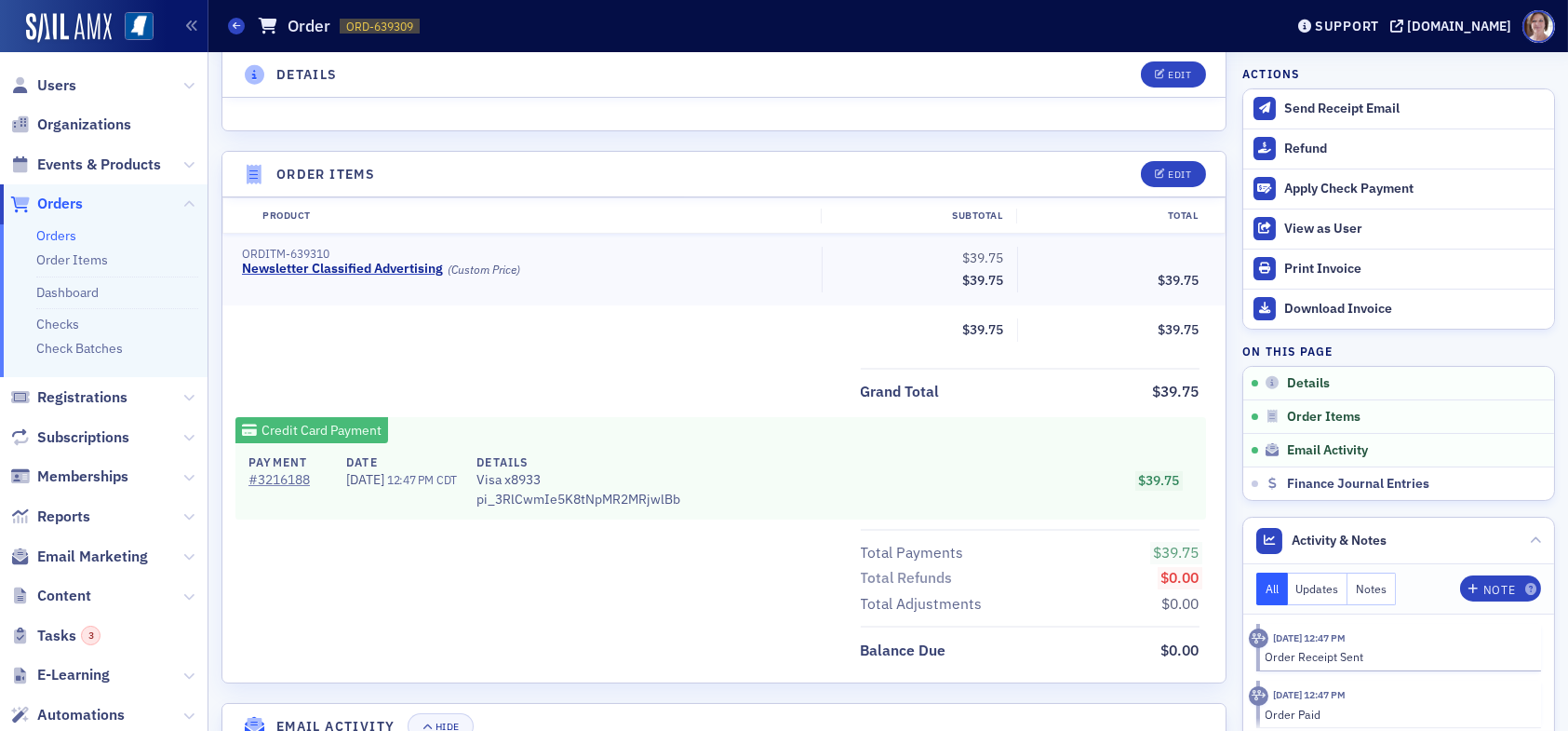
click at [53, 198] on span "Orders" at bounding box center [60, 203] width 46 height 20
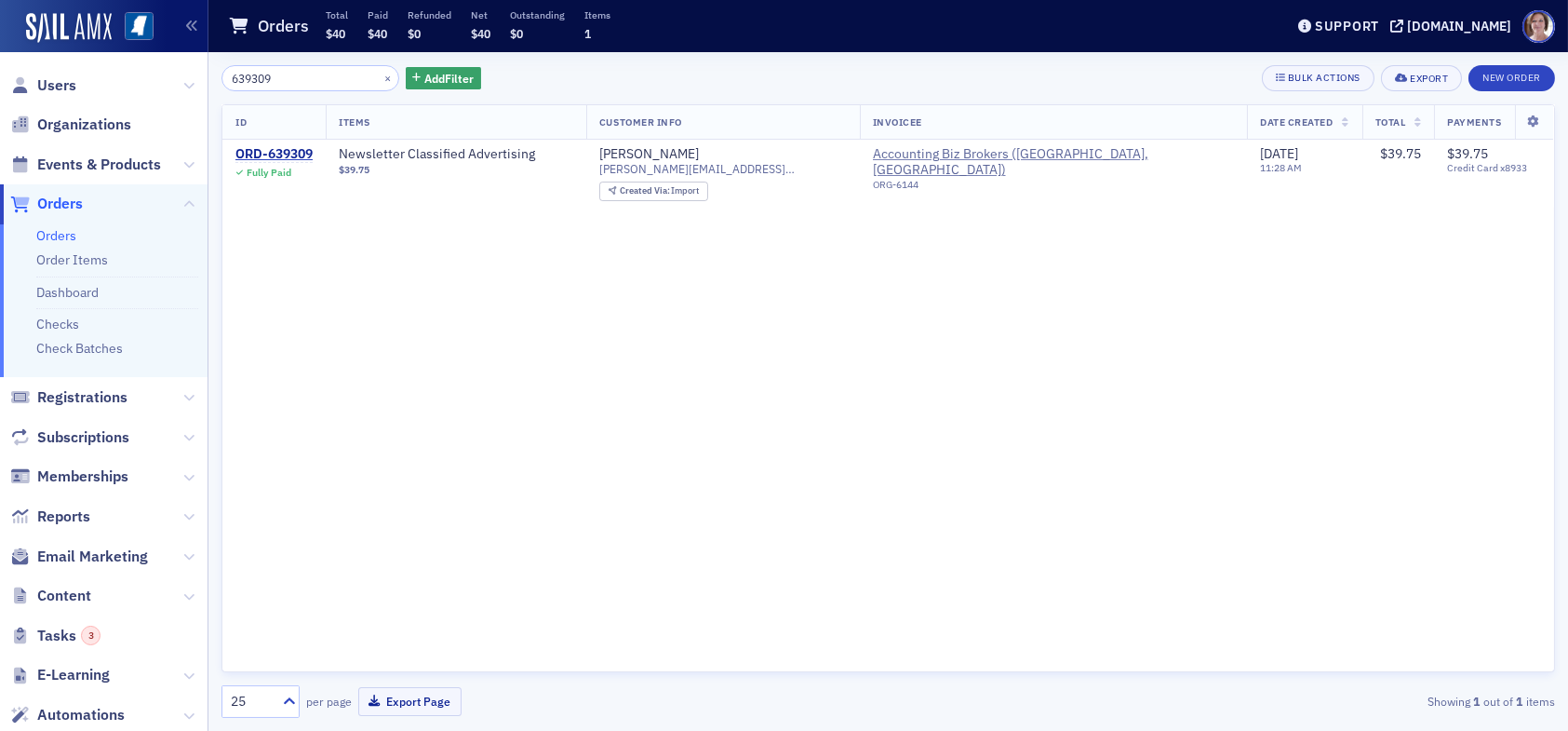
drag, startPoint x: 281, startPoint y: 77, endPoint x: 253, endPoint y: 82, distance: 28.4
click at [253, 82] on input "639309" at bounding box center [310, 78] width 178 height 26
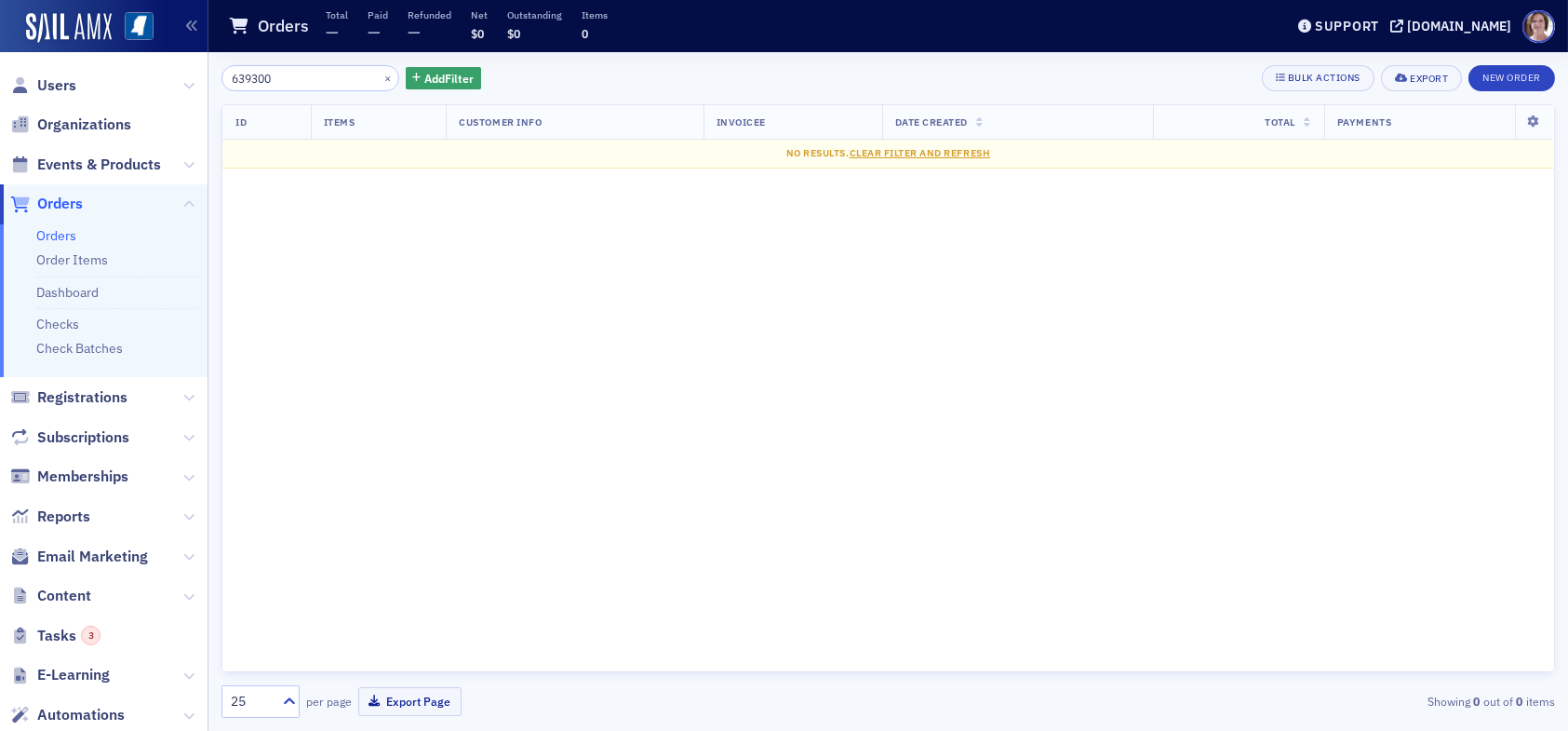
drag, startPoint x: 277, startPoint y: 80, endPoint x: 92, endPoint y: 83, distance: 185.0
click at [101, 83] on div "Users Organizations Events & Products Orders Orders Order Items Dashboard Check…" at bounding box center [784, 365] width 1568 height 731
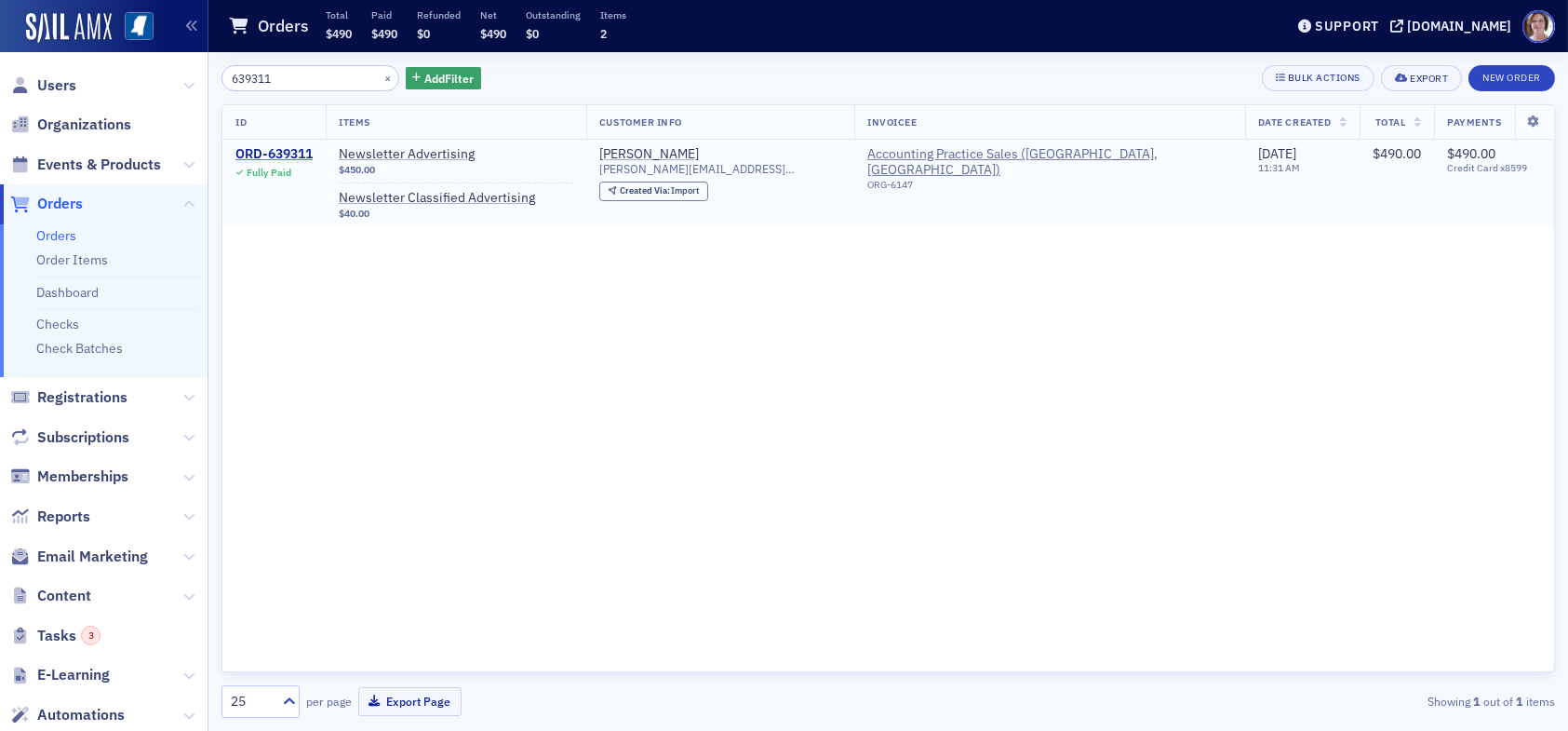
type input "639311"
click at [292, 152] on div "ORD-639311" at bounding box center [274, 154] width 78 height 16
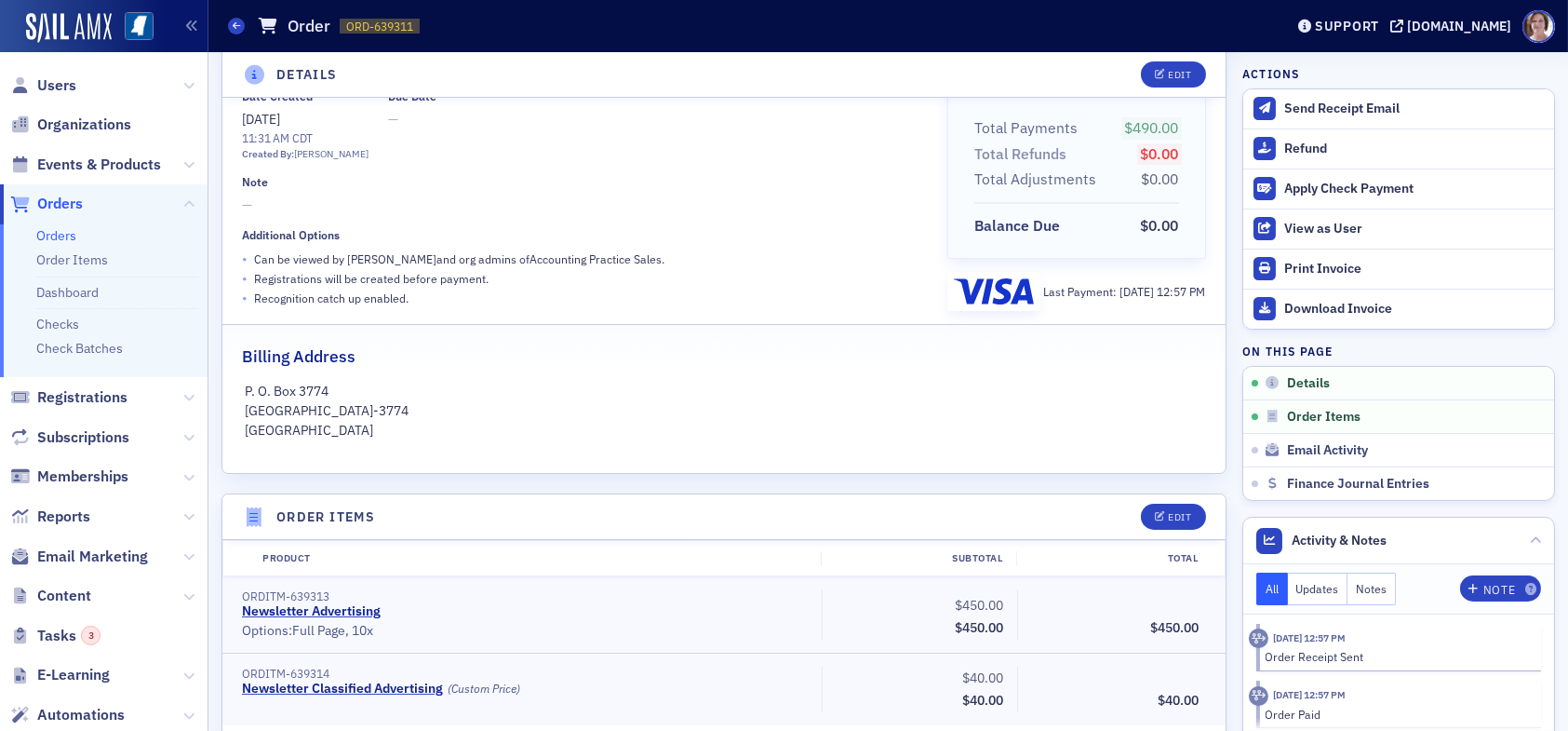
scroll to position [466, 0]
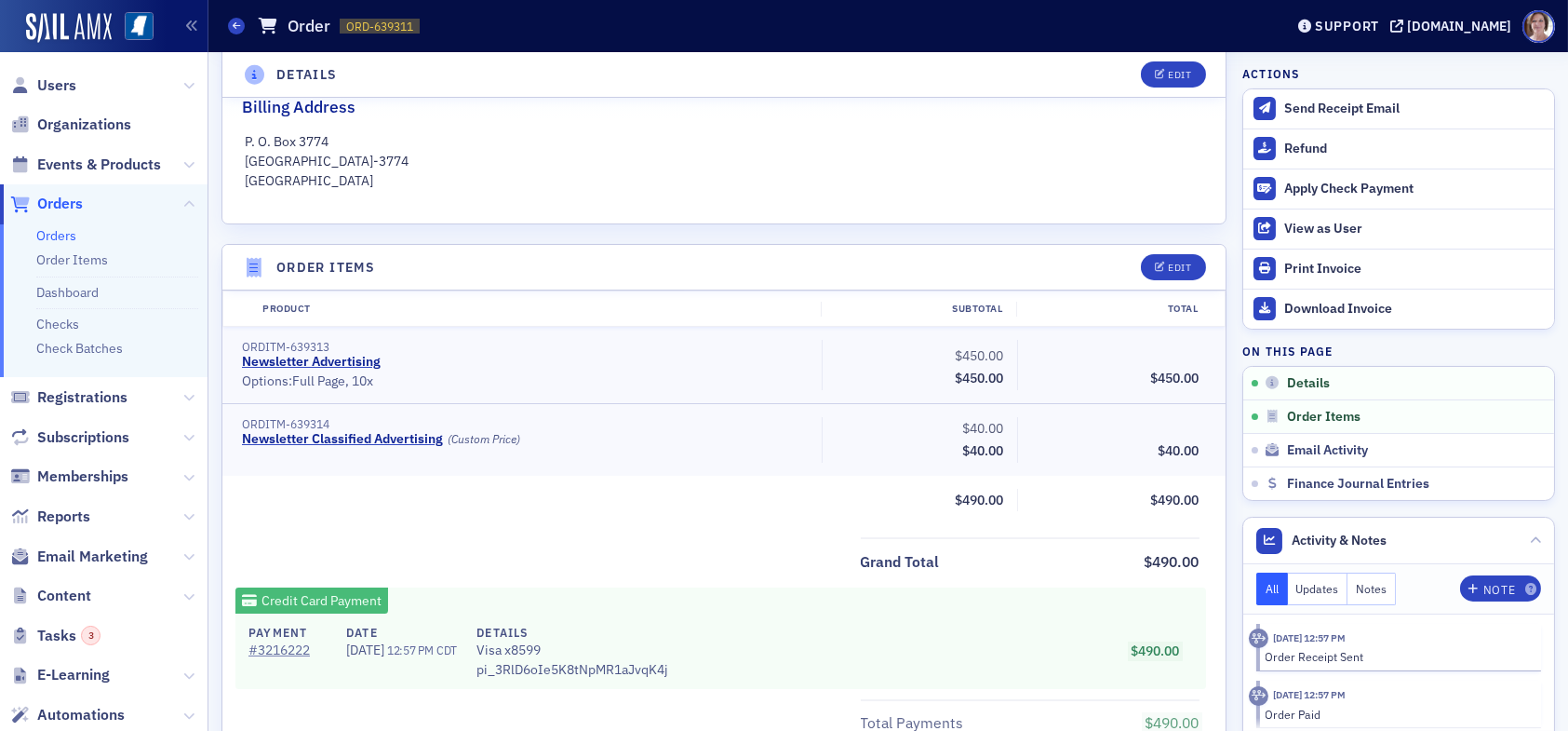
click at [61, 206] on span "Orders" at bounding box center [60, 203] width 46 height 20
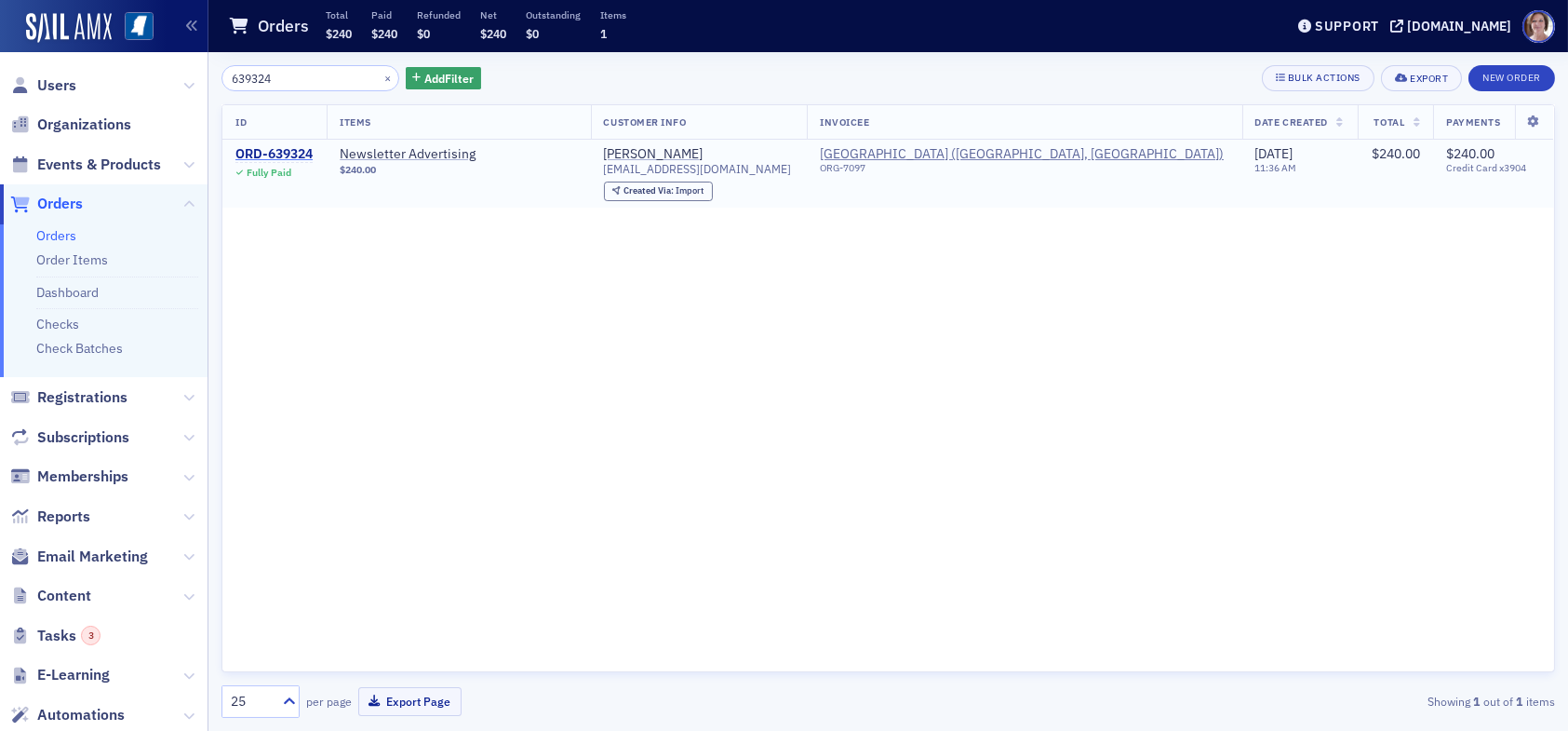
type input "639324"
click at [285, 148] on div "ORD-639324" at bounding box center [274, 154] width 78 height 16
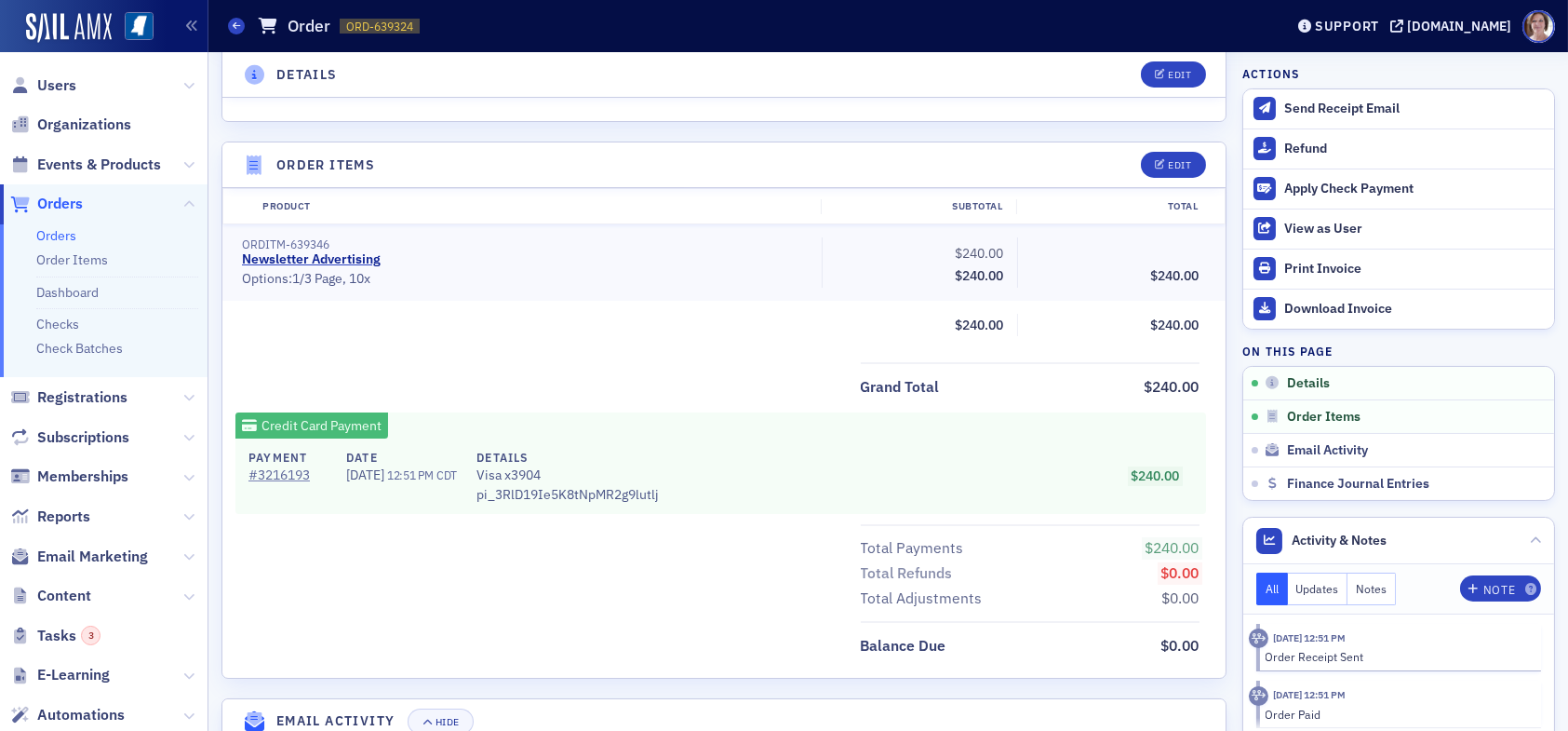
scroll to position [651, 0]
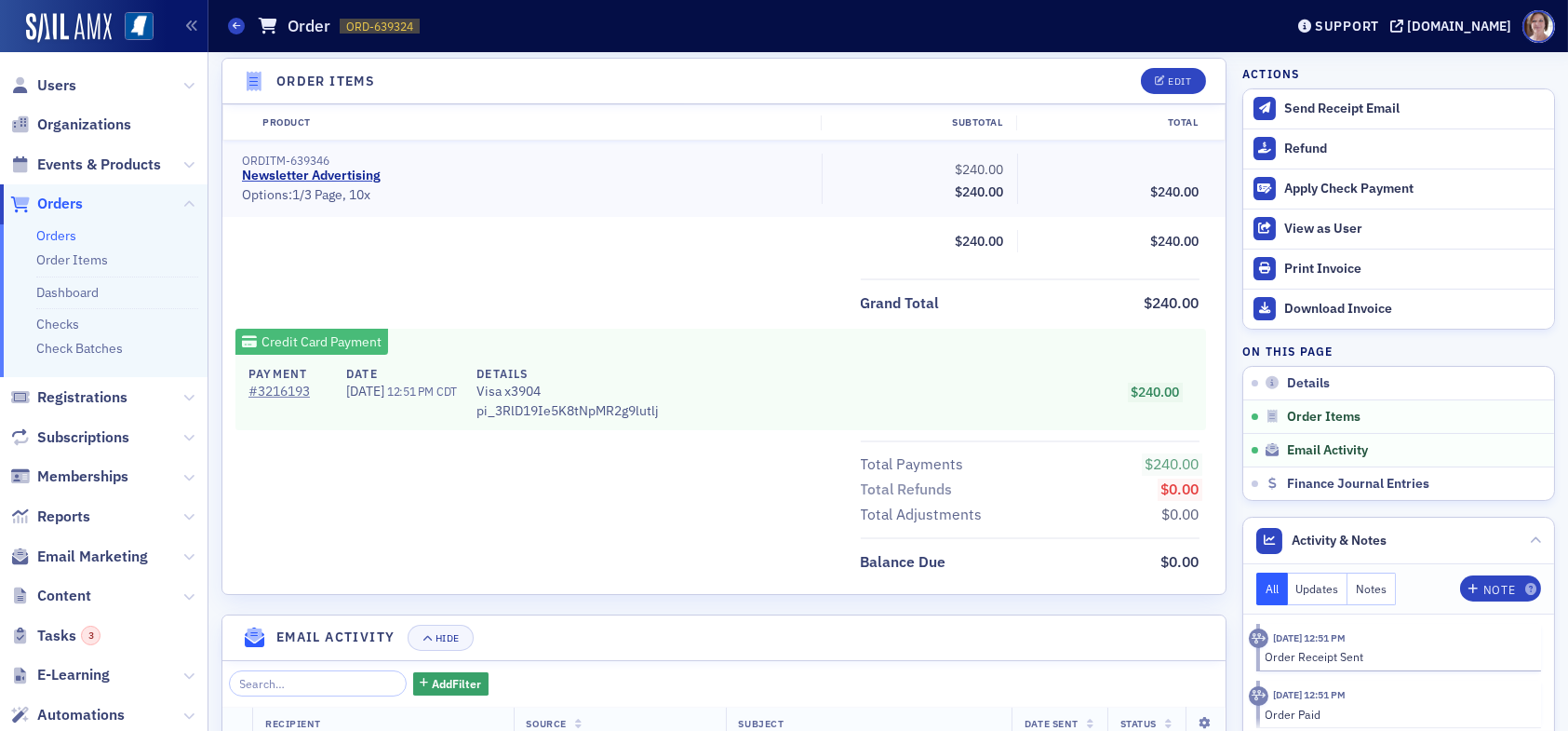
click at [64, 202] on span "Orders" at bounding box center [60, 203] width 46 height 20
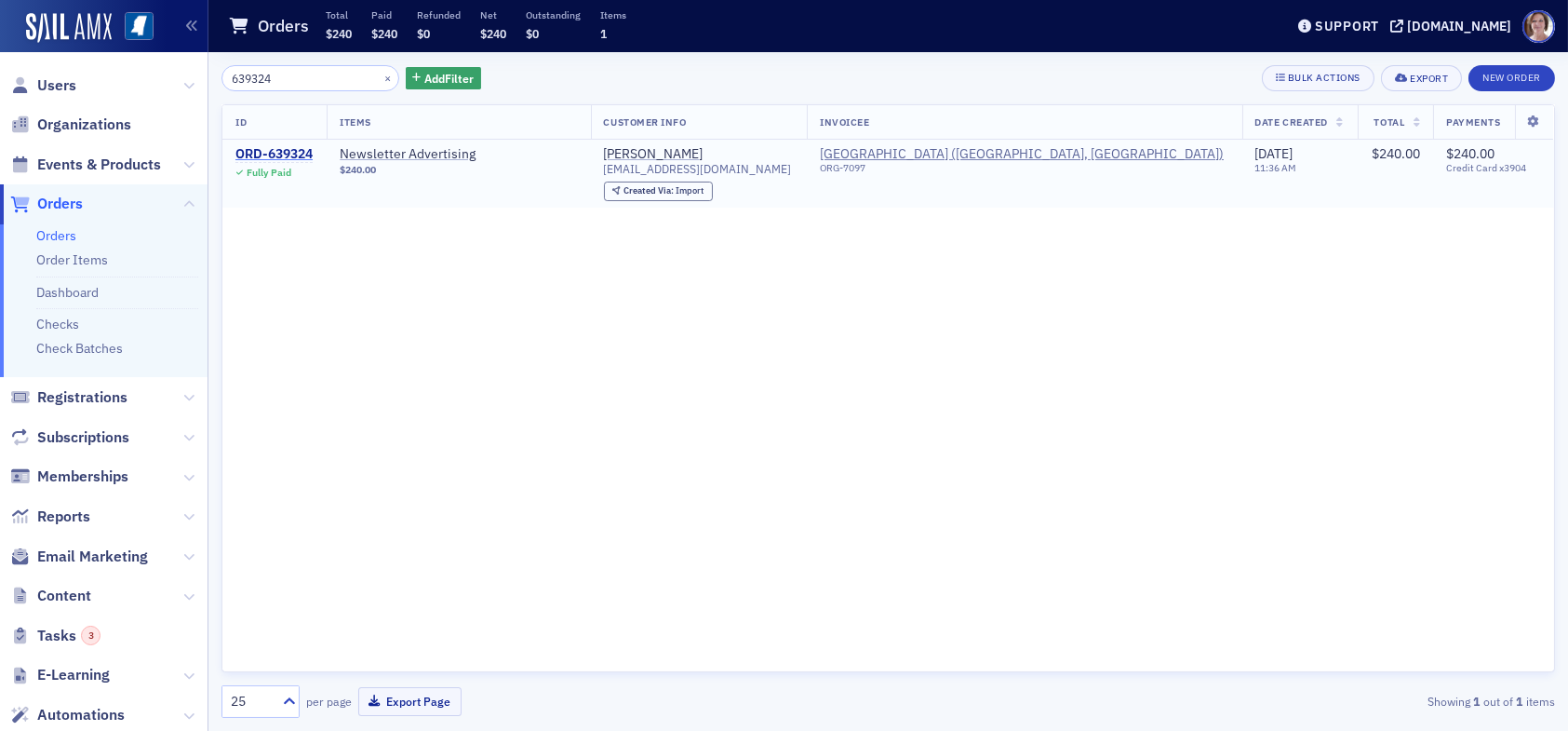
click at [288, 148] on div "ORD-639324" at bounding box center [274, 154] width 78 height 16
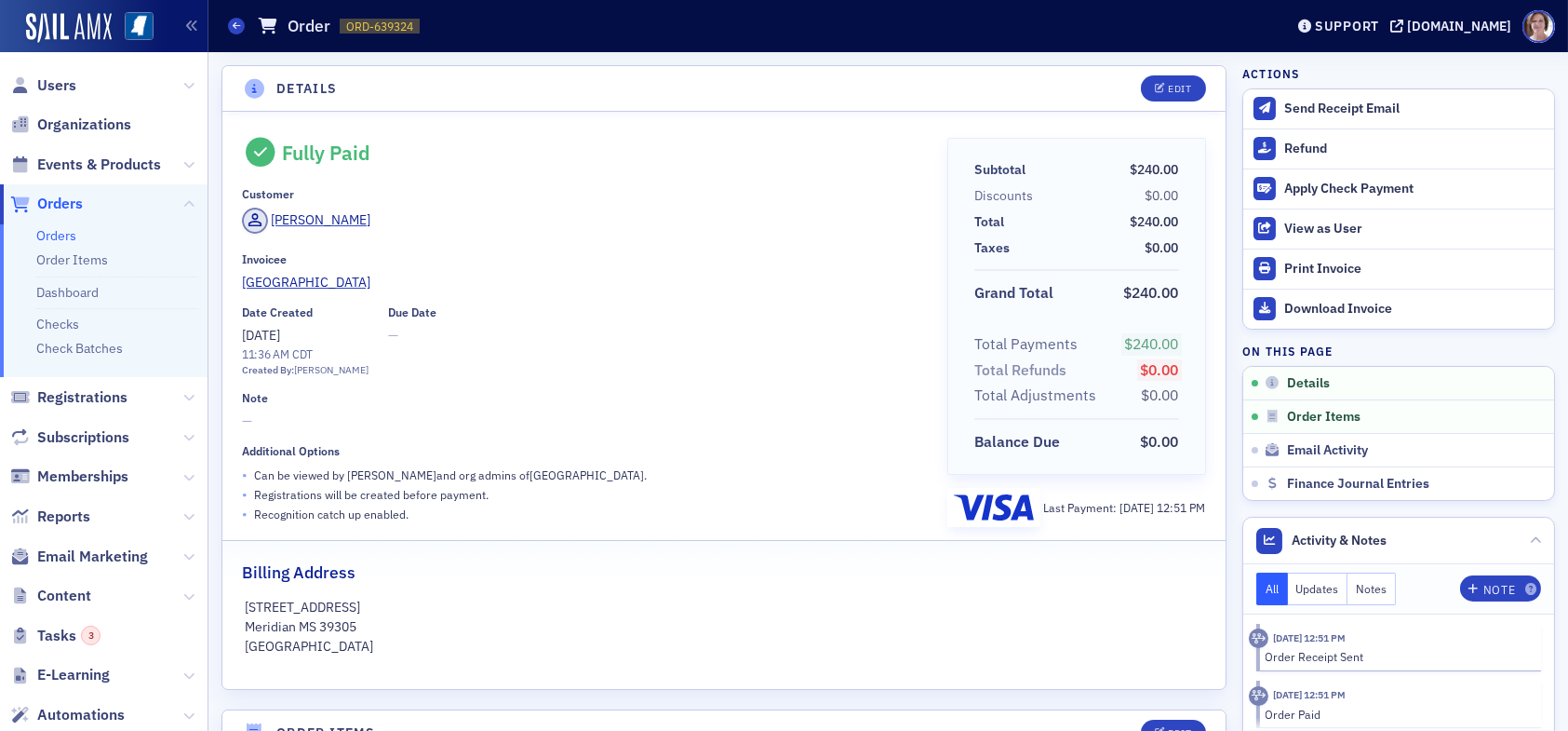
click at [57, 206] on span "Orders" at bounding box center [60, 203] width 46 height 20
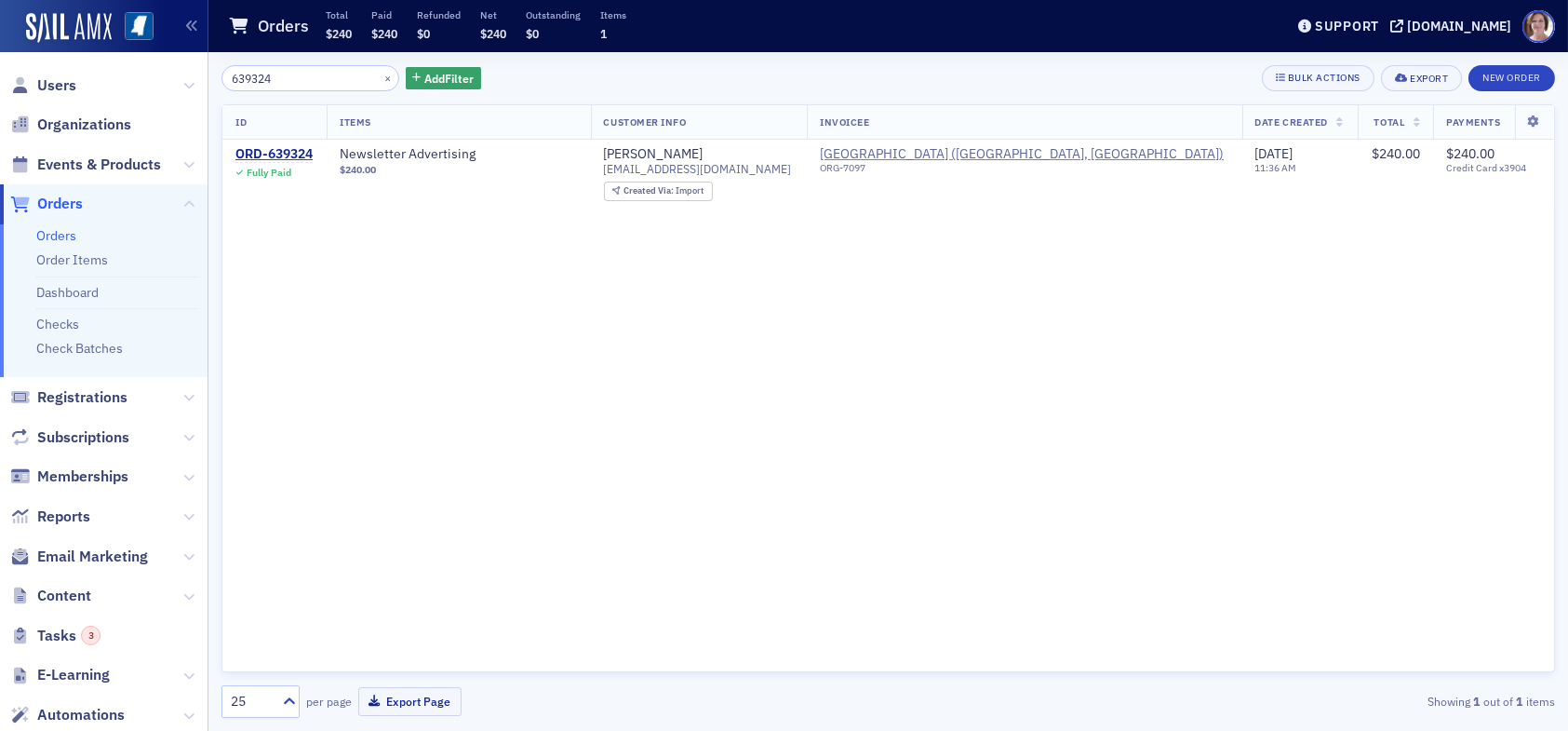
click at [292, 80] on input "639324" at bounding box center [310, 78] width 178 height 26
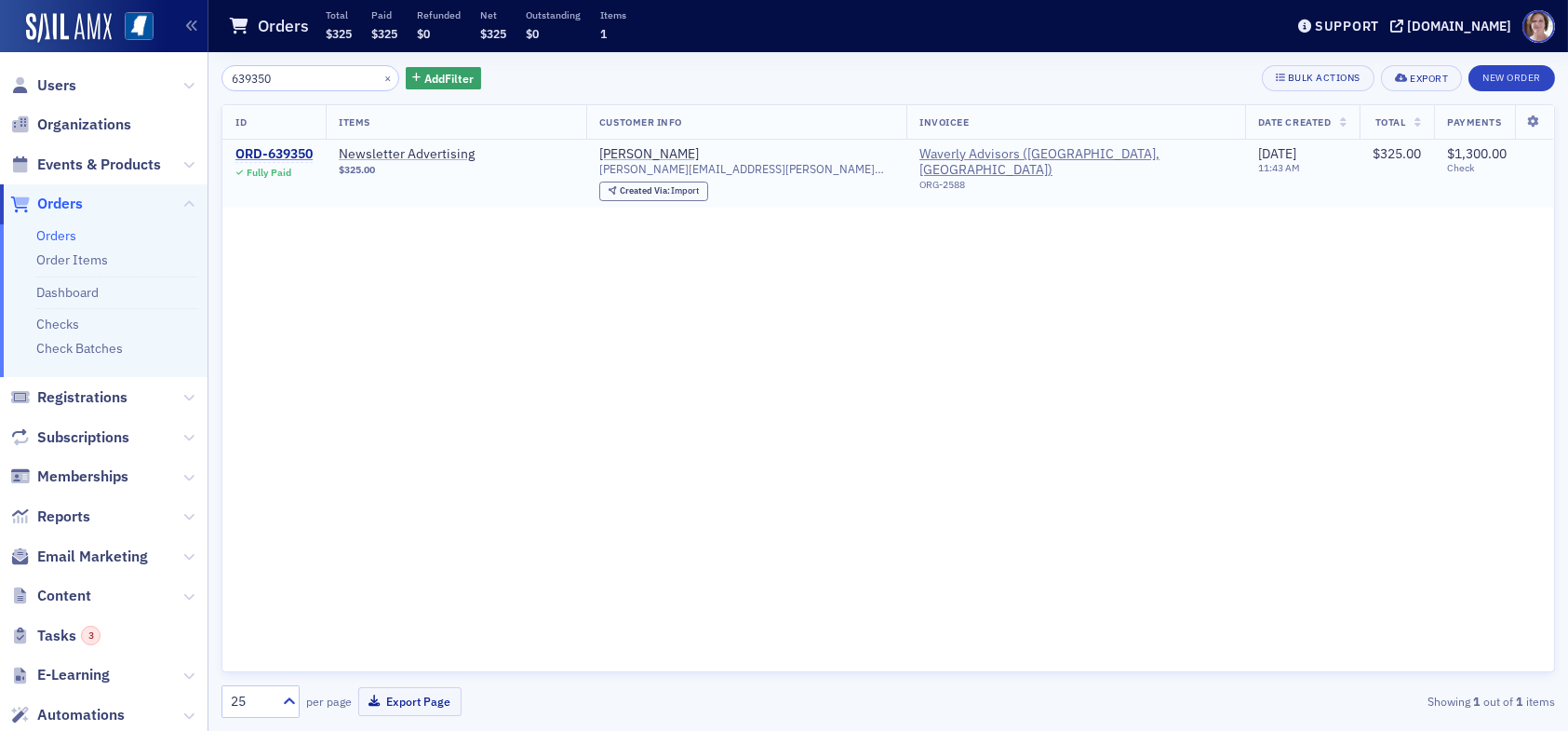
type input "639350"
click at [295, 152] on div "ORD-639350" at bounding box center [274, 154] width 78 height 16
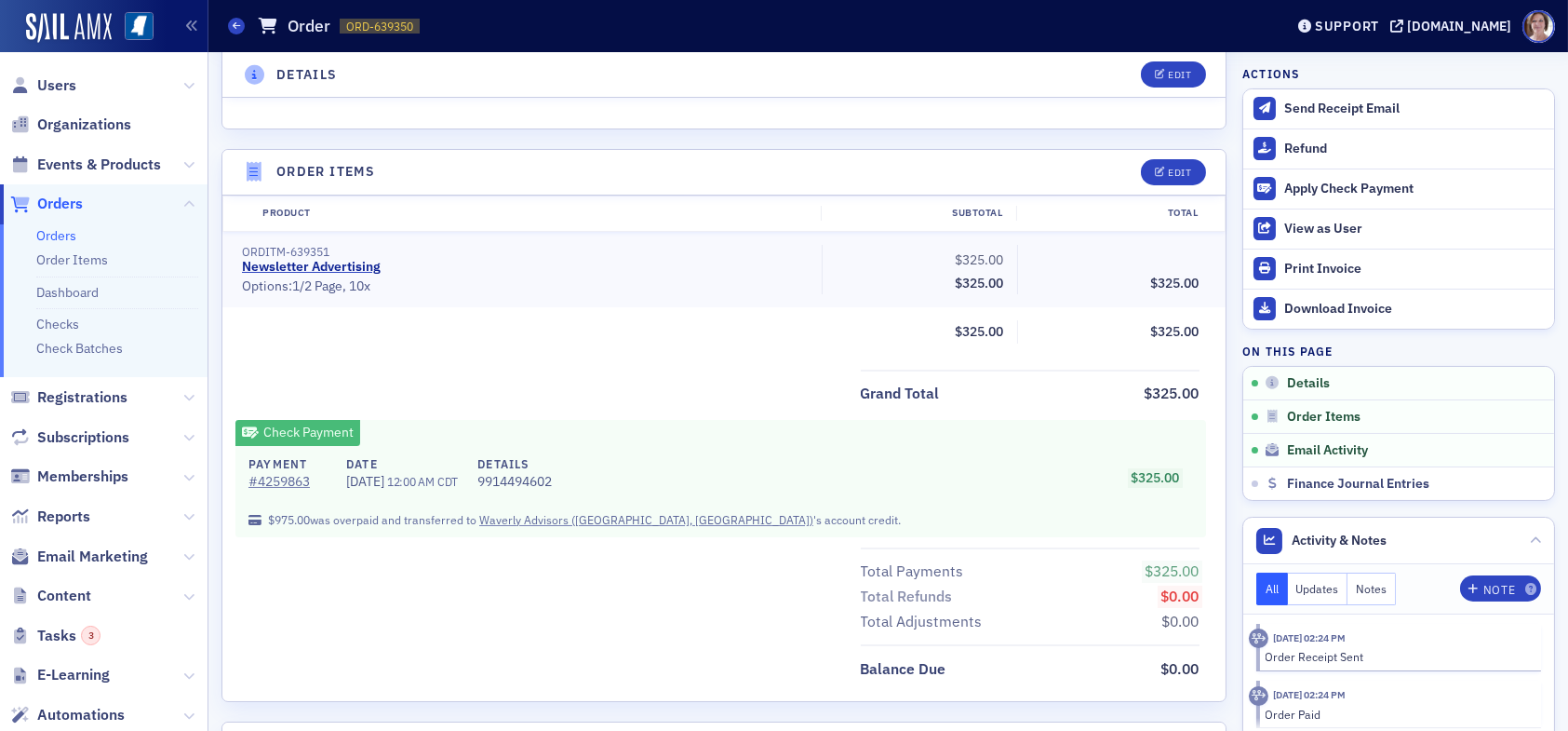
scroll to position [559, 0]
click at [66, 203] on span "Orders" at bounding box center [60, 203] width 46 height 20
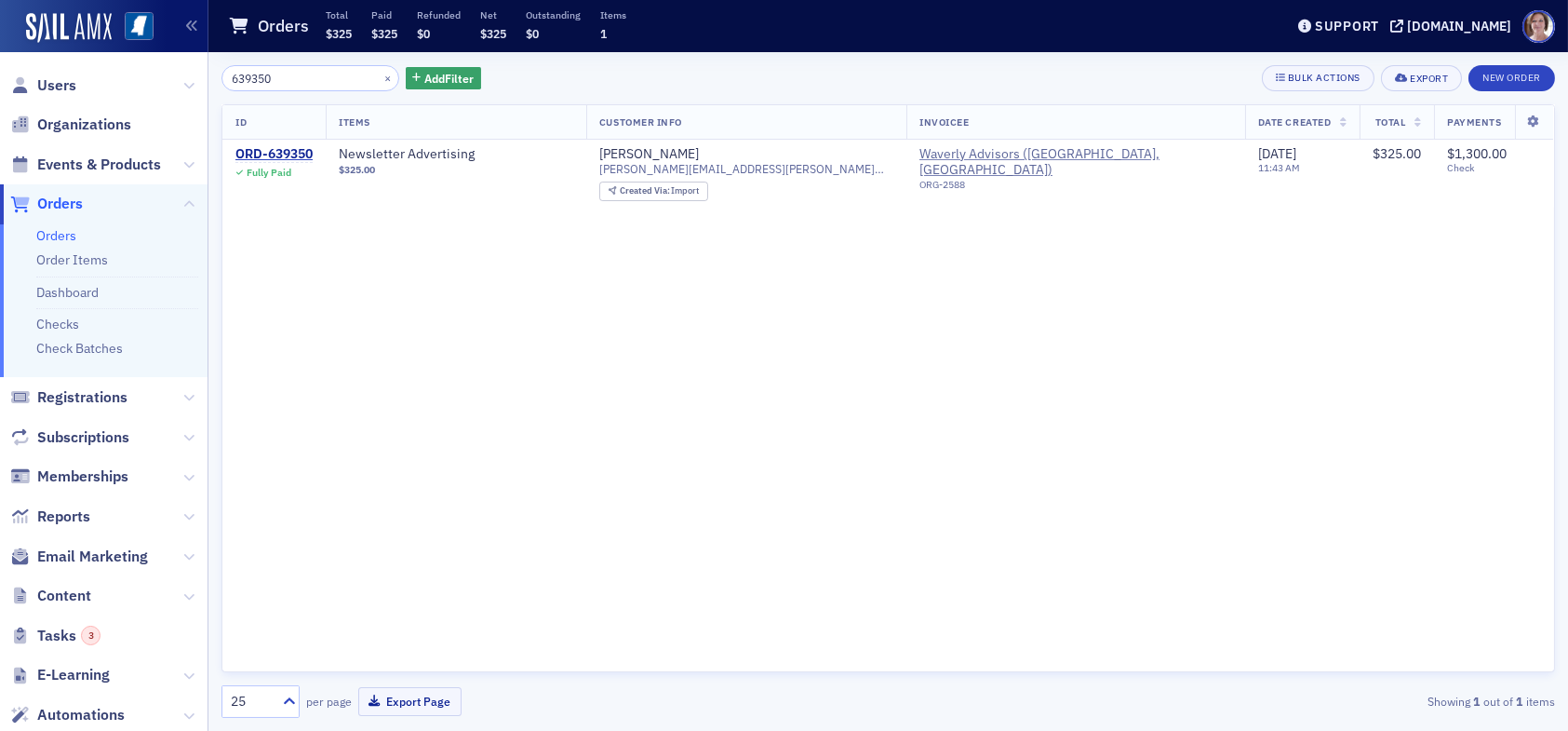
drag, startPoint x: 298, startPoint y: 80, endPoint x: 182, endPoint y: 77, distance: 116.0
click at [182, 77] on div "Users Organizations Events & Products Orders Orders Order Items Dashboard Check…" at bounding box center [784, 365] width 1568 height 731
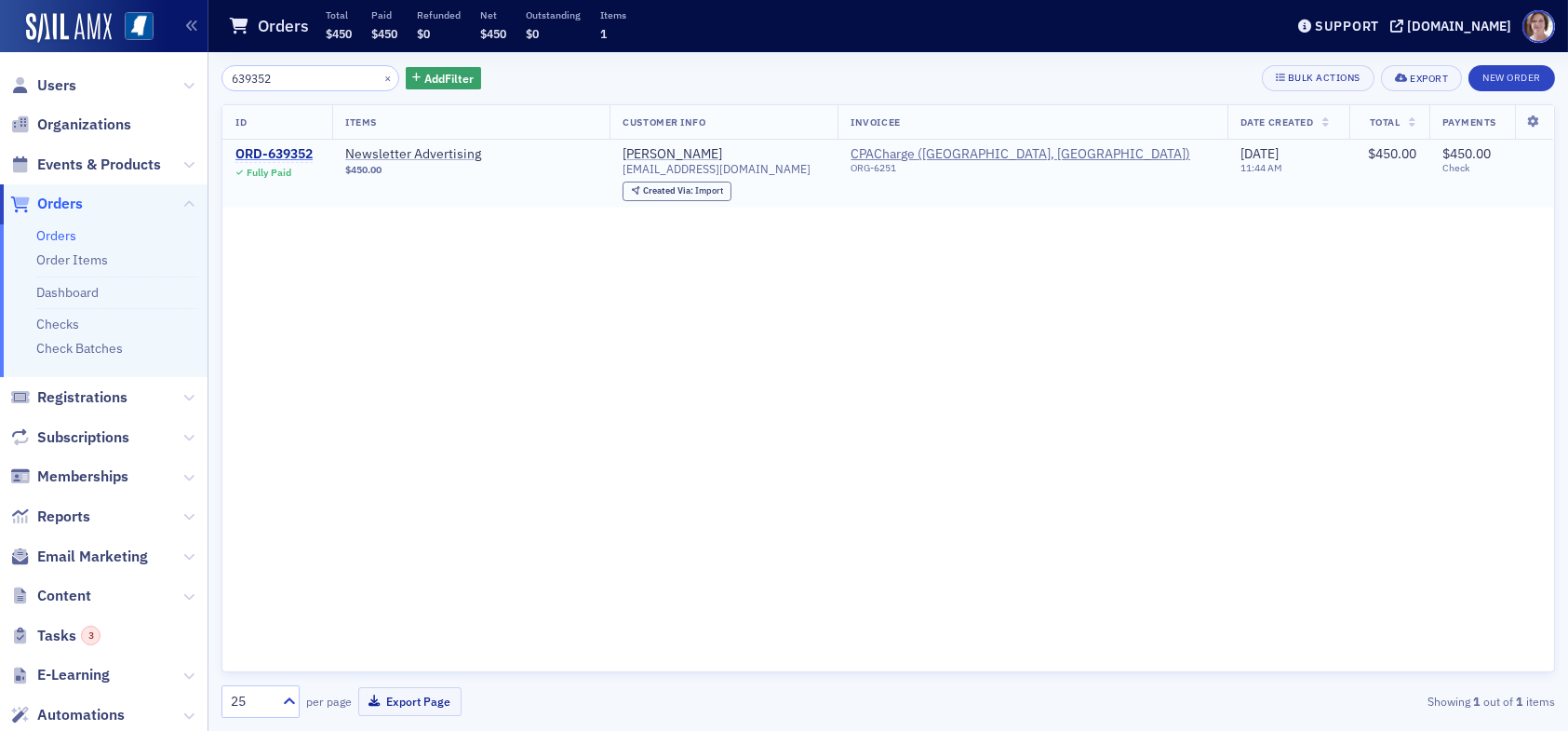
type input "639352"
click at [272, 152] on div "ORD-639352" at bounding box center [274, 154] width 78 height 16
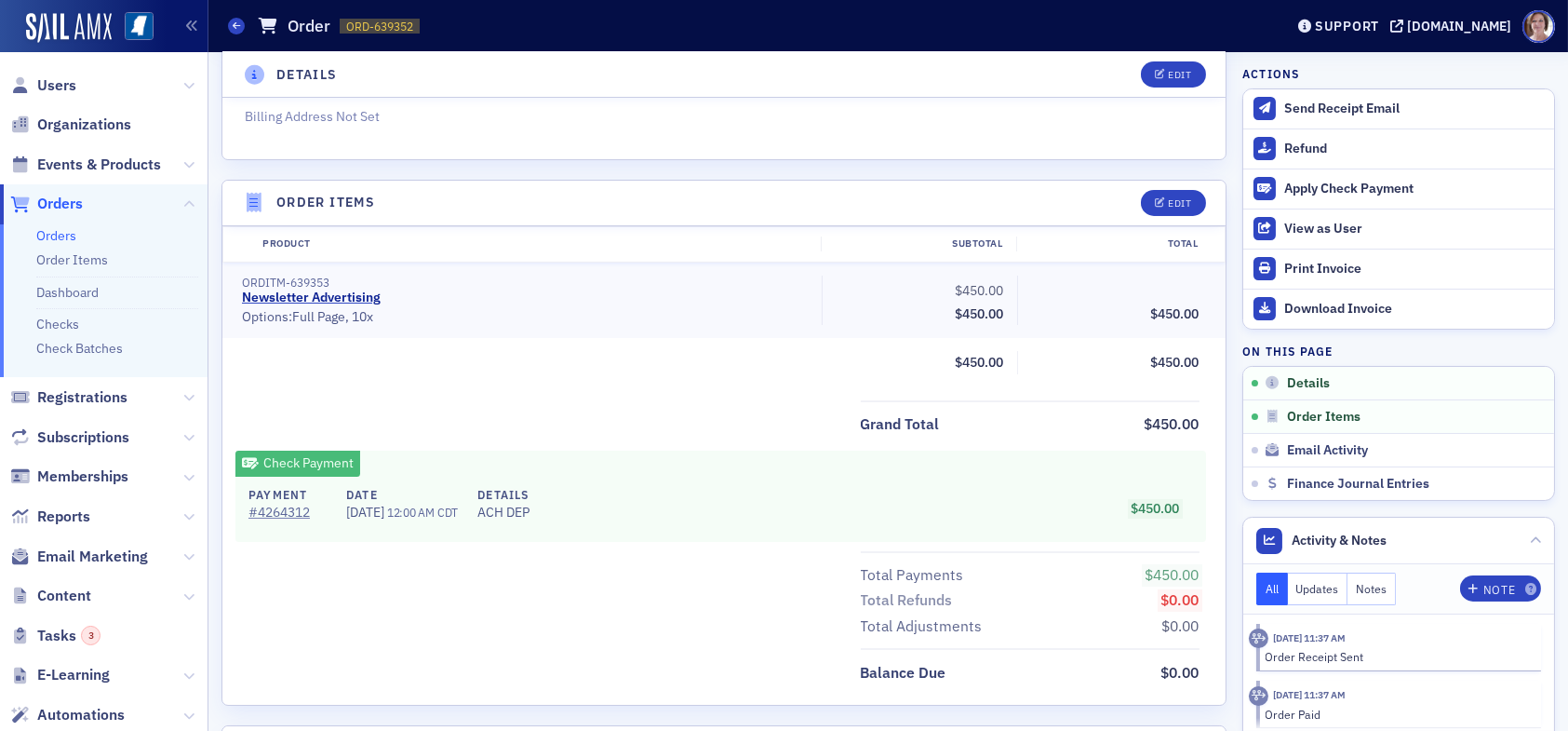
scroll to position [559, 0]
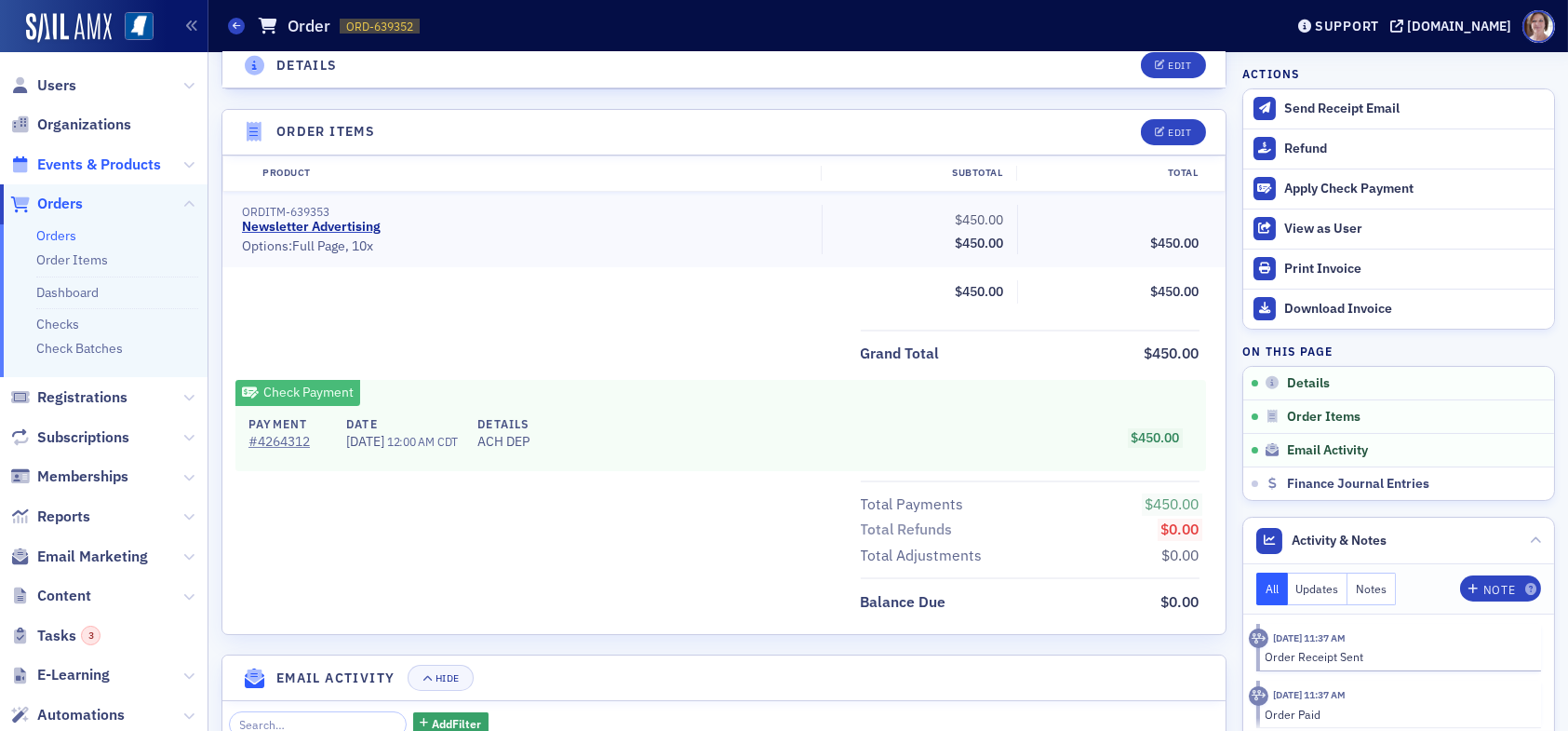
click at [100, 163] on span "Events & Products" at bounding box center [99, 164] width 124 height 20
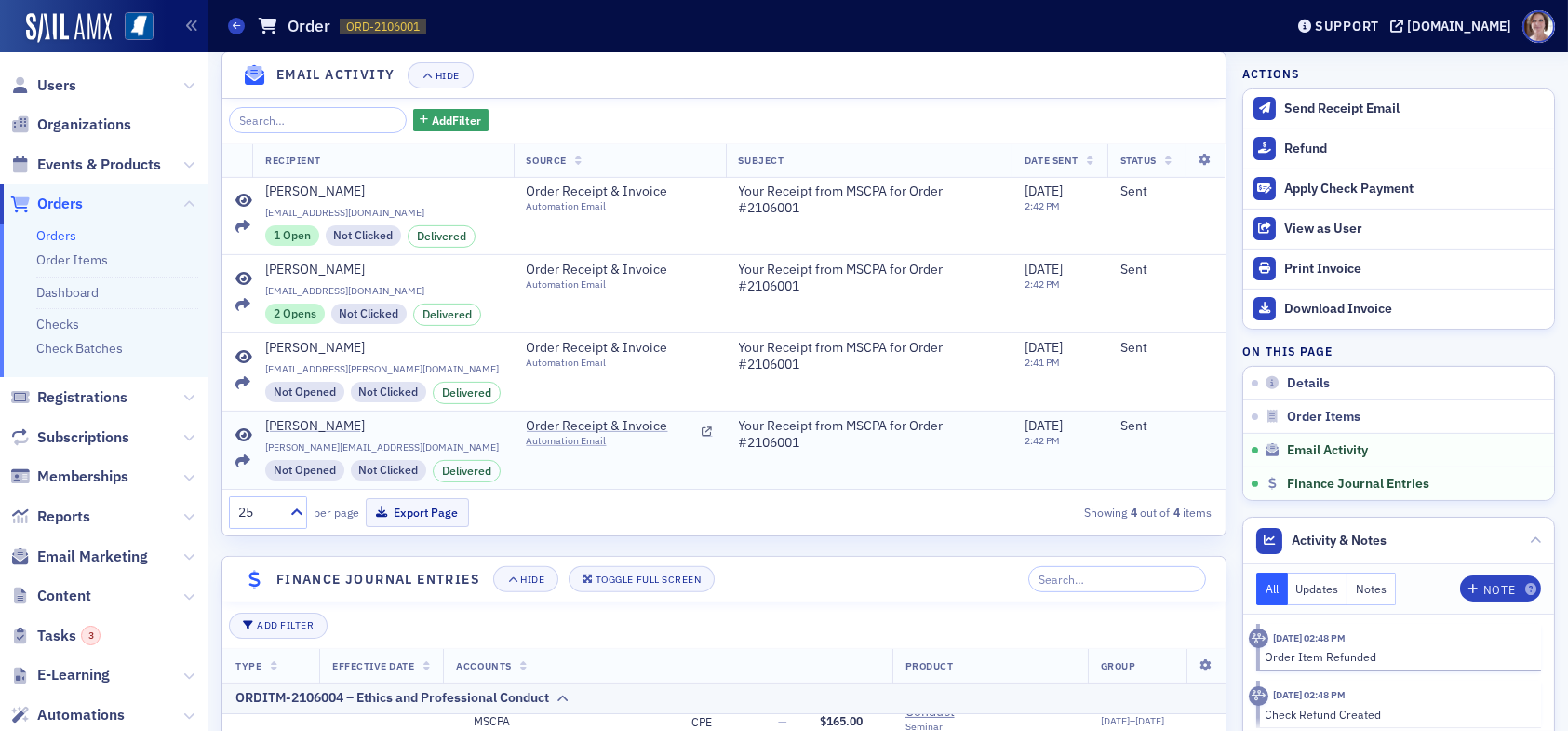
scroll to position [1938, 0]
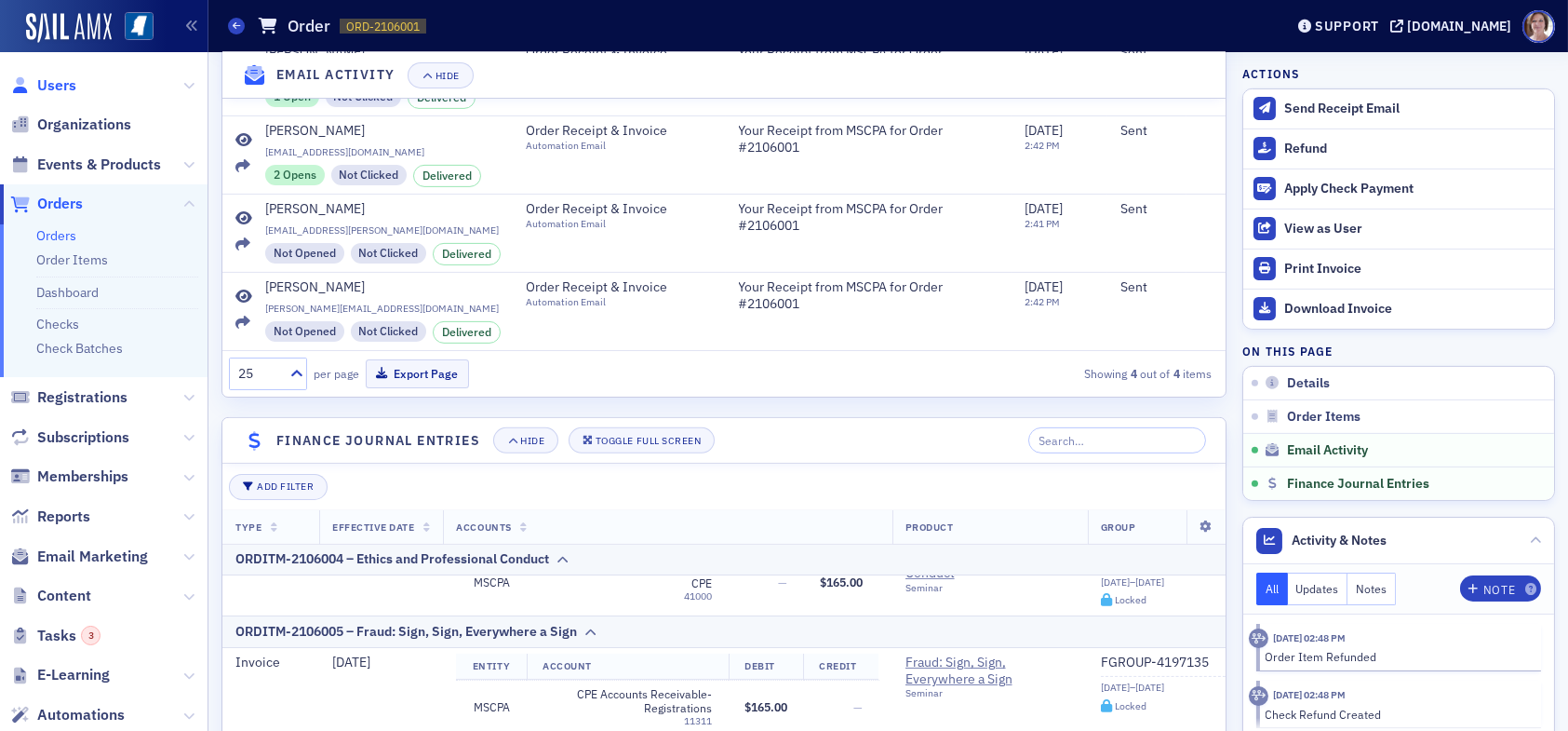
click at [61, 84] on span "Users" at bounding box center [57, 85] width 39 height 20
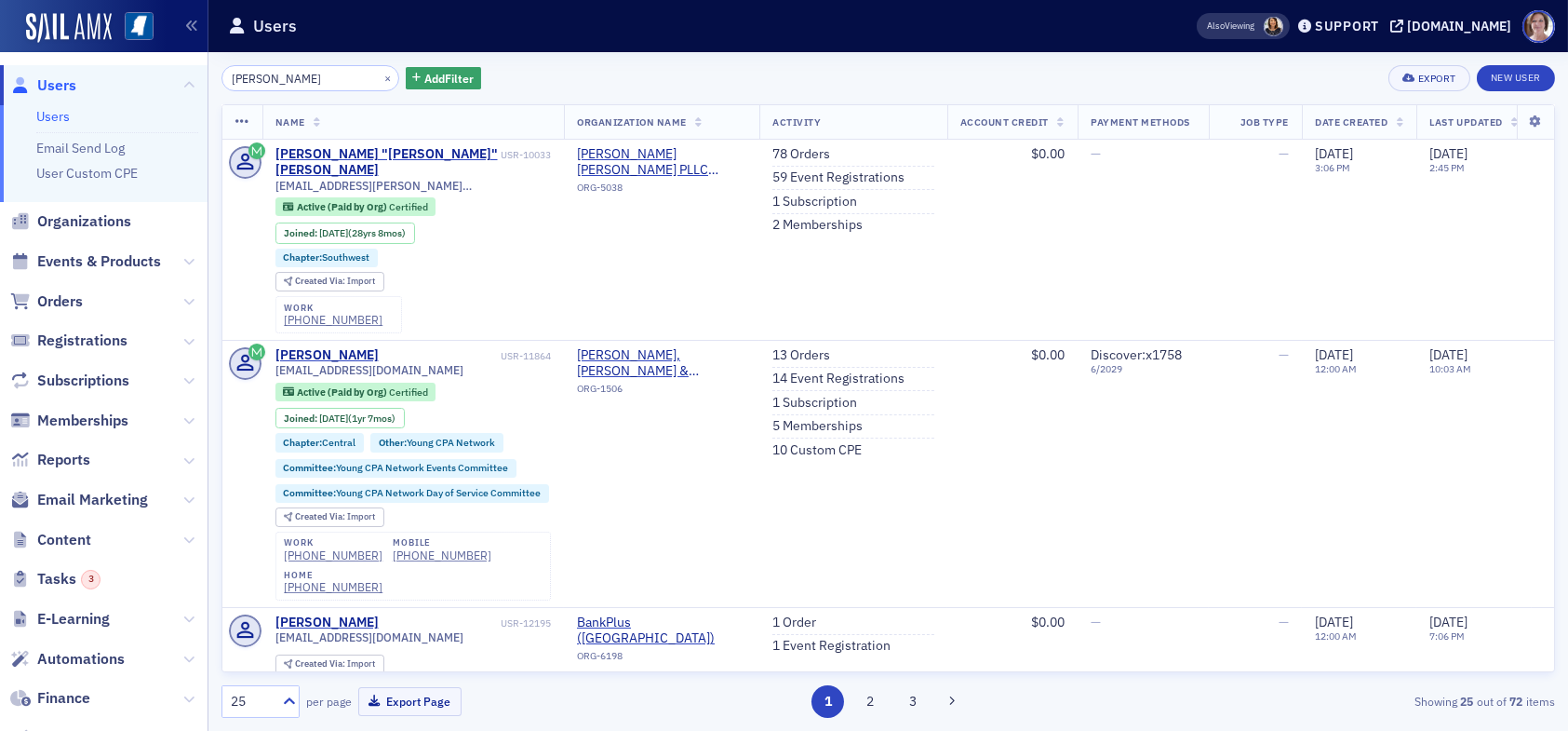
drag, startPoint x: 292, startPoint y: 69, endPoint x: 129, endPoint y: 87, distance: 164.0
click at [136, 89] on div "Users Users Email Send Log User Custom CPE Organizations Events & Products Orde…" at bounding box center [784, 365] width 1568 height 731
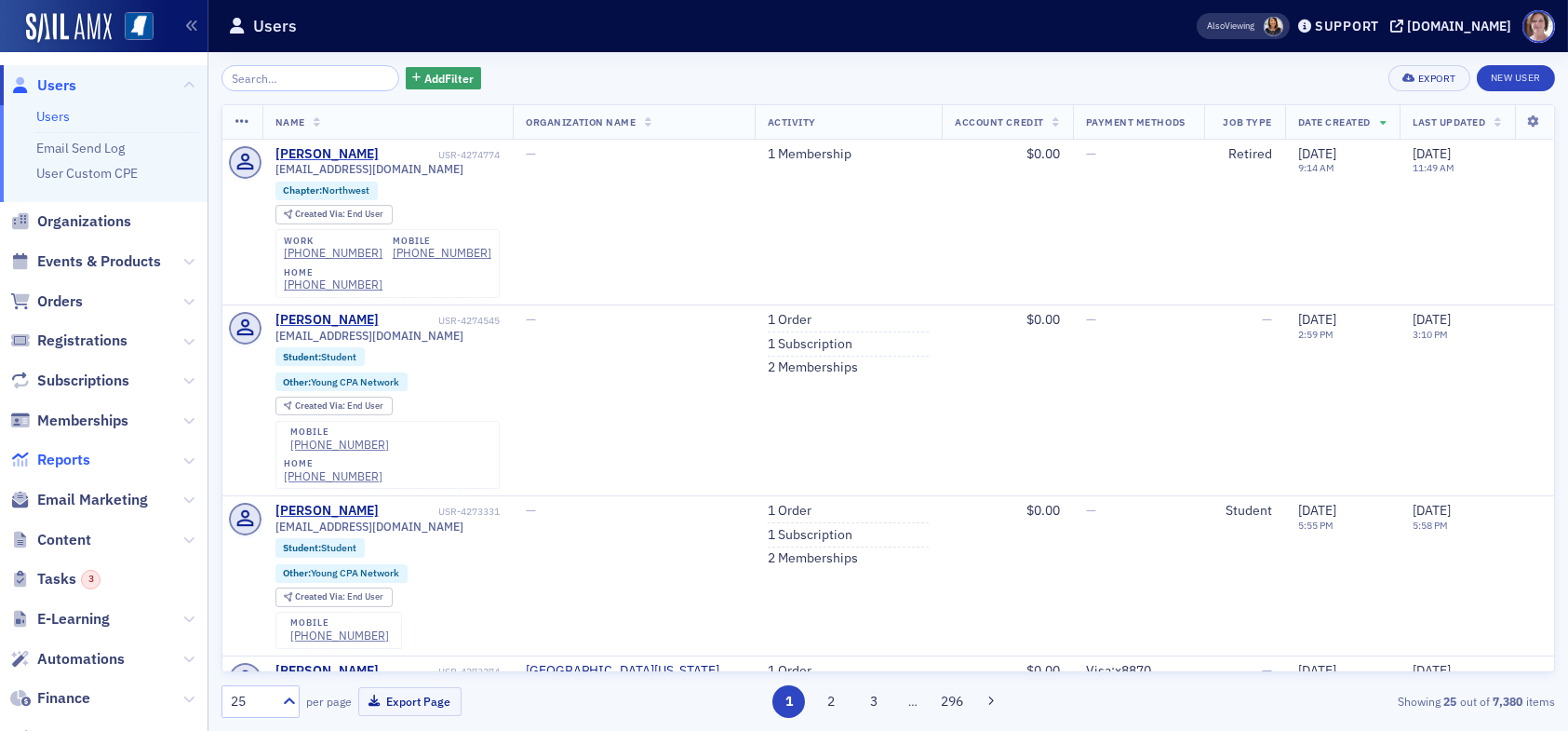
click at [53, 449] on span "Reports" at bounding box center [63, 459] width 53 height 20
